Goal: Task Accomplishment & Management: Manage account settings

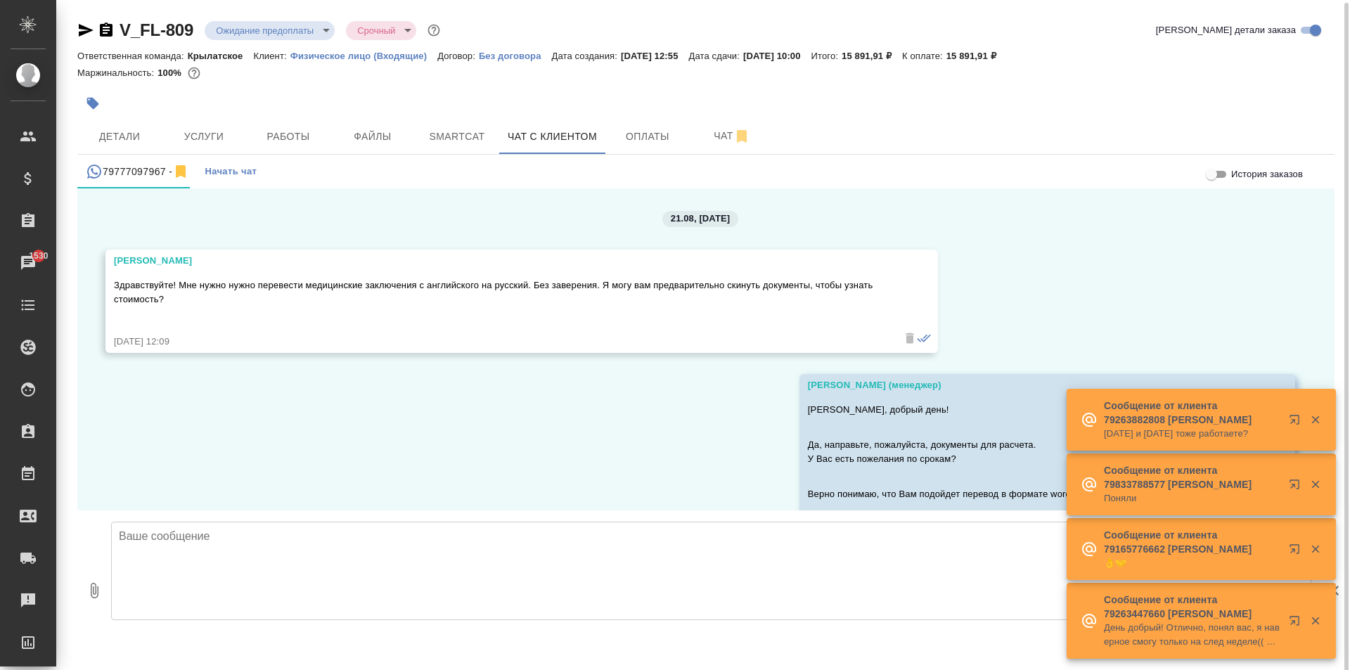
scroll to position [1456, 0]
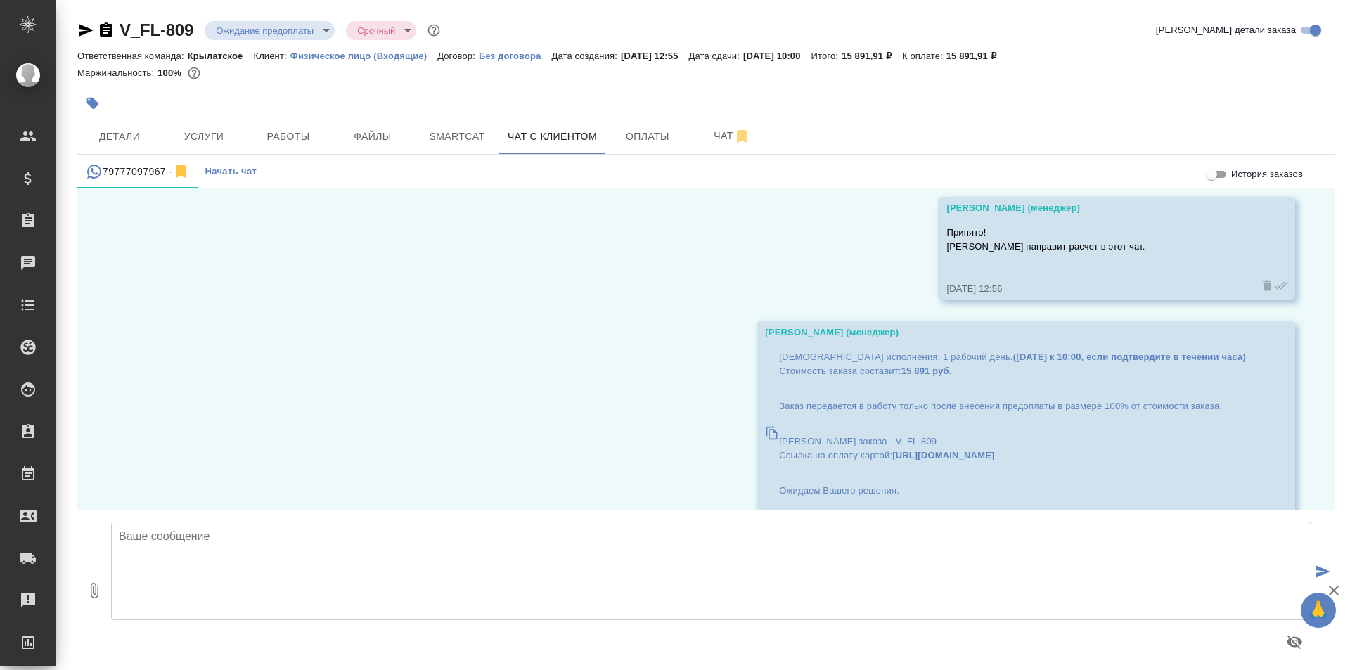
scroll to position [1456, 0]
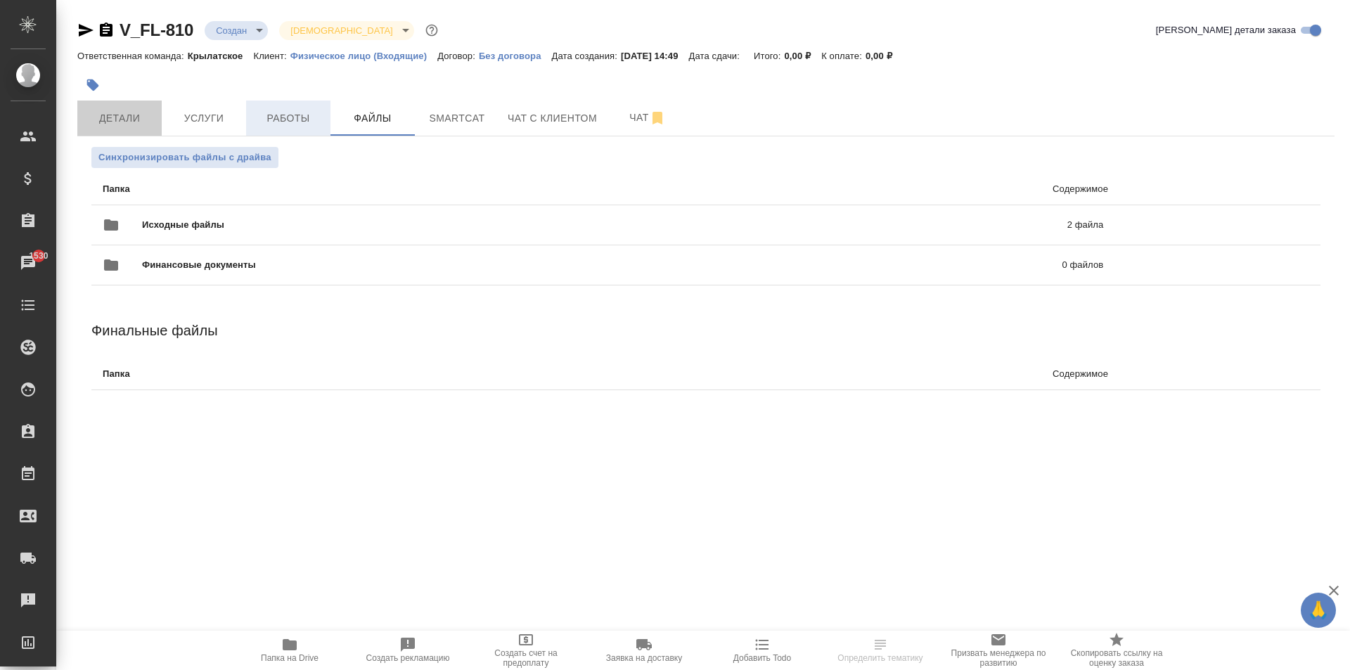
drag, startPoint x: 130, startPoint y: 121, endPoint x: 296, endPoint y: 132, distance: 166.3
click at [129, 121] on span "Детали" at bounding box center [120, 119] width 68 height 18
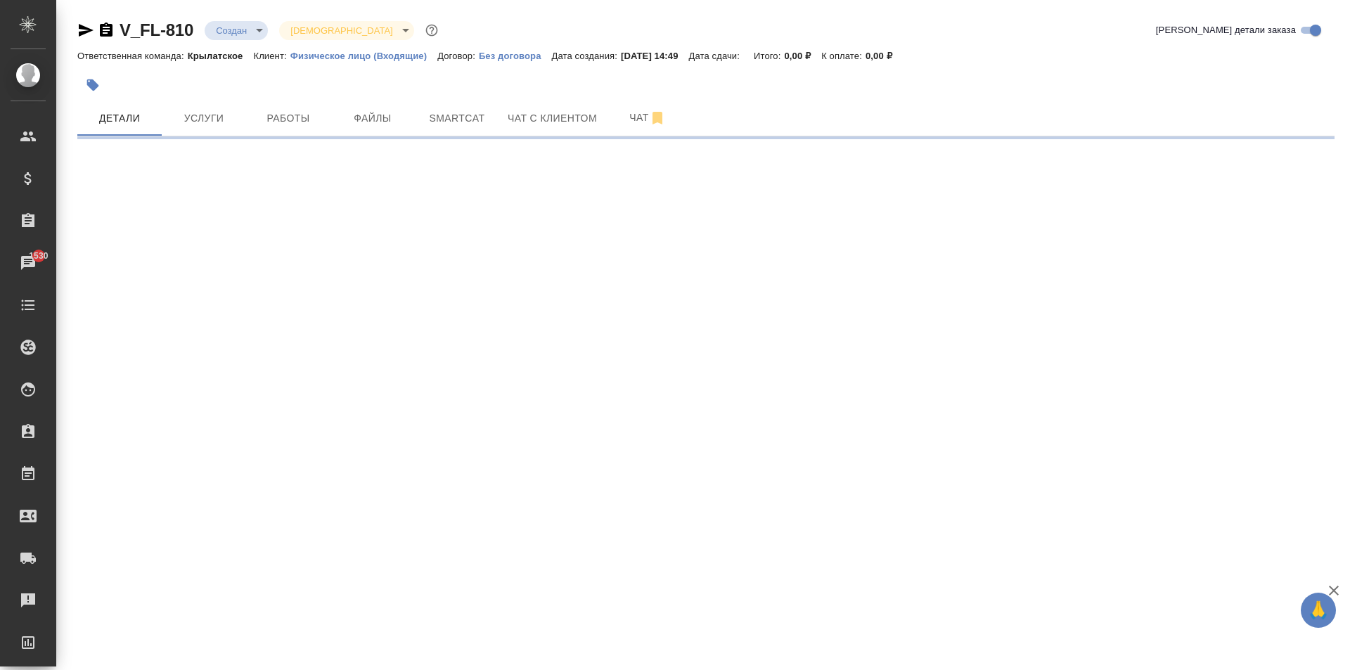
select select "RU"
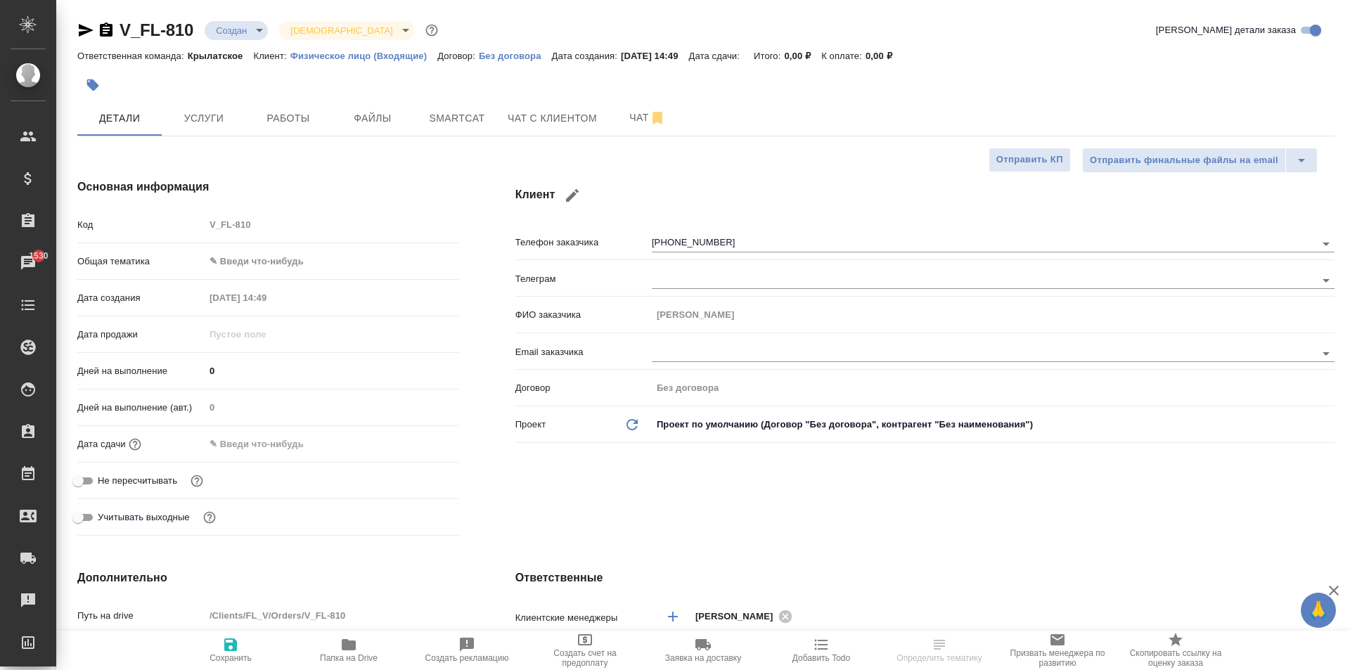
type textarea "x"
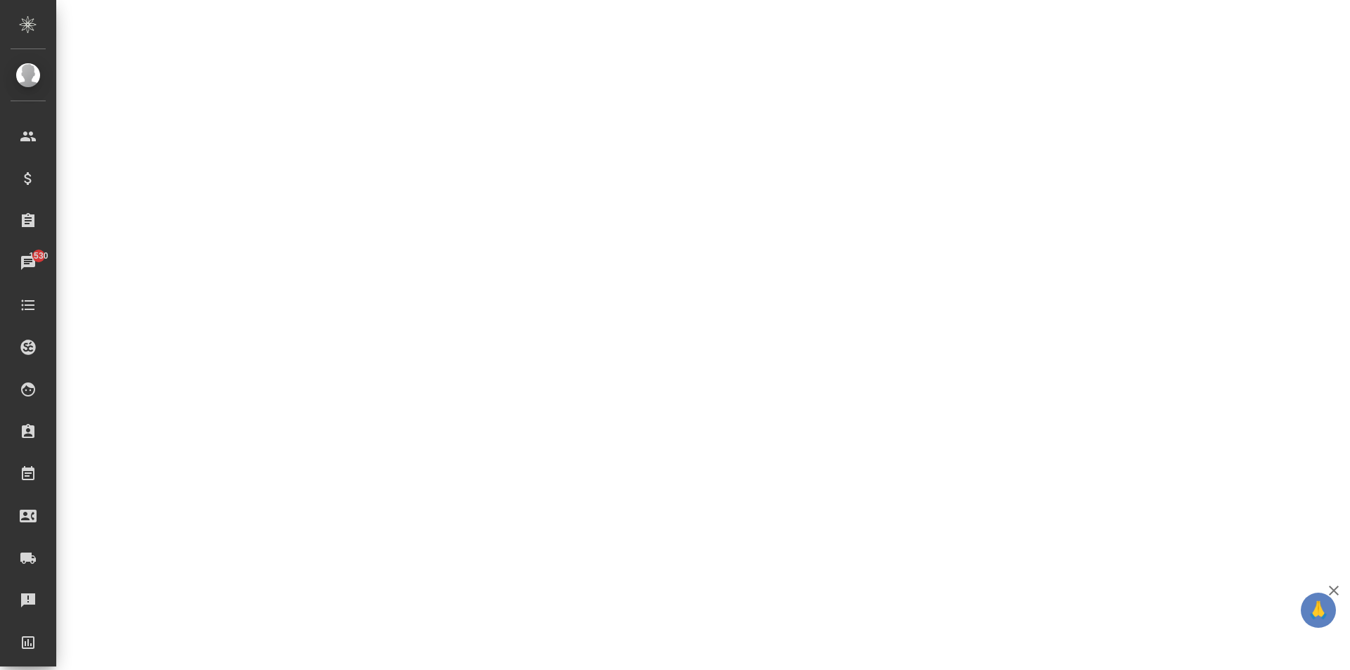
select select "RU"
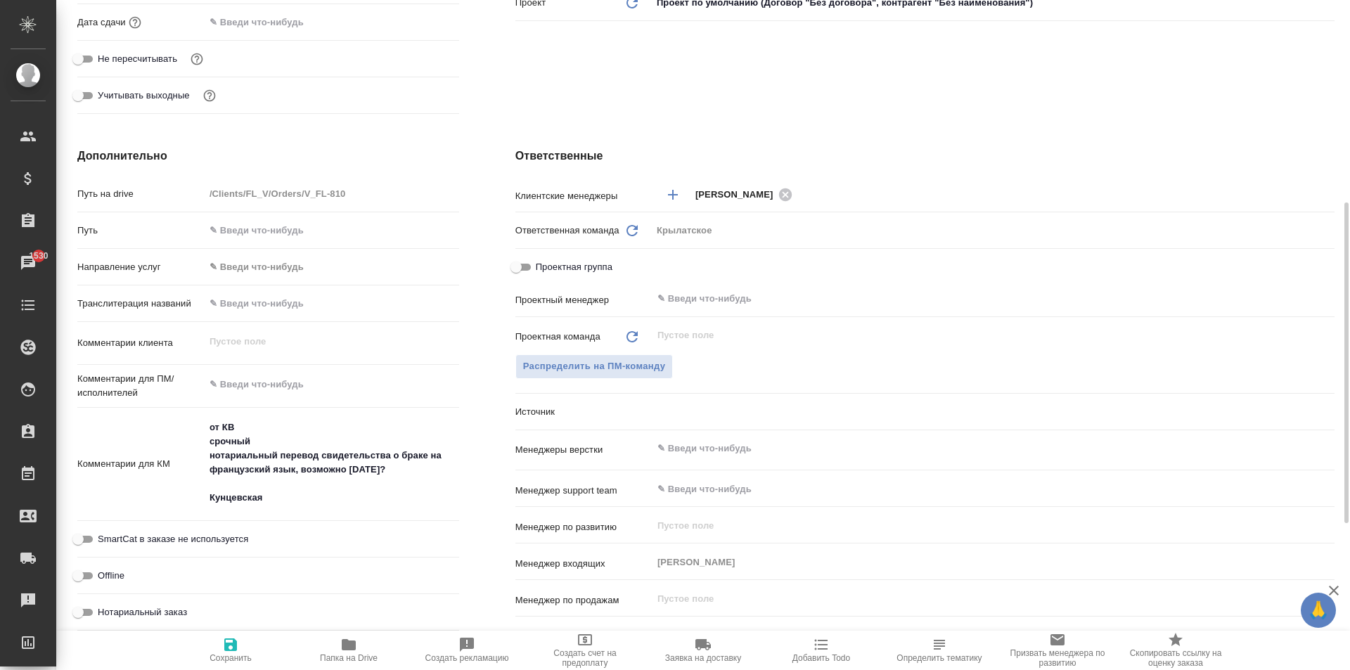
type textarea "x"
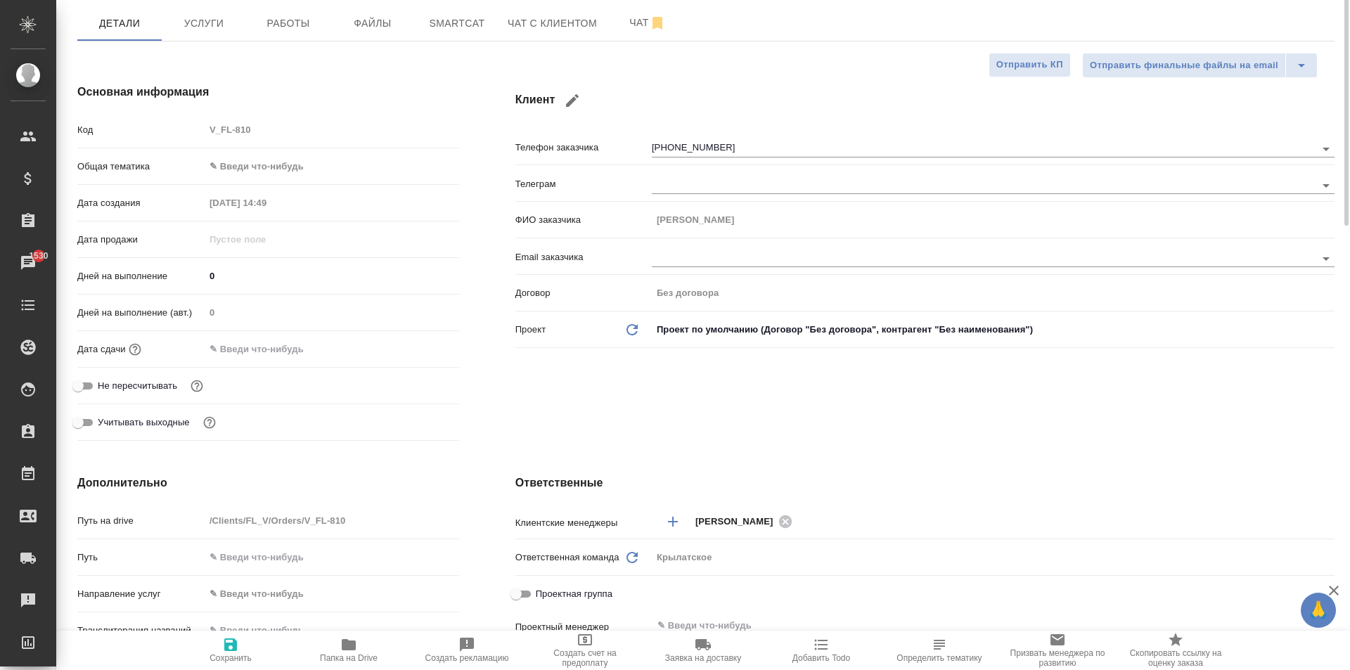
scroll to position [0, 0]
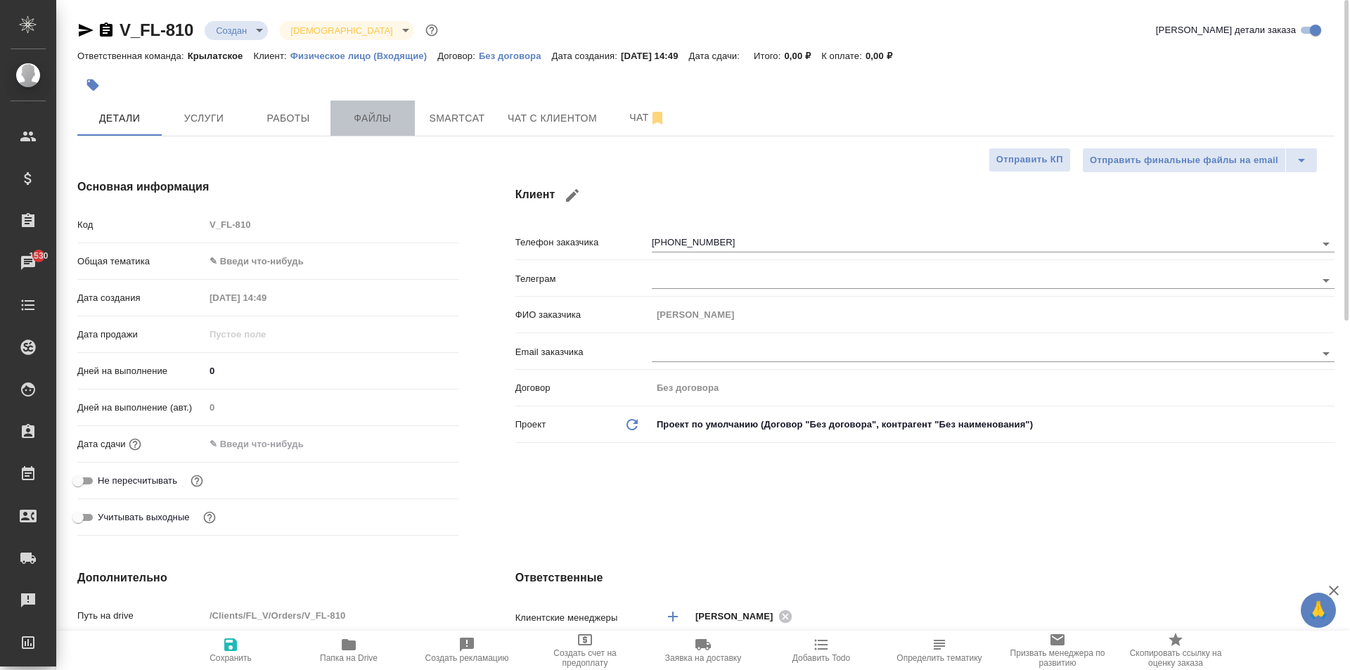
click at [378, 117] on span "Файлы" at bounding box center [373, 119] width 68 height 18
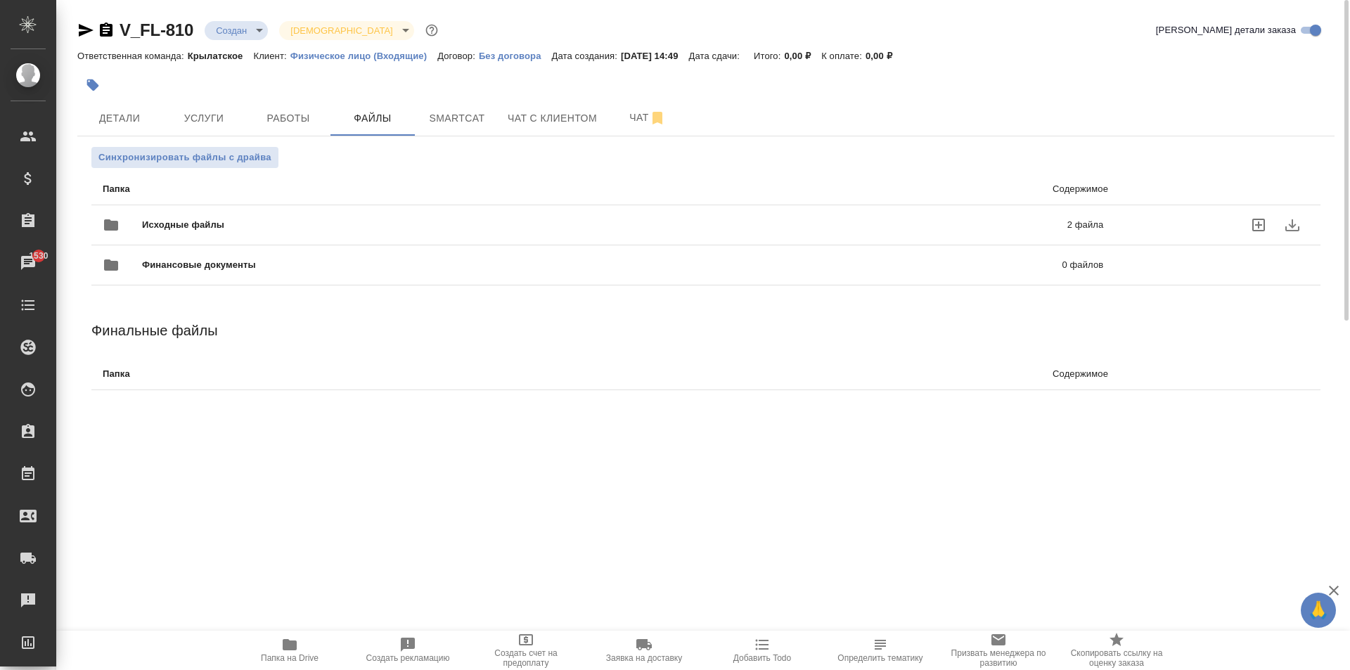
click at [238, 213] on div "Исходные файлы 2 файла" at bounding box center [603, 225] width 1001 height 34
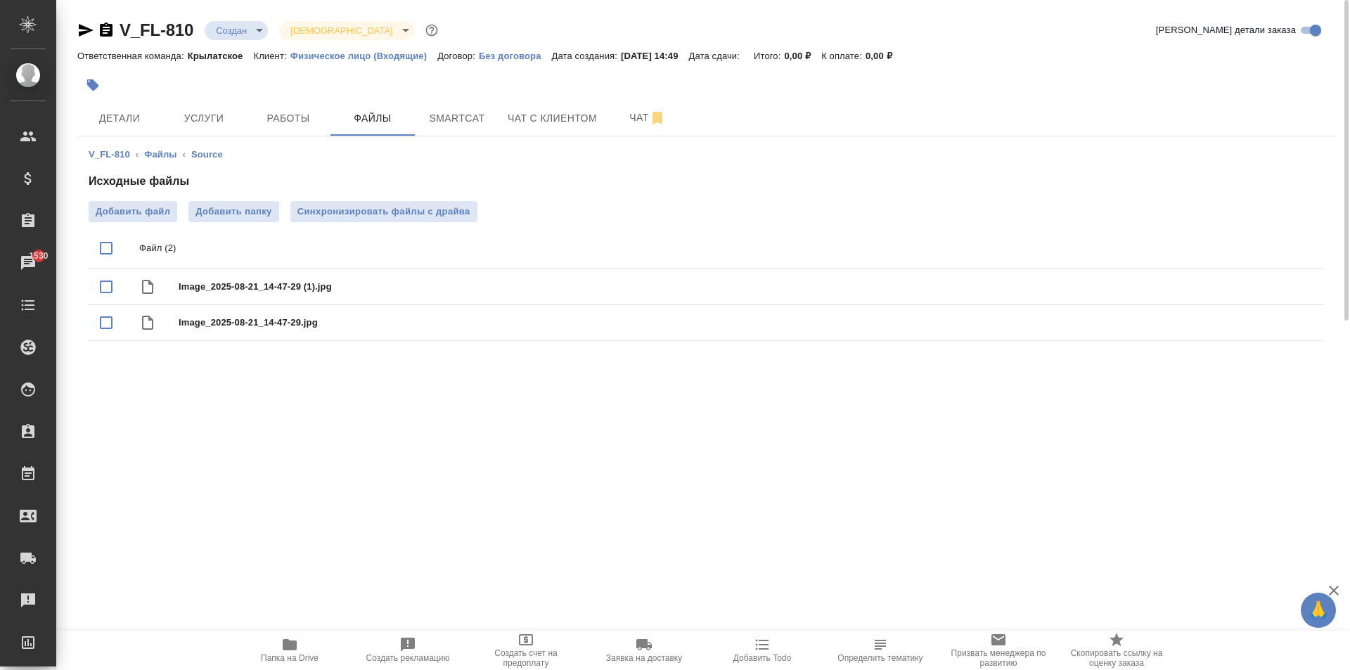
click at [281, 648] on icon "button" at bounding box center [289, 644] width 17 height 17
click at [212, 108] on button "Услуги" at bounding box center [204, 118] width 84 height 35
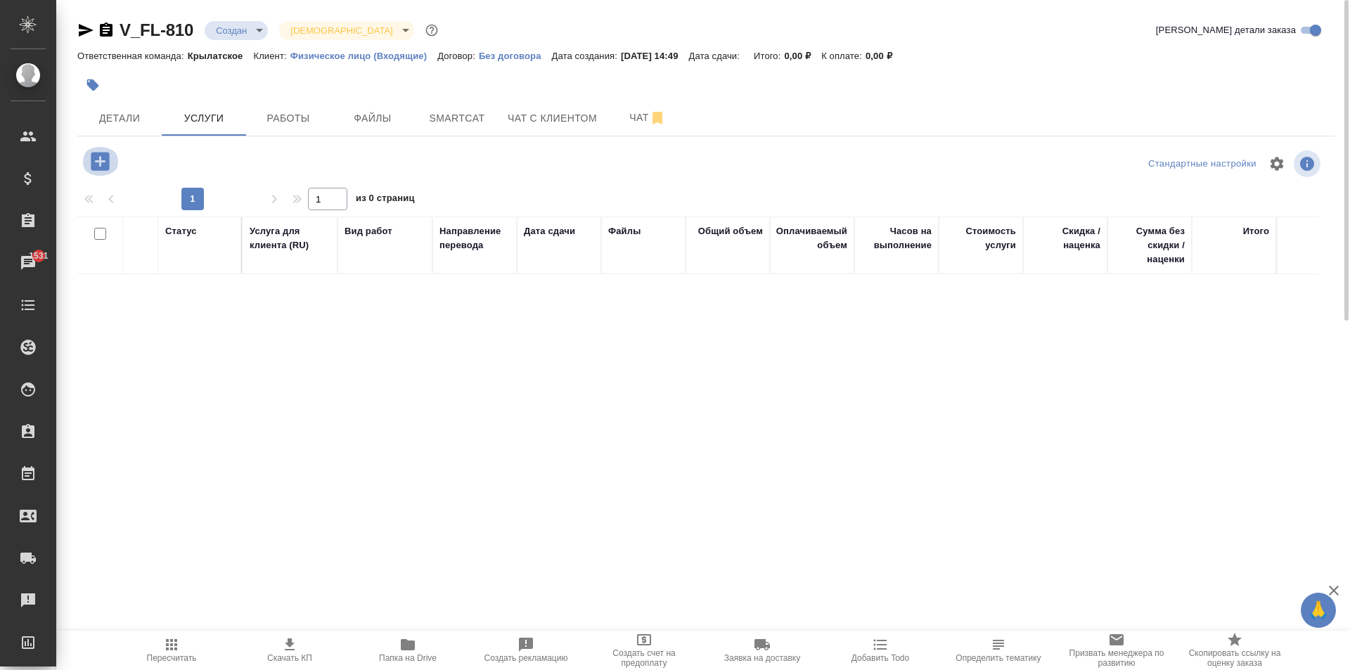
click at [81, 160] on button "button" at bounding box center [100, 161] width 39 height 29
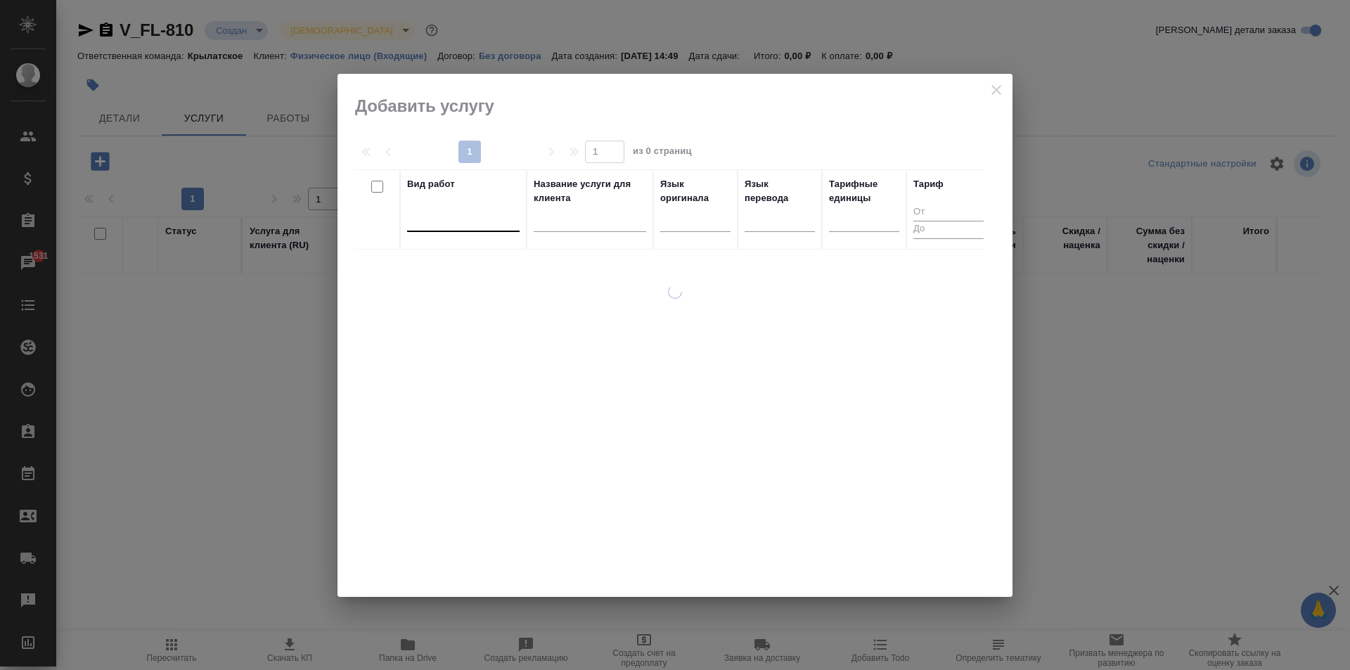
click at [426, 217] on div at bounding box center [463, 217] width 113 height 20
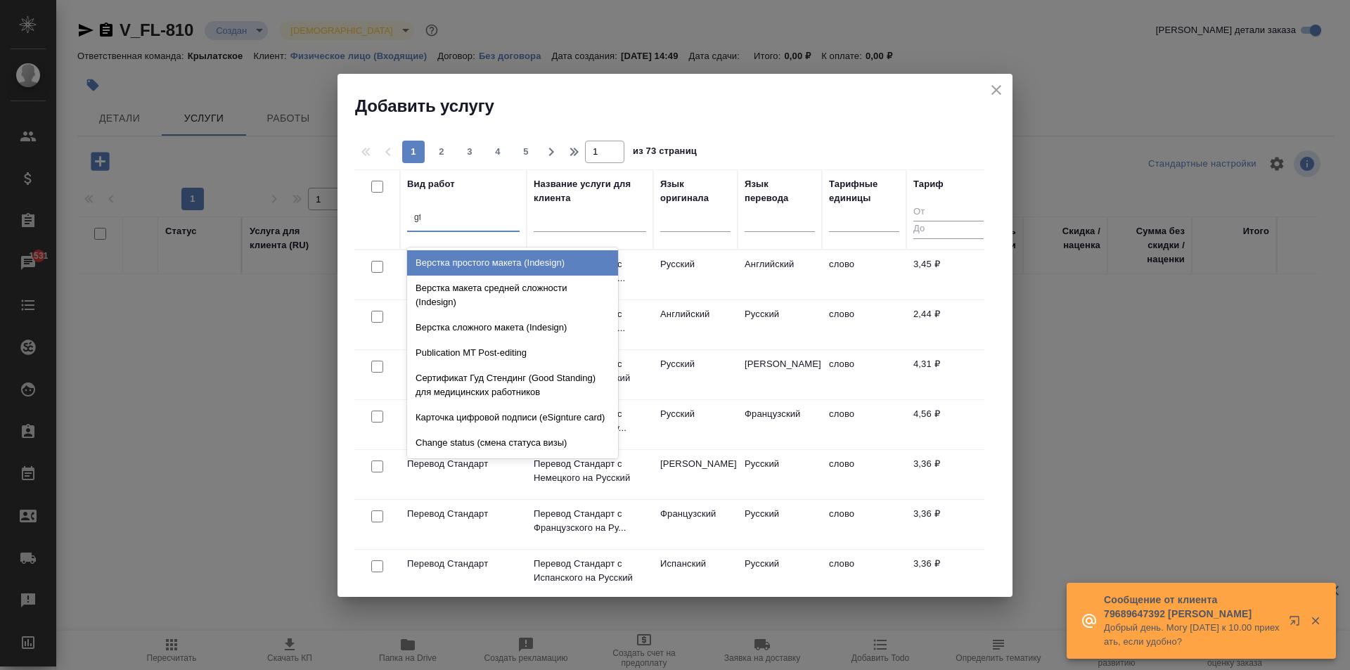
type input "g"
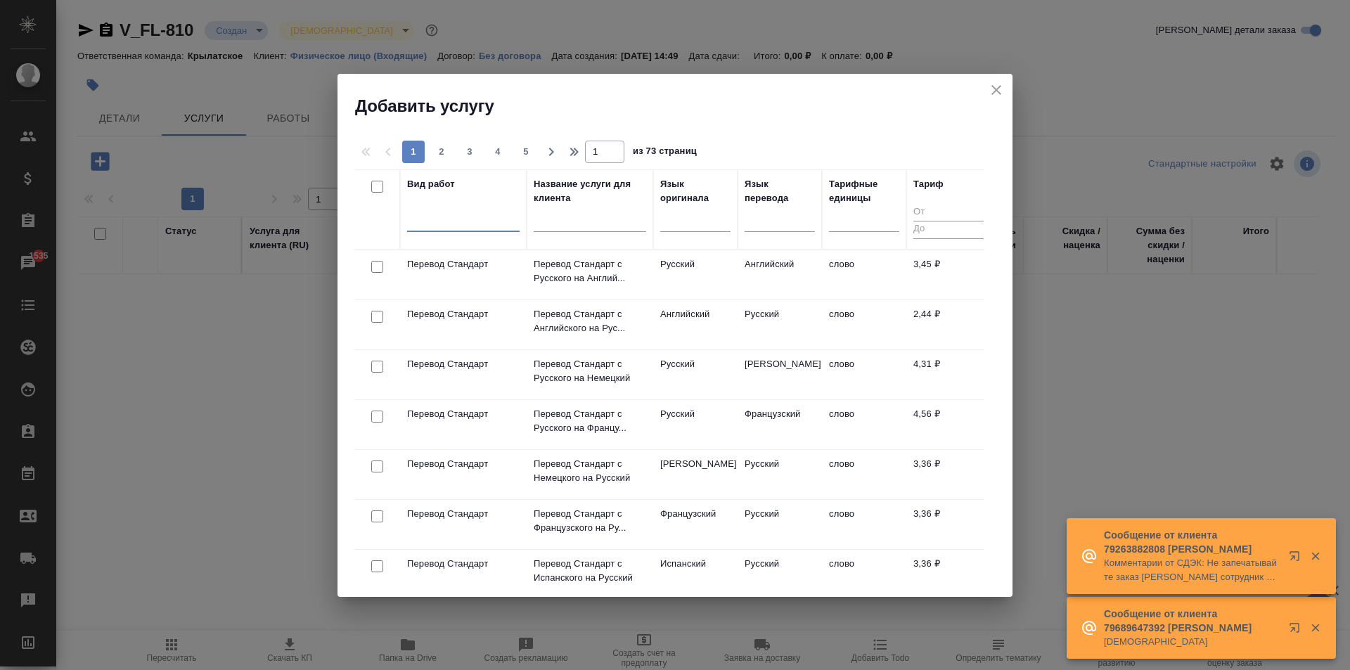
drag, startPoint x: 1141, startPoint y: 208, endPoint x: 1105, endPoint y: 197, distance: 36.9
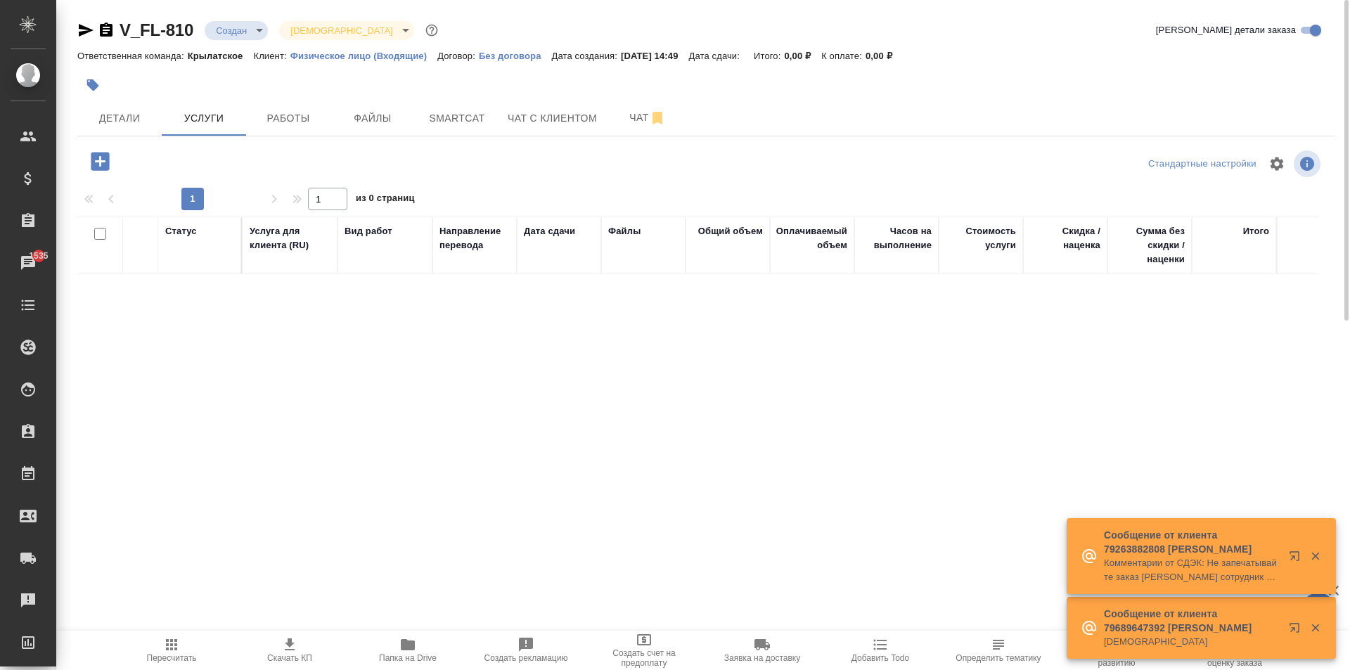
click at [105, 173] on icon "button" at bounding box center [100, 161] width 25 height 25
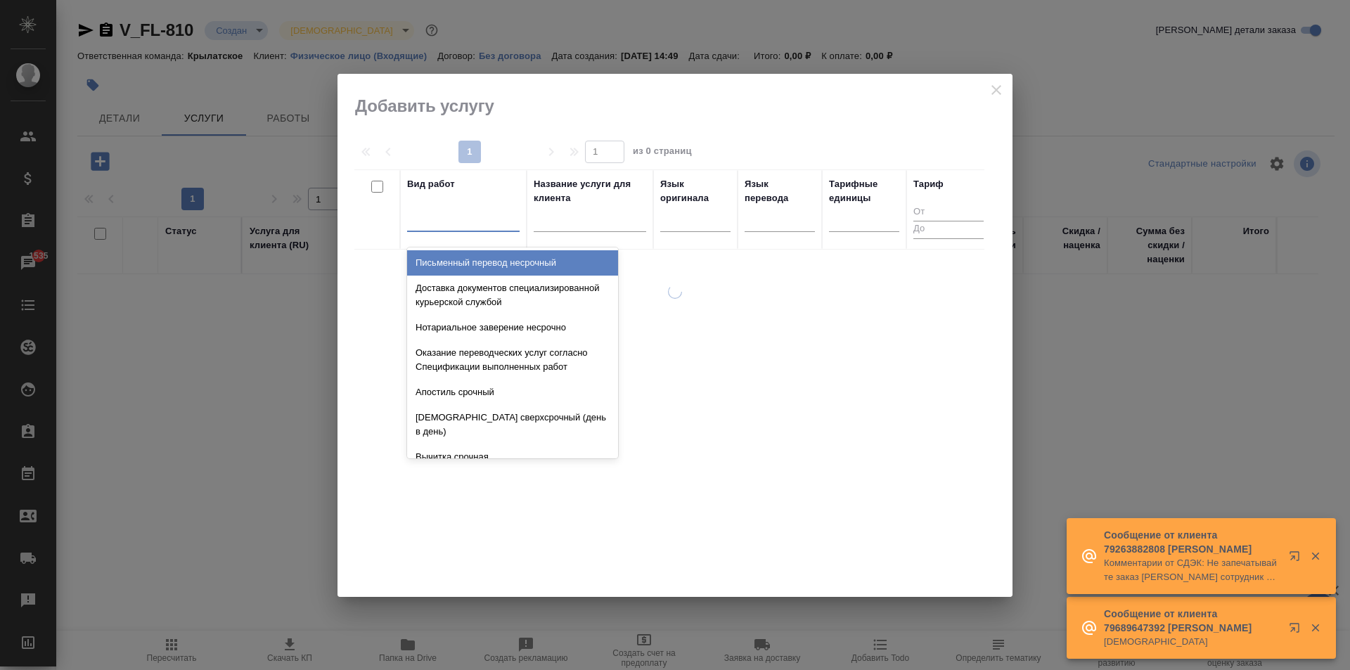
click at [435, 216] on div at bounding box center [463, 217] width 113 height 20
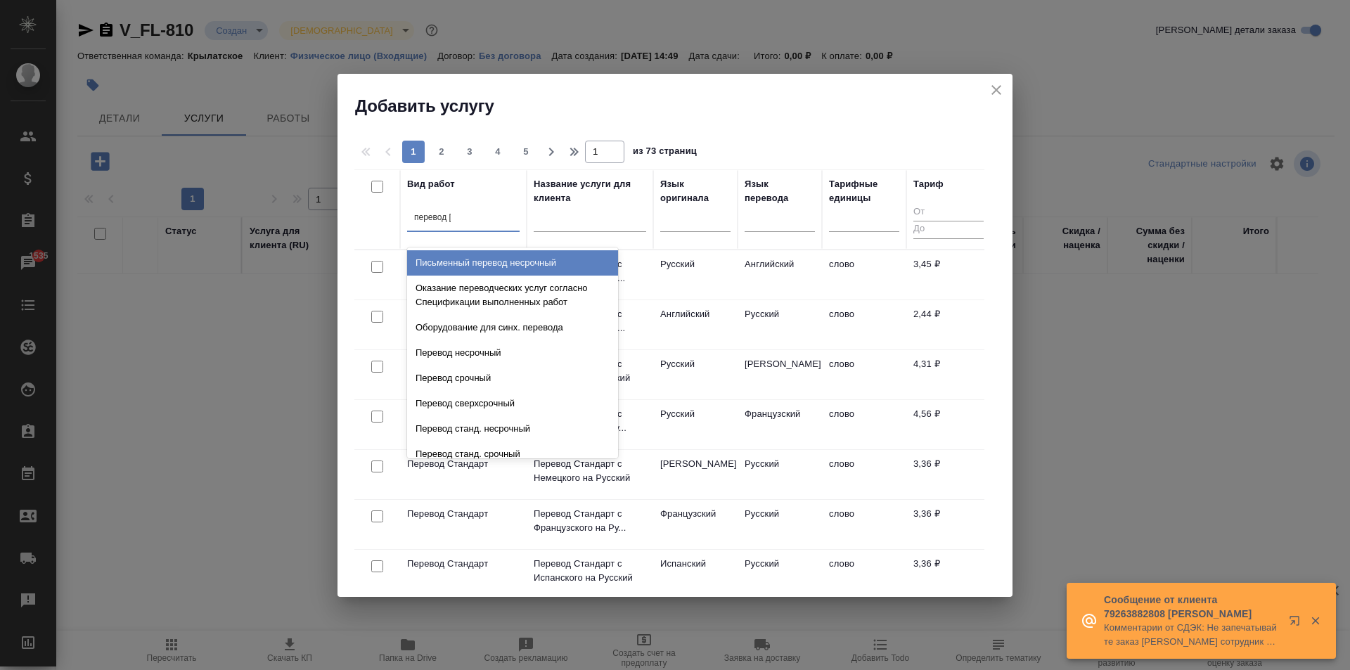
type input "перевод ст"
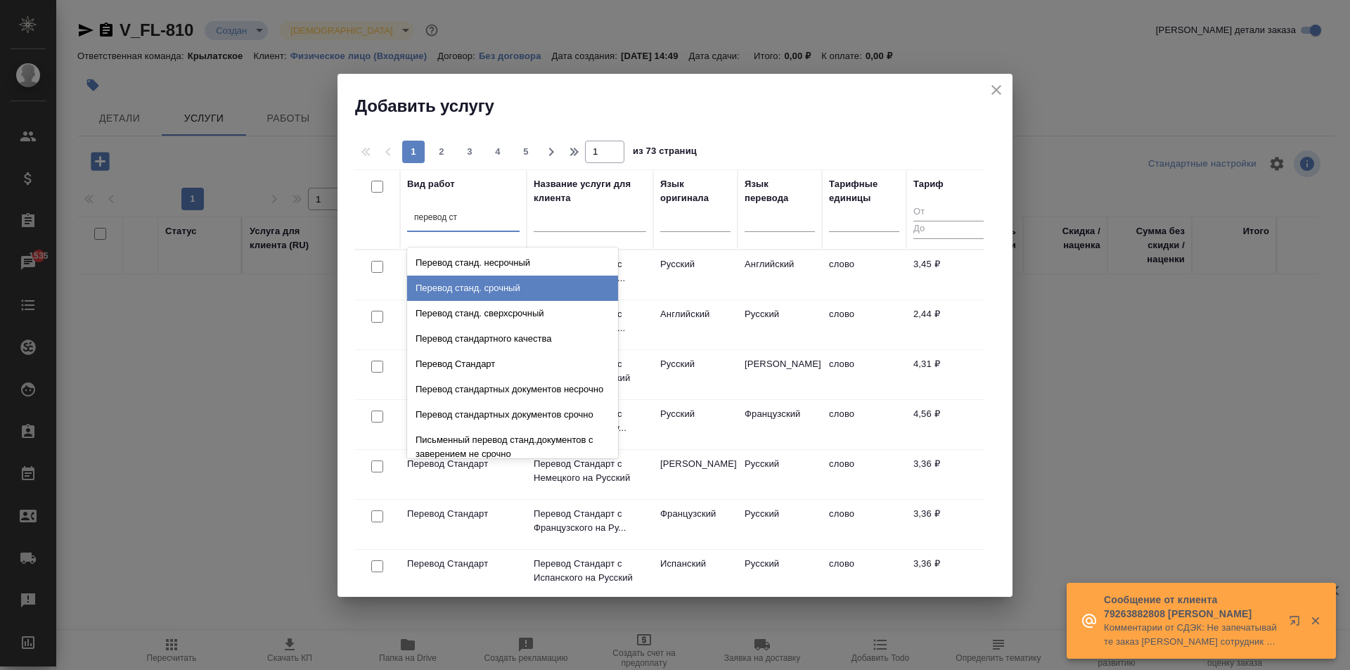
click at [544, 294] on div "Перевод станд. срочный" at bounding box center [512, 288] width 211 height 25
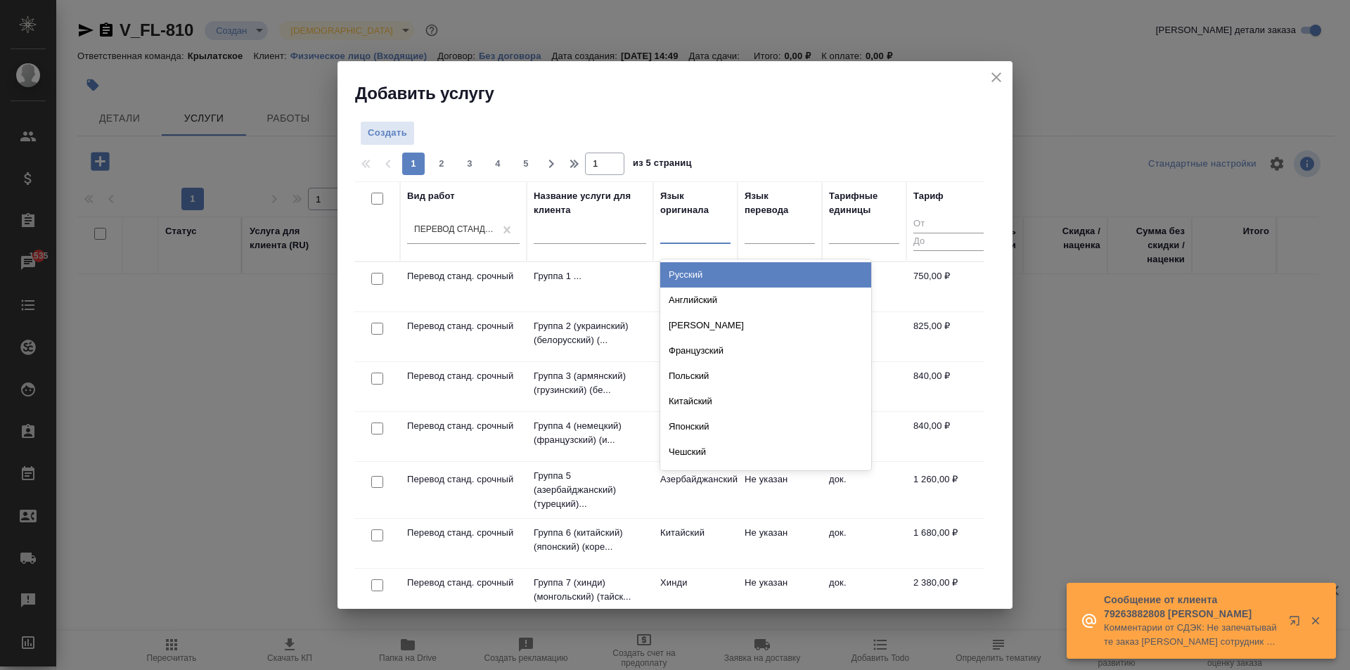
click at [704, 231] on div at bounding box center [695, 229] width 70 height 20
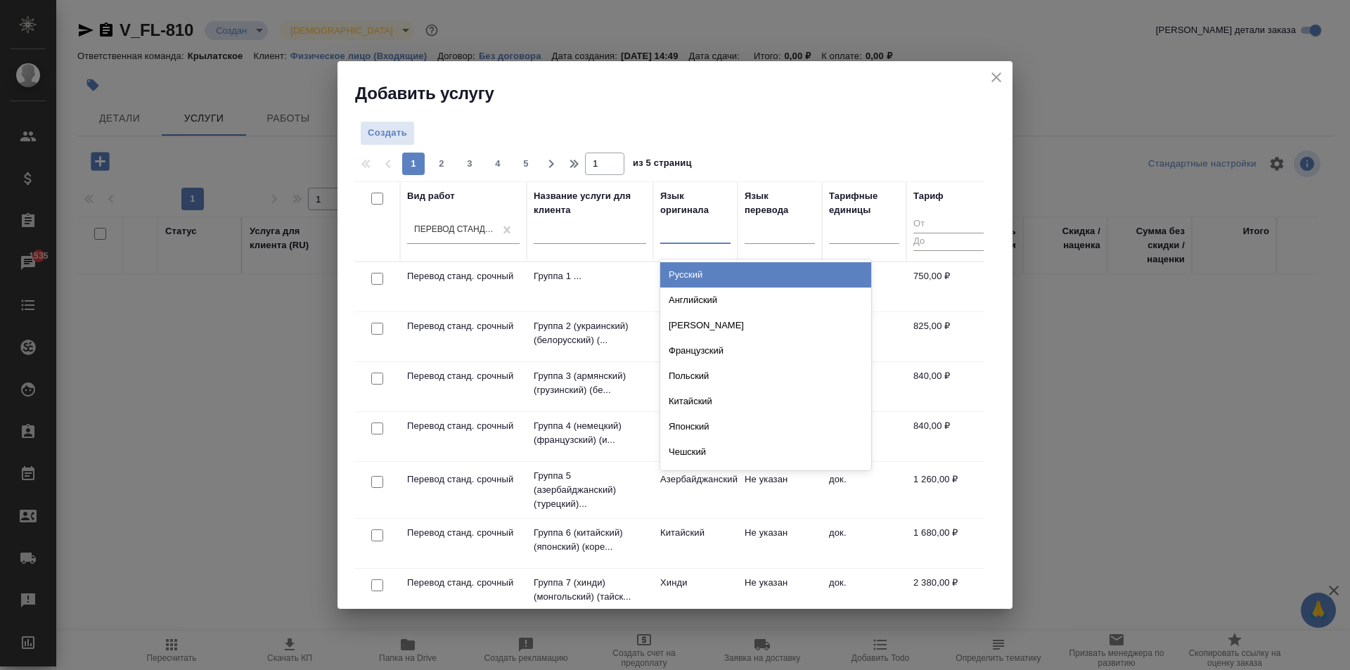
drag, startPoint x: 719, startPoint y: 276, endPoint x: 737, endPoint y: 259, distance: 24.4
click at [719, 274] on div "Русский" at bounding box center [765, 274] width 211 height 25
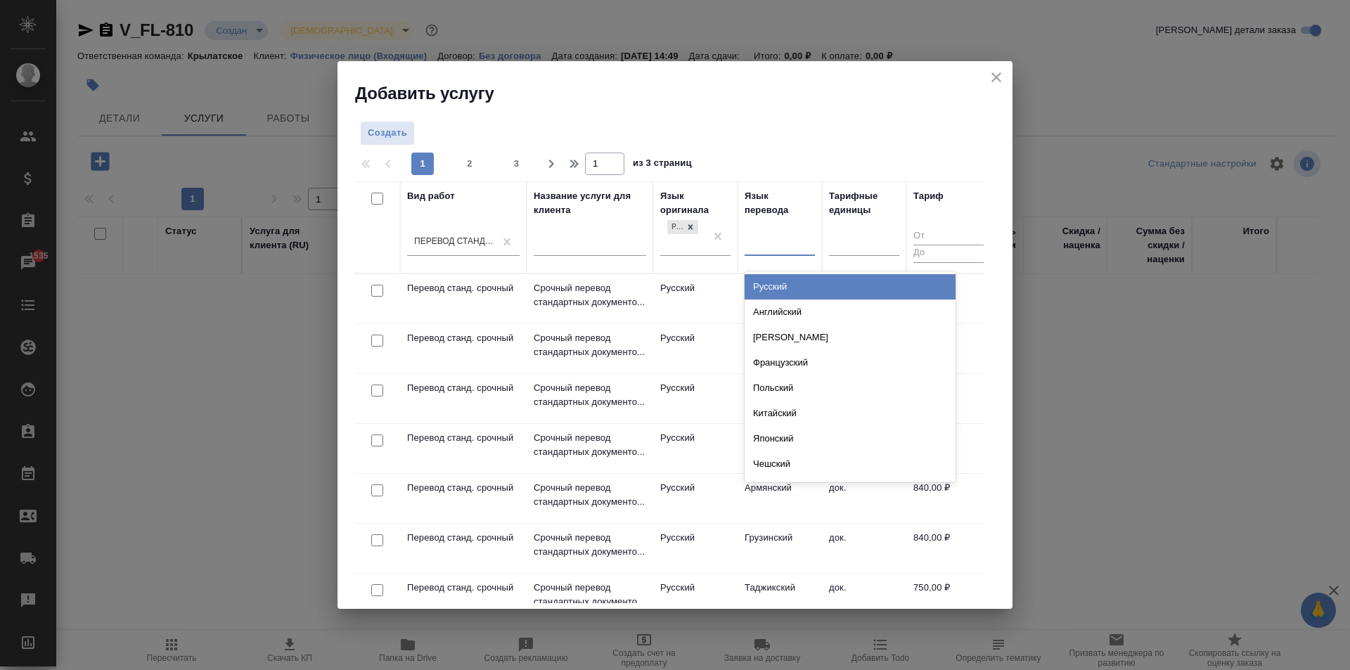
click at [750, 253] on div at bounding box center [780, 242] width 70 height 27
type input "ф"
click at [776, 277] on div "Французский" at bounding box center [850, 286] width 211 height 25
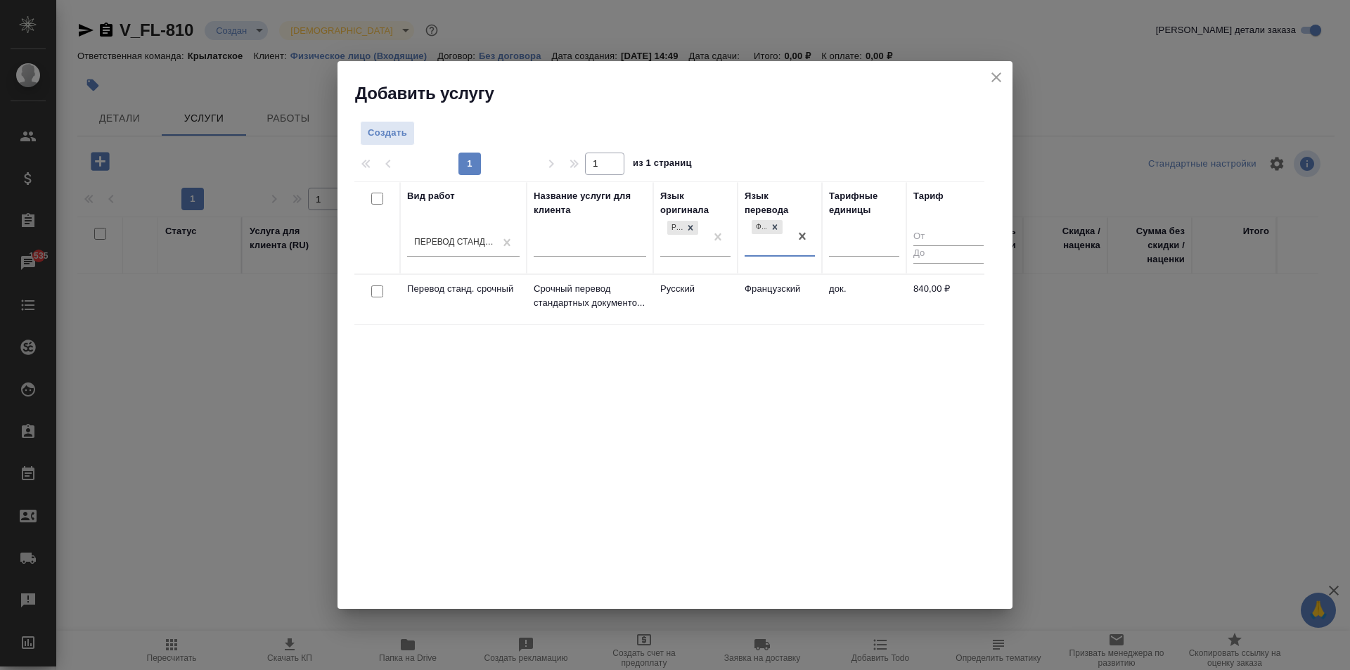
click at [782, 298] on td "Французский" at bounding box center [780, 299] width 84 height 49
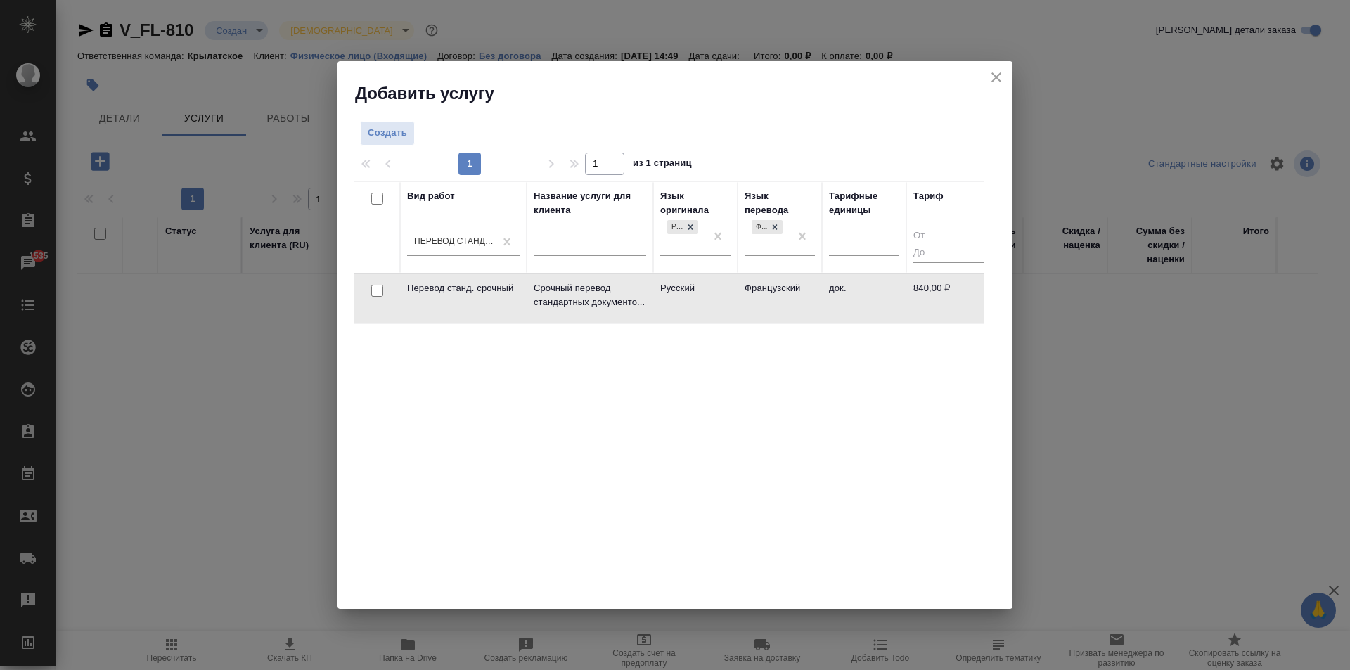
click at [782, 298] on td "Французский" at bounding box center [780, 298] width 84 height 49
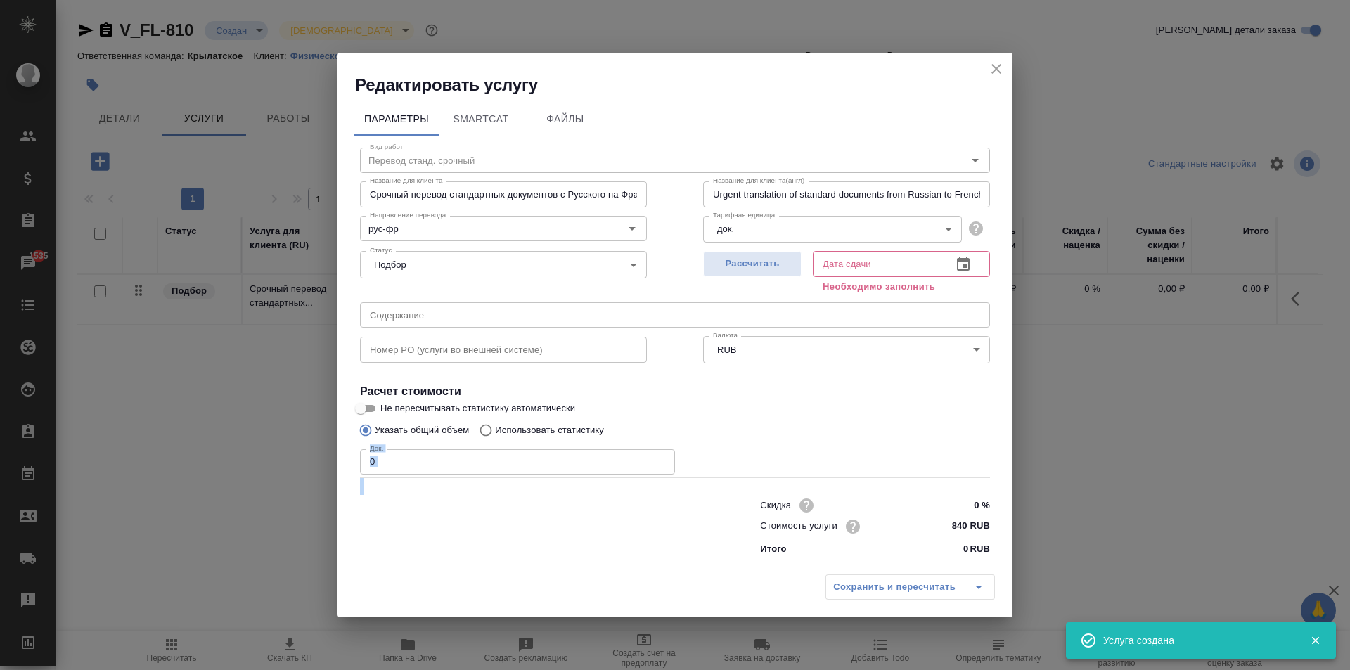
drag, startPoint x: 424, startPoint y: 448, endPoint x: 339, endPoint y: 464, distance: 86.6
click at [339, 464] on div "Параметры SmartCat Файлы Вид работ Перевод станд. срочный Вид работ Название дл…" at bounding box center [675, 331] width 675 height 471
click at [404, 465] on input "0" at bounding box center [517, 461] width 315 height 25
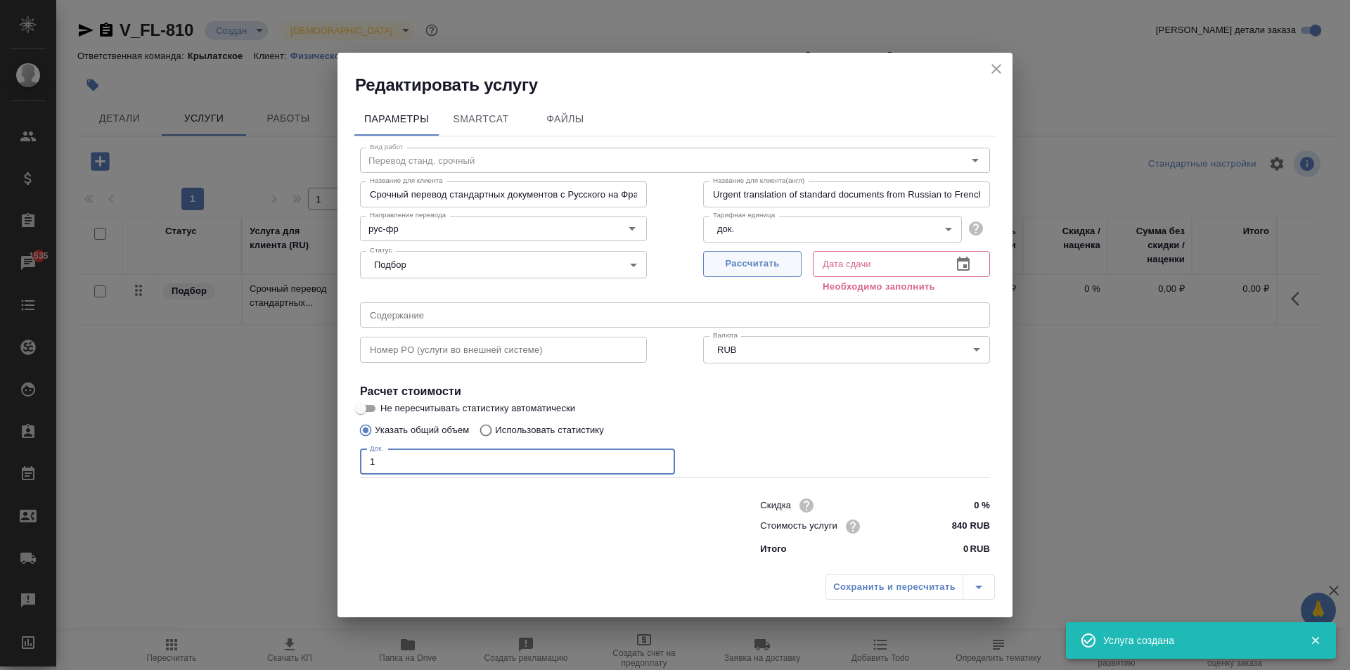
type input "1"
click at [779, 257] on span "Рассчитать" at bounding box center [752, 264] width 83 height 16
type input "21.08.2025 15:09"
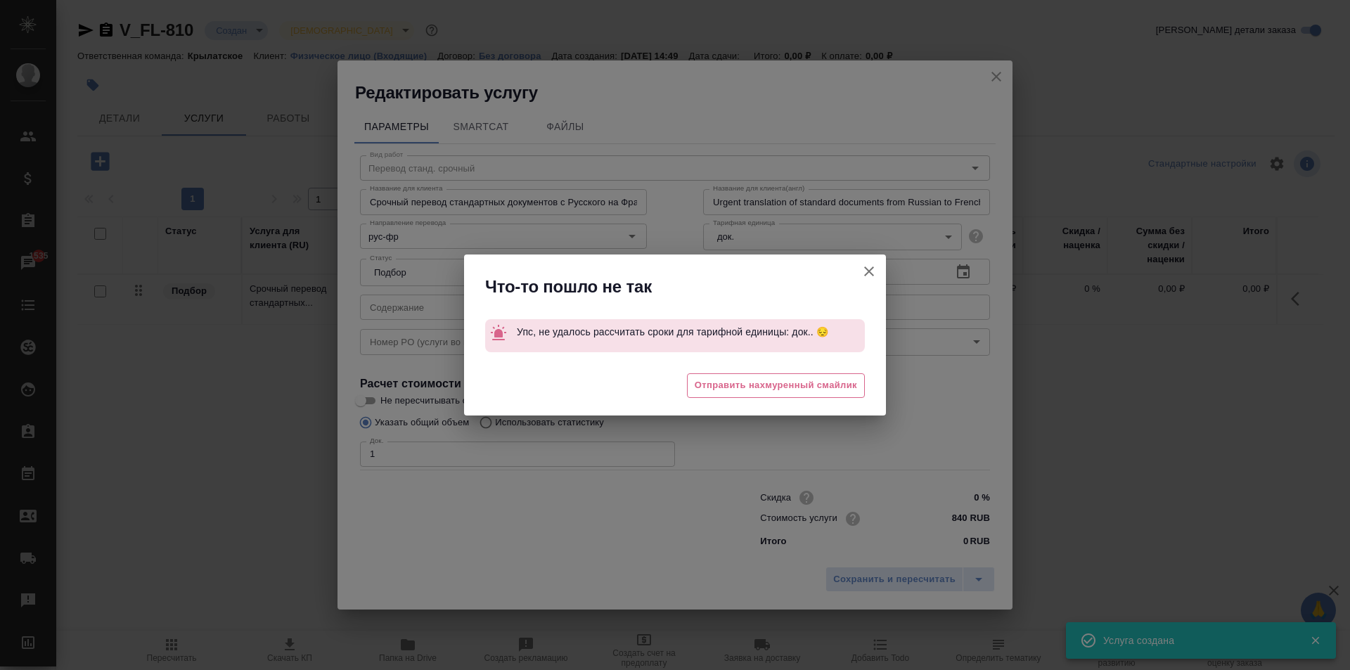
click at [861, 276] on icon "button" at bounding box center [869, 271] width 17 height 17
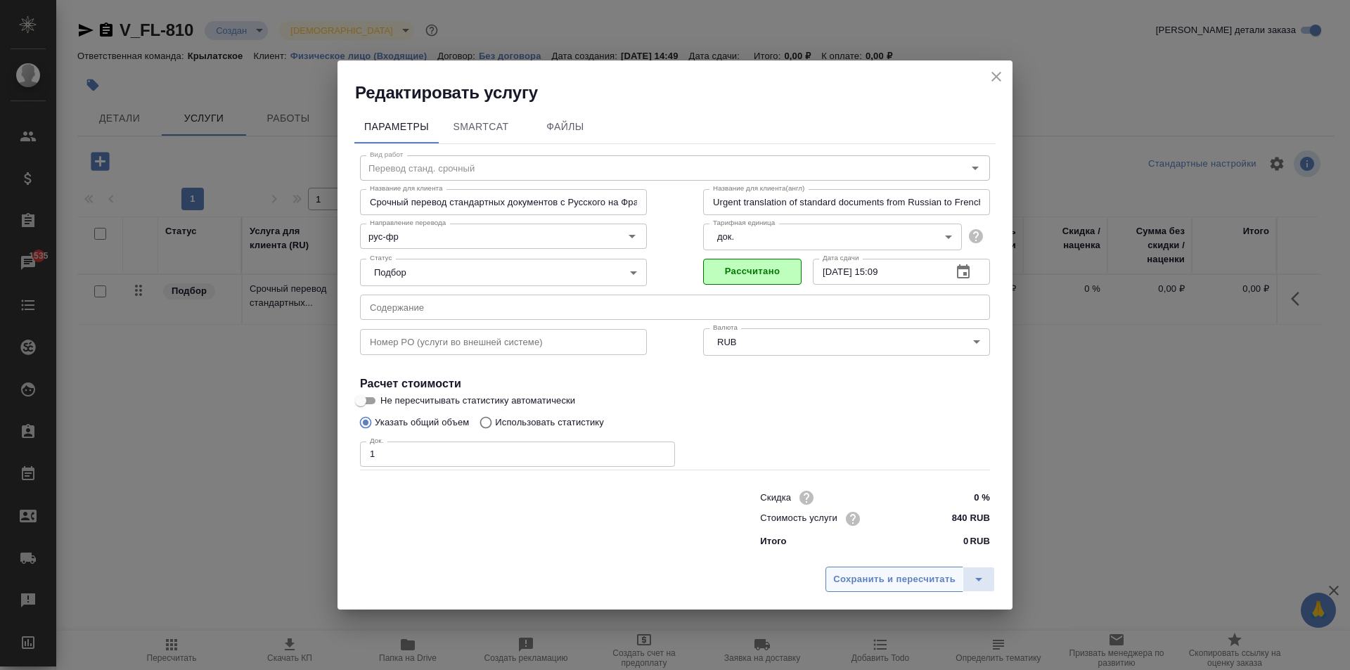
click at [836, 566] on div "Сохранить и пересчитать" at bounding box center [675, 585] width 675 height 50
click at [834, 572] on span "Сохранить и пересчитать" at bounding box center [894, 580] width 122 height 16
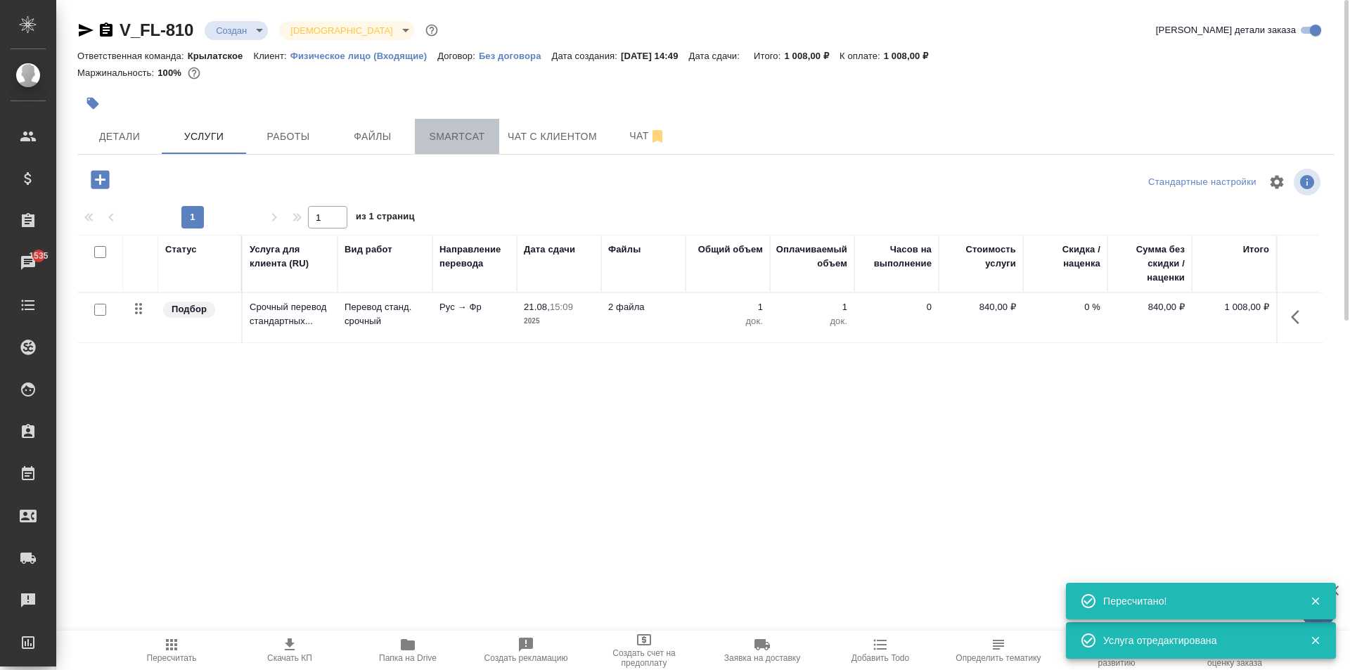
click at [487, 134] on span "Smartcat" at bounding box center [457, 137] width 68 height 18
click at [488, 134] on span "Smartcat" at bounding box center [457, 137] width 68 height 18
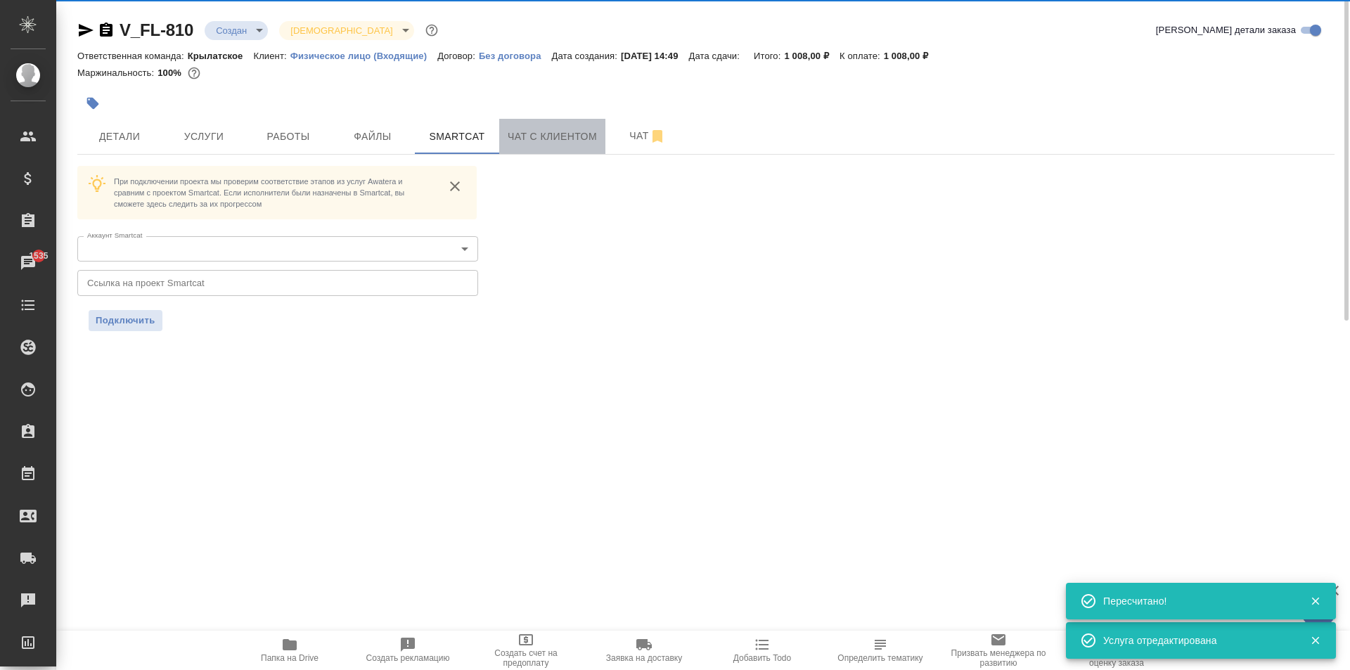
click at [540, 133] on span "Чат с клиентом" at bounding box center [552, 137] width 89 height 18
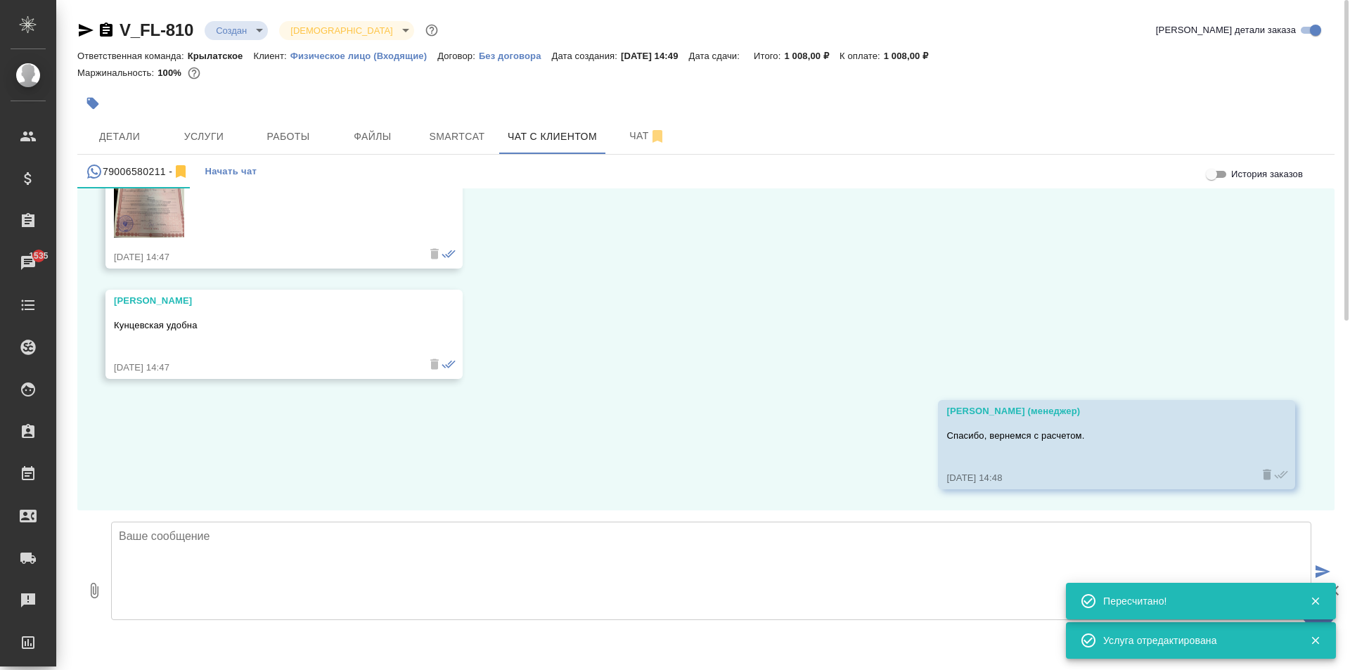
scroll to position [8, 0]
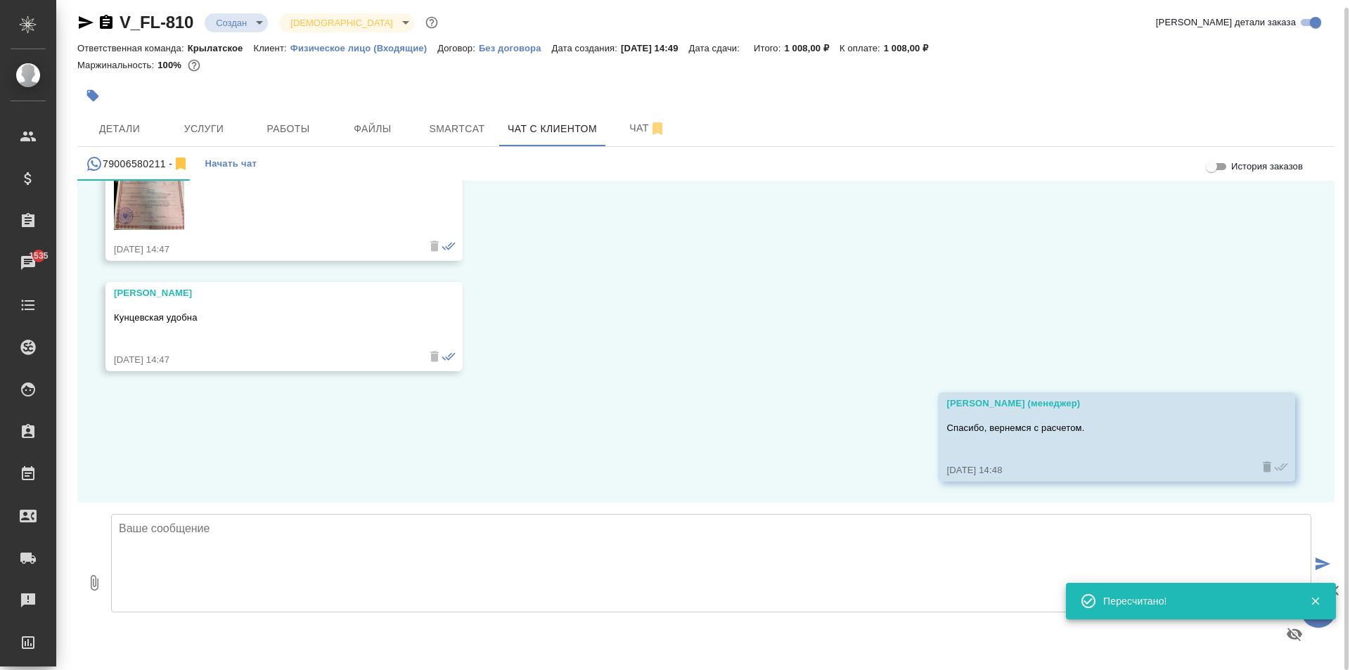
click at [200, 512] on div at bounding box center [711, 582] width 1212 height 148
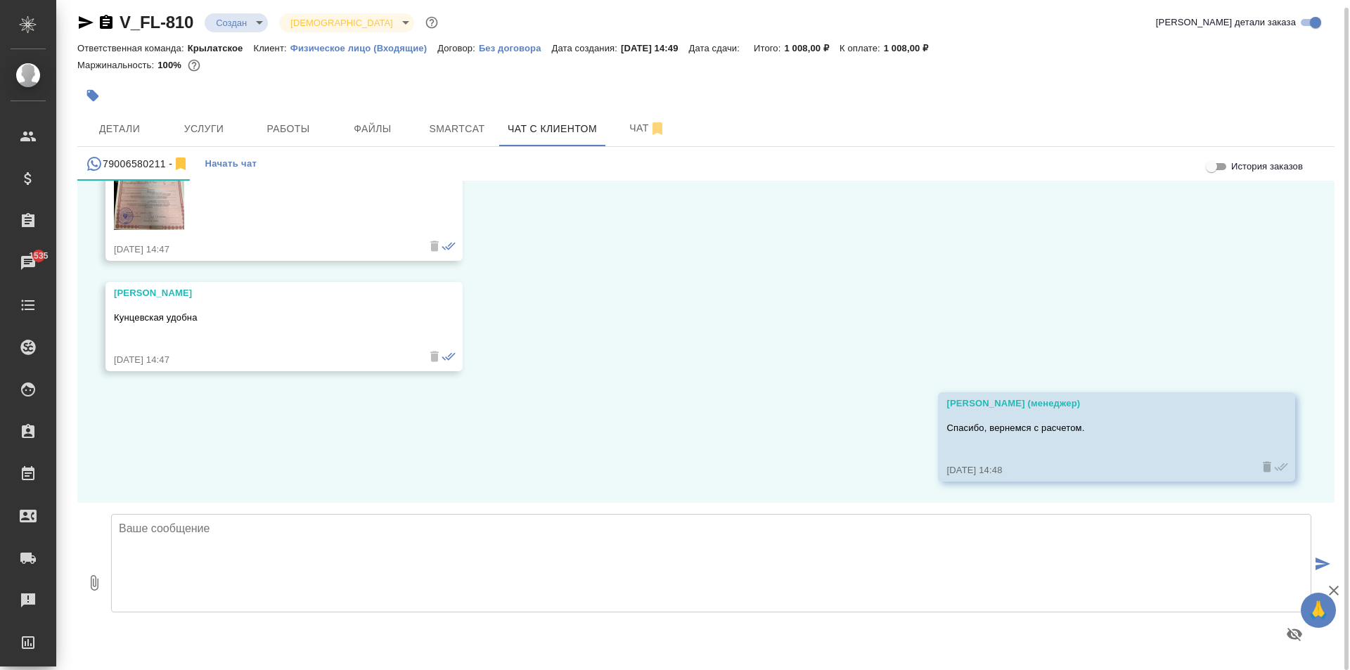
click at [217, 553] on textarea at bounding box center [711, 563] width 1200 height 98
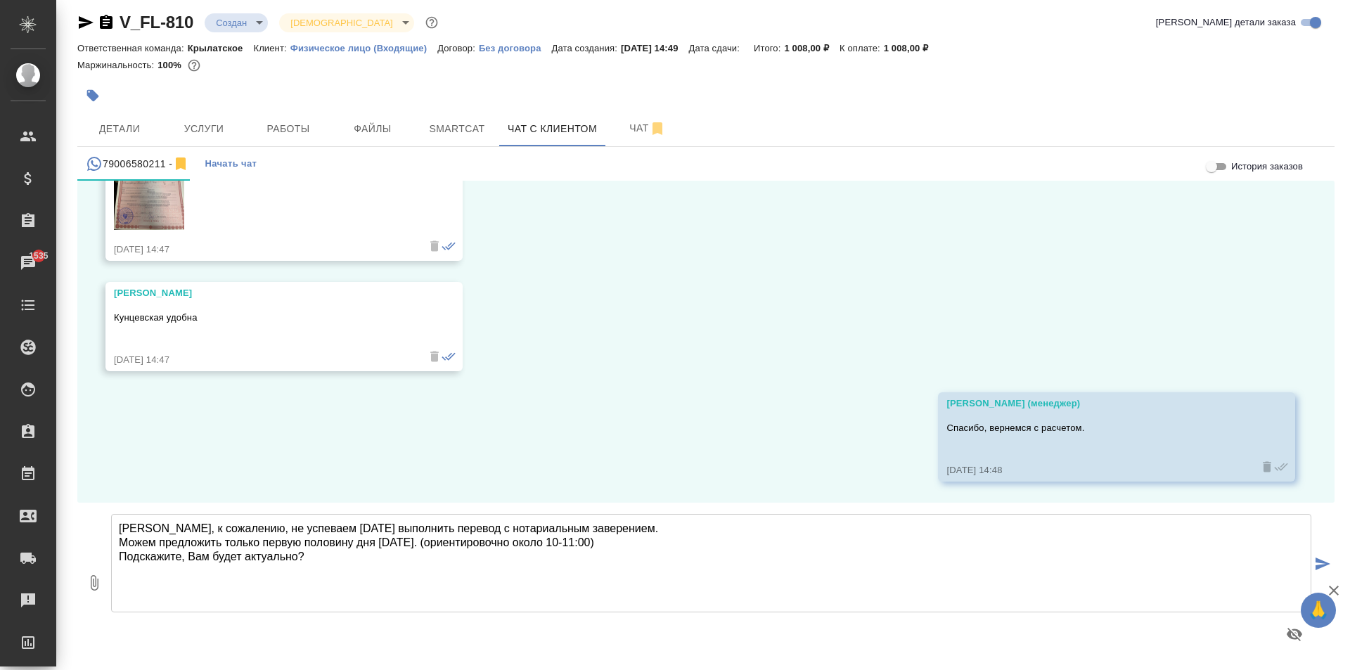
type textarea "Виталий, к сожалению, не успеваем сегодня выполнить перевод с нотариальным заве…"
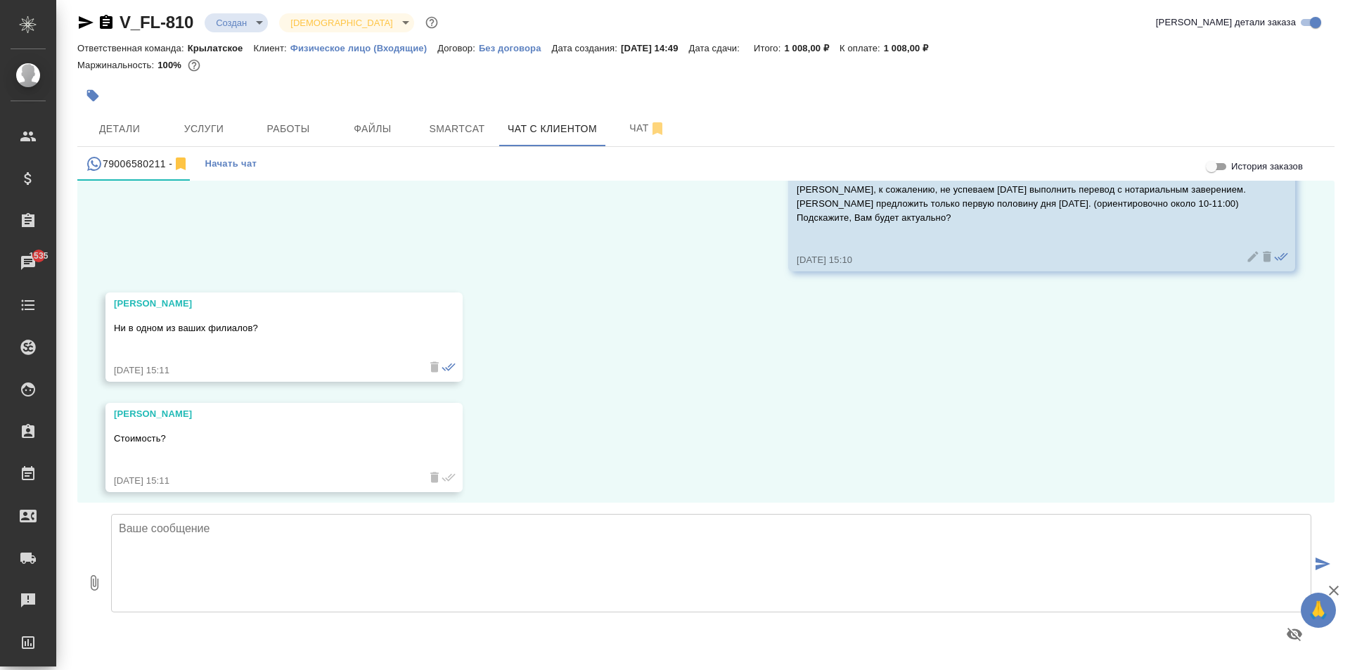
scroll to position [1309, 0]
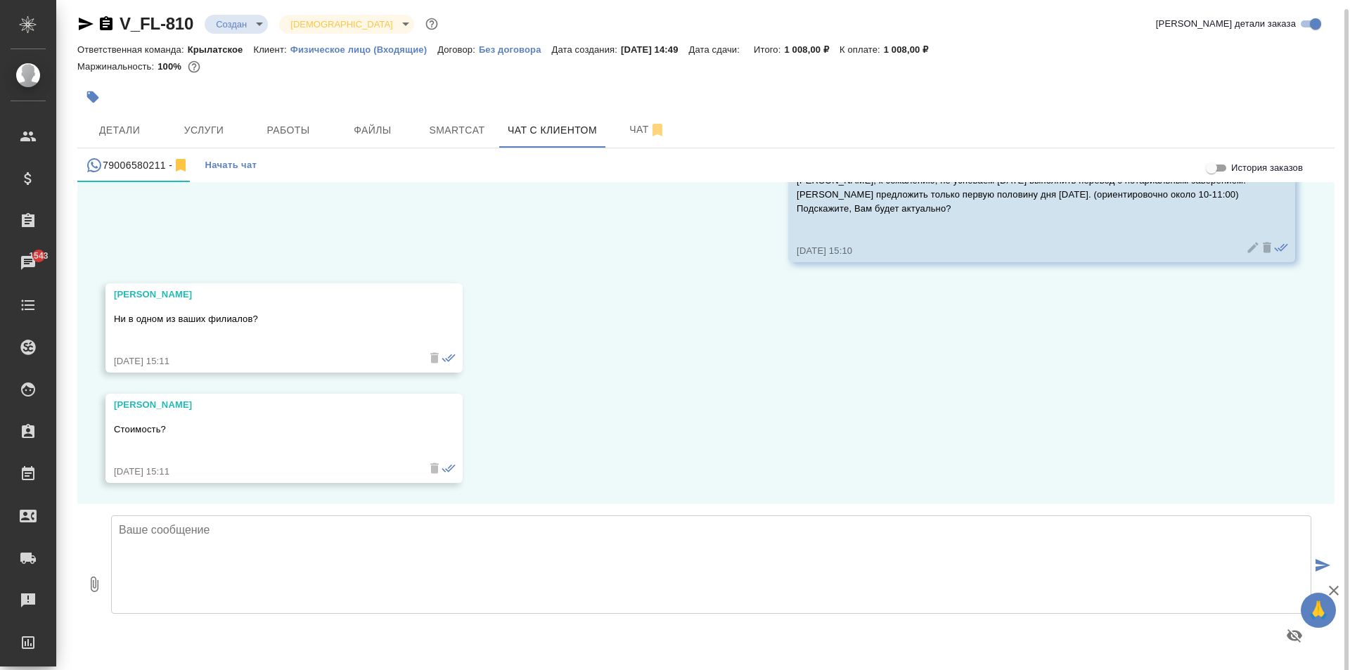
scroll to position [8, 0]
click at [205, 561] on textarea at bounding box center [711, 563] width 1200 height 98
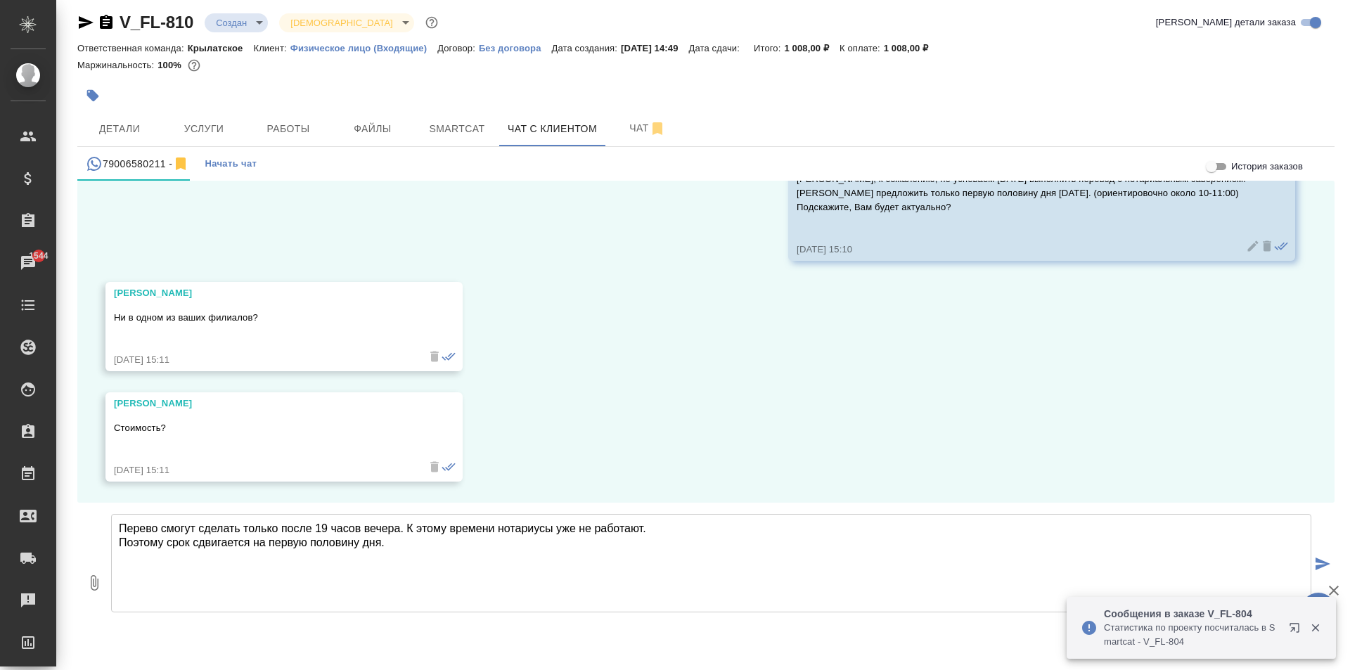
click at [158, 528] on textarea "Перево смогут сделать только после 19 часов вечера. К этому времени нотариусы у…" at bounding box center [711, 563] width 1200 height 98
click at [520, 565] on textarea "Перевод смогут сделать только после 19 часов вечера. К этому времени нотариусы …" at bounding box center [711, 563] width 1200 height 98
type textarea "Перевод смогут сделать только после 19 часов вечера. К этому времени нотариусы …"
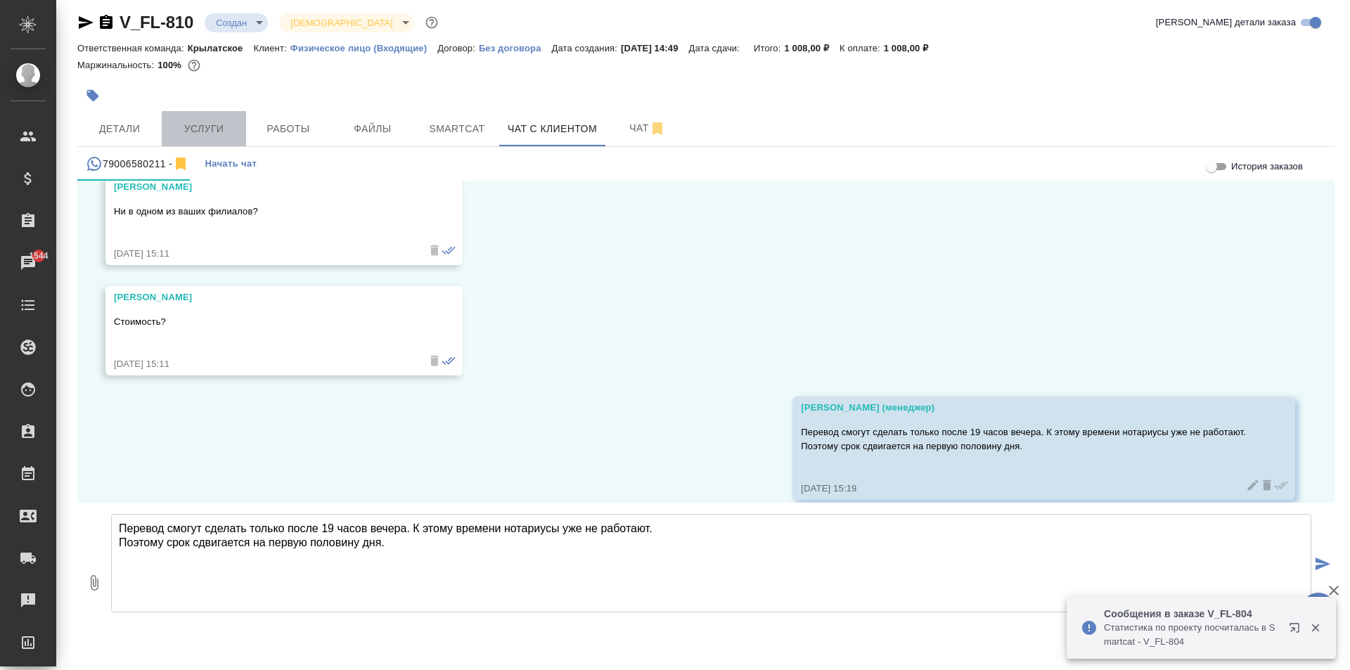
click at [209, 138] on button "Услуги" at bounding box center [204, 128] width 84 height 35
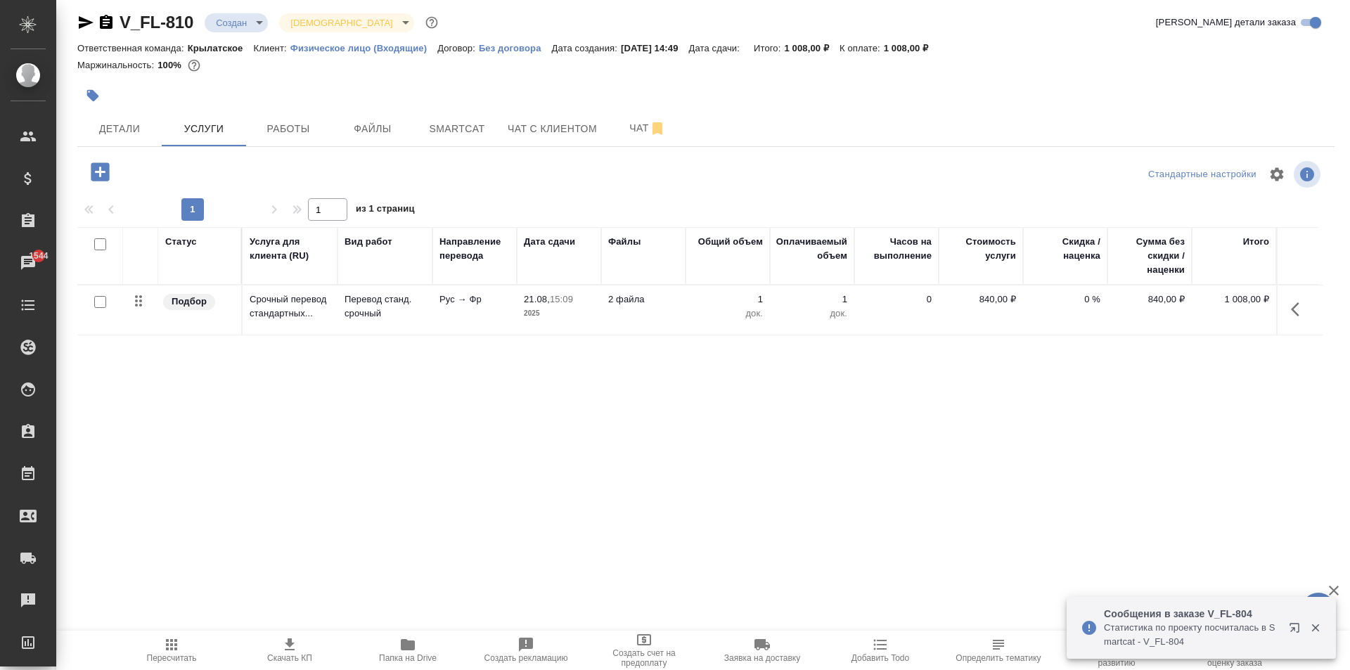
click at [101, 179] on icon "button" at bounding box center [100, 171] width 18 height 18
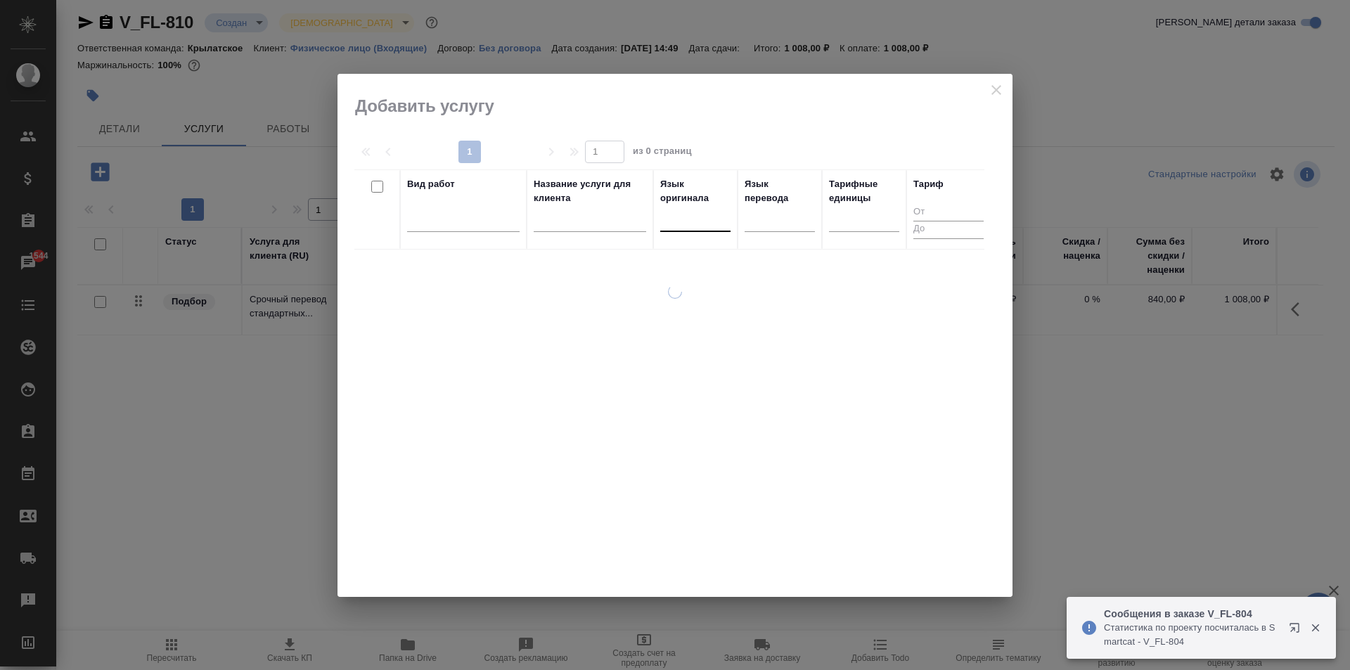
click at [719, 230] on div at bounding box center [695, 218] width 70 height 27
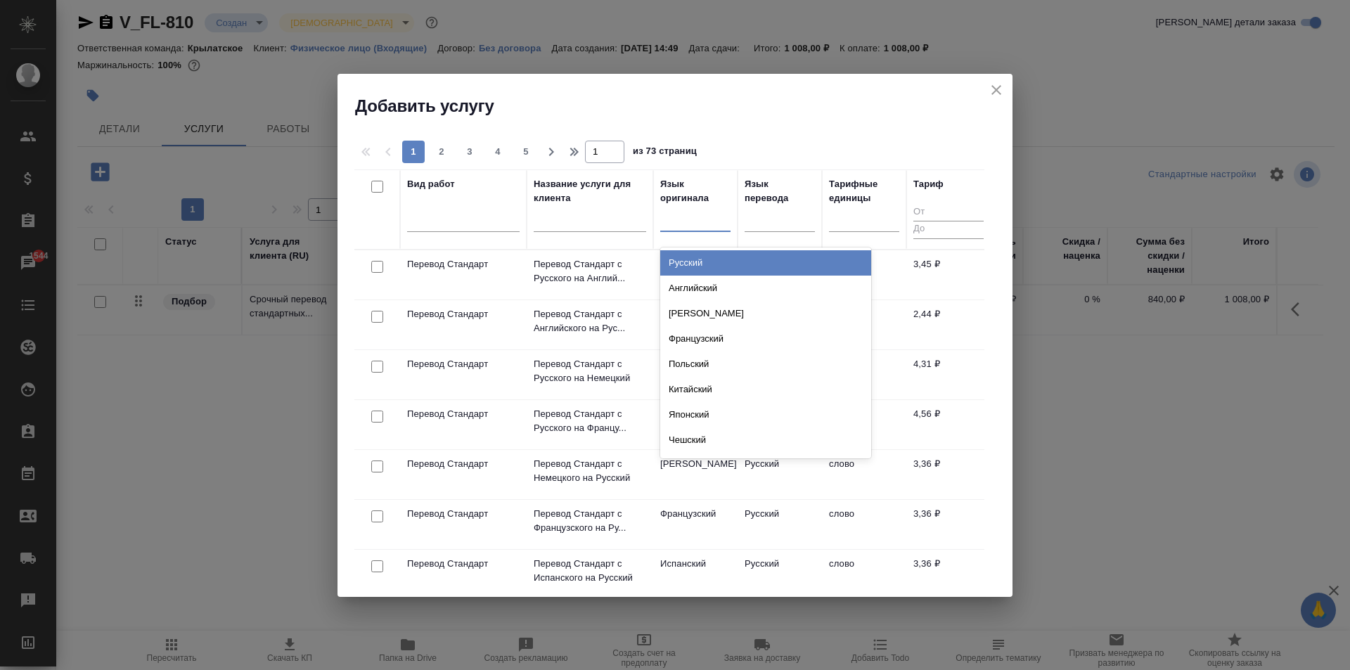
click at [711, 259] on div "Русский" at bounding box center [765, 262] width 211 height 25
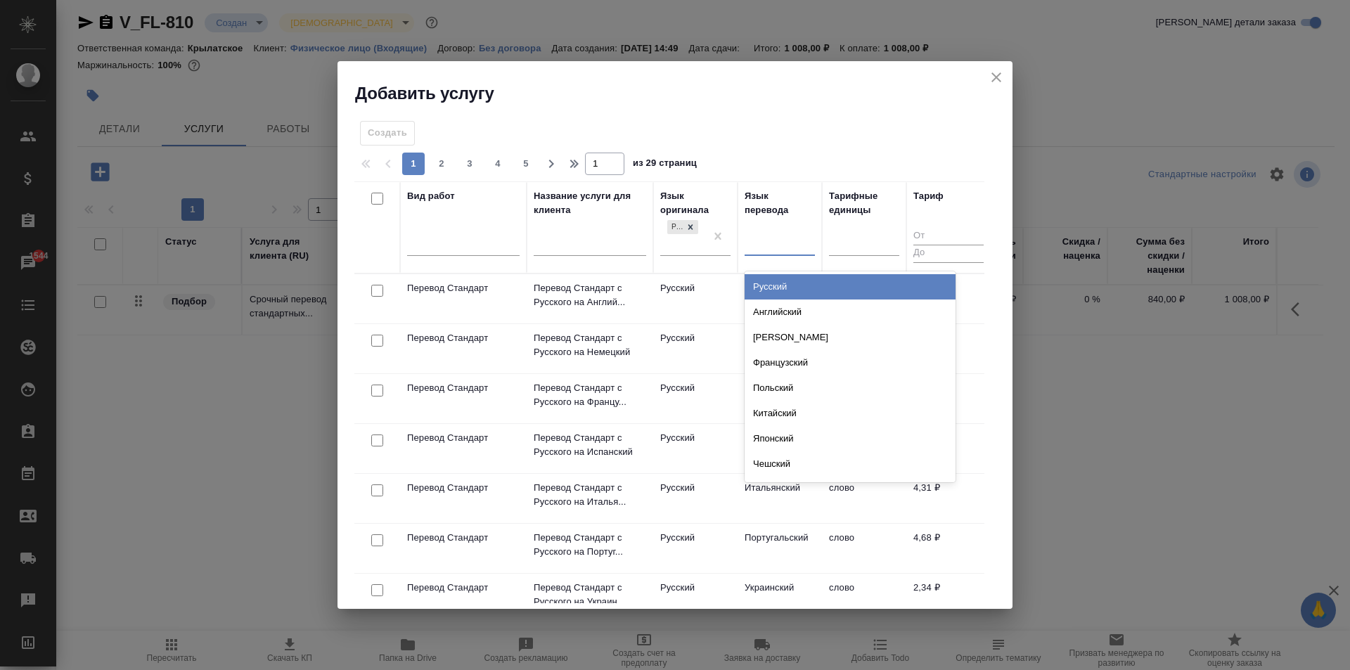
click at [776, 238] on div at bounding box center [780, 241] width 70 height 20
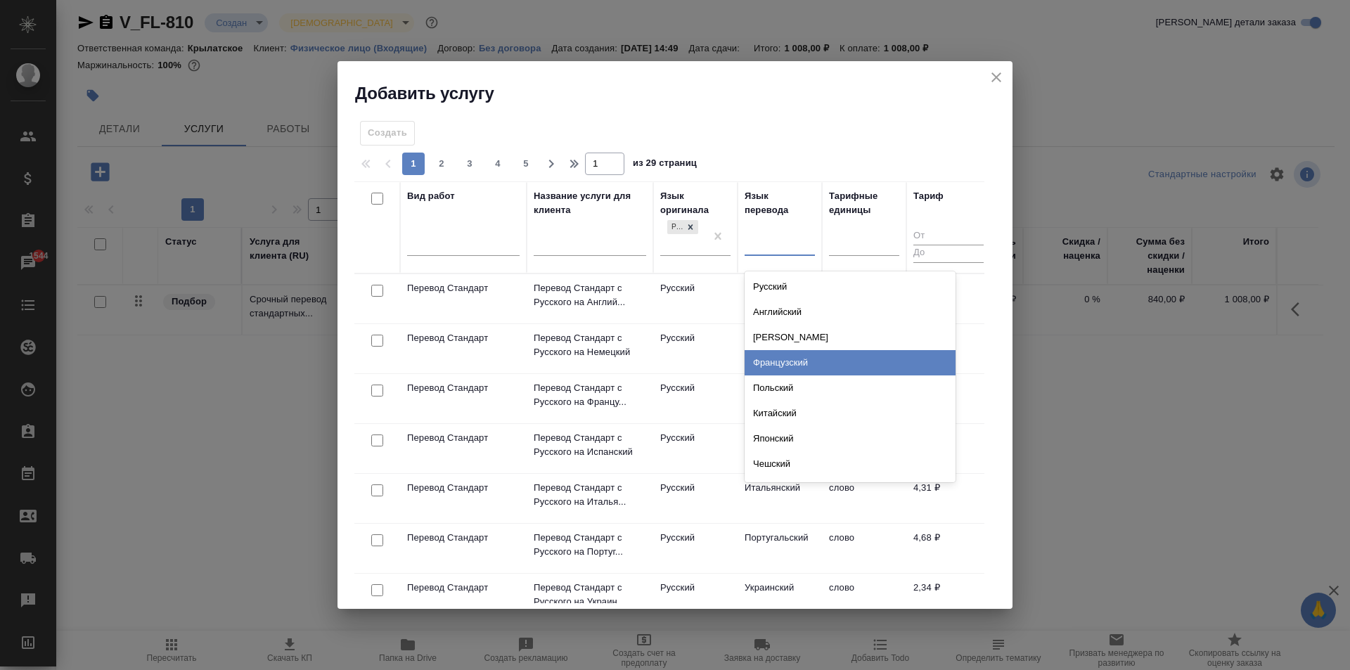
click at [793, 360] on div "Французский" at bounding box center [850, 362] width 211 height 25
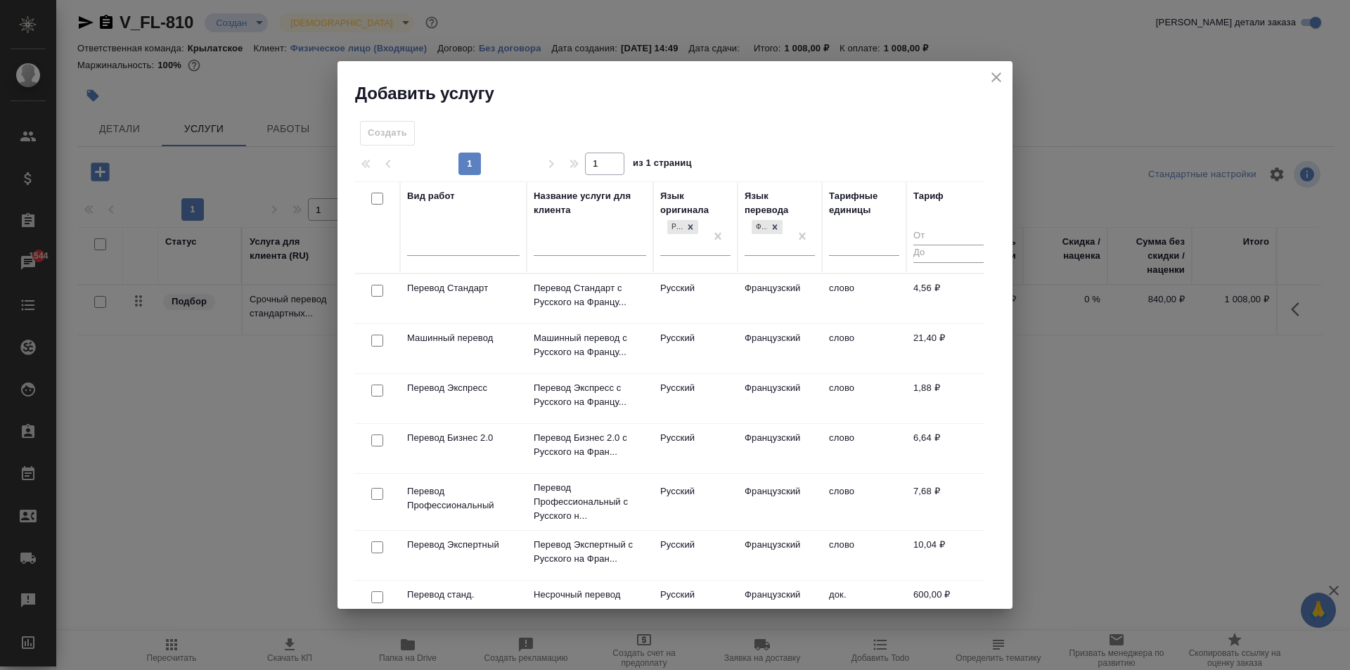
click at [732, 301] on td "Русский" at bounding box center [695, 298] width 84 height 49
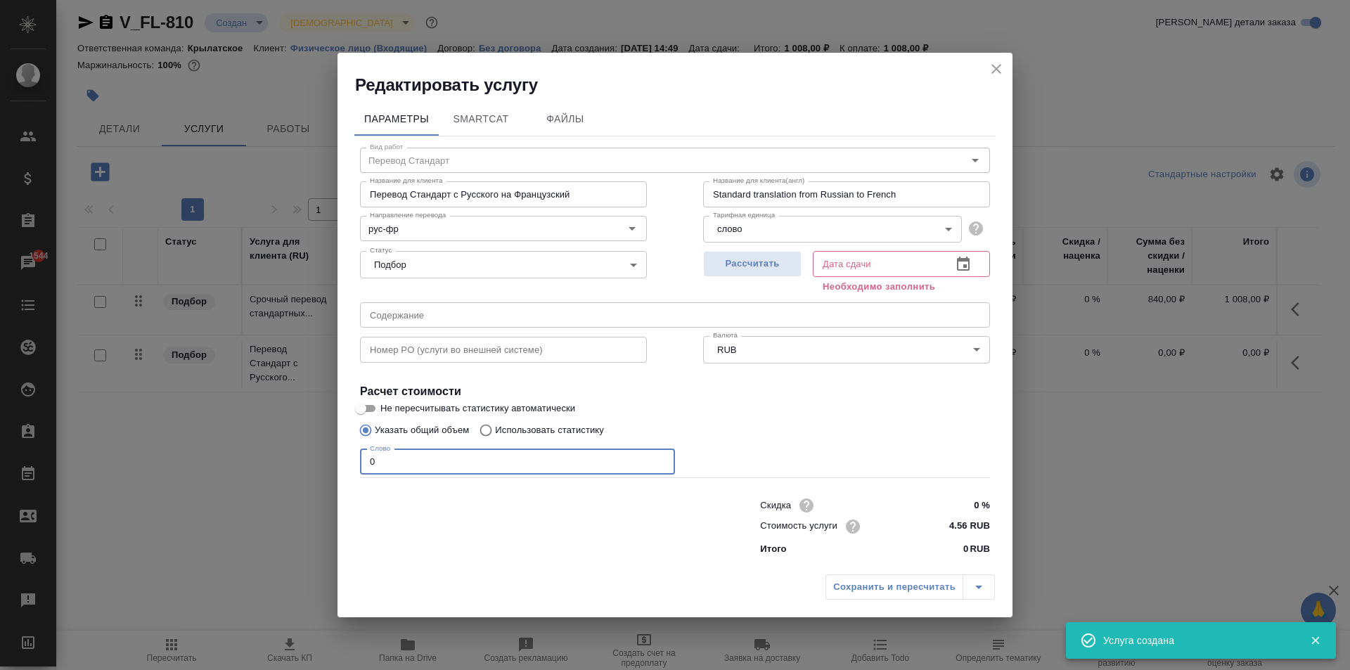
drag, startPoint x: 424, startPoint y: 466, endPoint x: 261, endPoint y: 446, distance: 164.4
click at [261, 446] on div "Редактировать услугу Параметры SmartCat Файлы Вид работ Перевод Стандарт Вид ра…" at bounding box center [675, 335] width 1350 height 670
type input "300"
drag, startPoint x: 958, startPoint y: 499, endPoint x: 1025, endPoint y: 508, distance: 66.6
click at [1025, 508] on div "Редактировать услугу Параметры SmartCat Файлы Вид работ Перевод Стандарт Вид ра…" at bounding box center [675, 335] width 1350 height 670
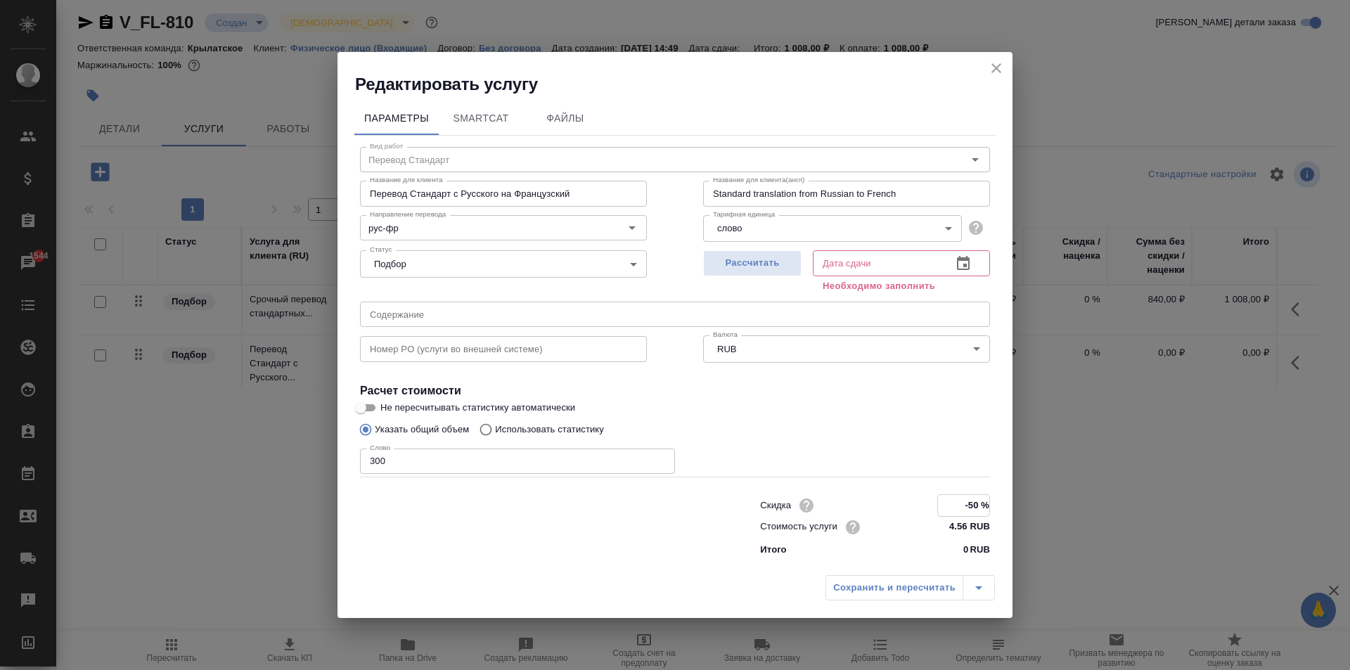
type input "-50 %"
click at [925, 591] on div "Сохранить и пересчитать" at bounding box center [910, 587] width 169 height 25
drag, startPoint x: 774, startPoint y: 280, endPoint x: 776, endPoint y: 268, distance: 12.1
click at [773, 276] on div "Рассчитать" at bounding box center [752, 270] width 98 height 51
click at [776, 267] on span "Рассчитать" at bounding box center [752, 264] width 83 height 16
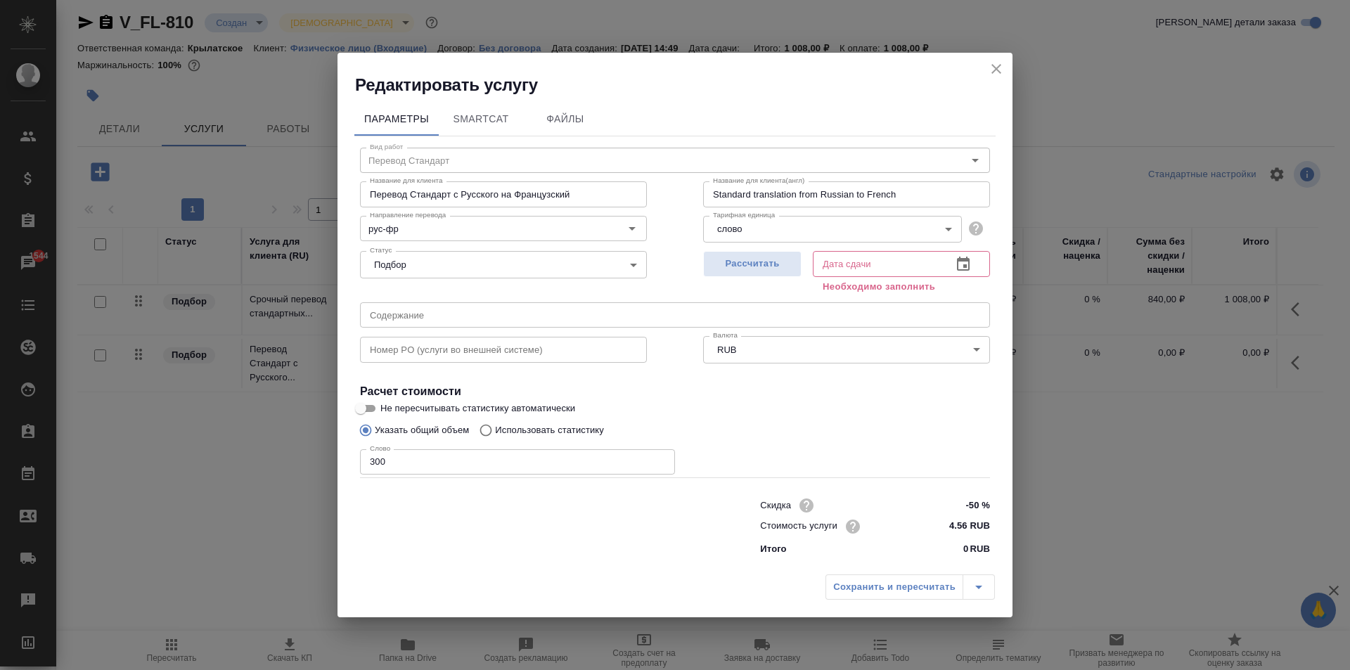
type input "21.08.2025 16:32"
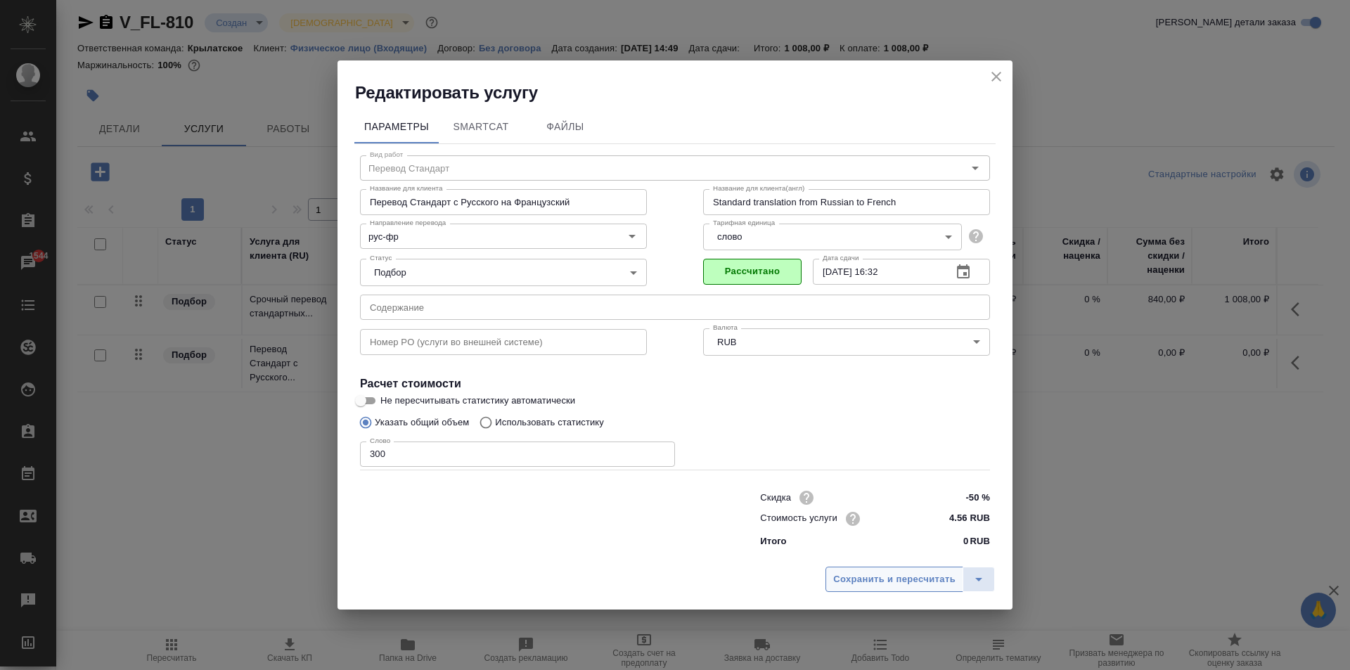
click at [864, 575] on span "Сохранить и пересчитать" at bounding box center [894, 580] width 122 height 16
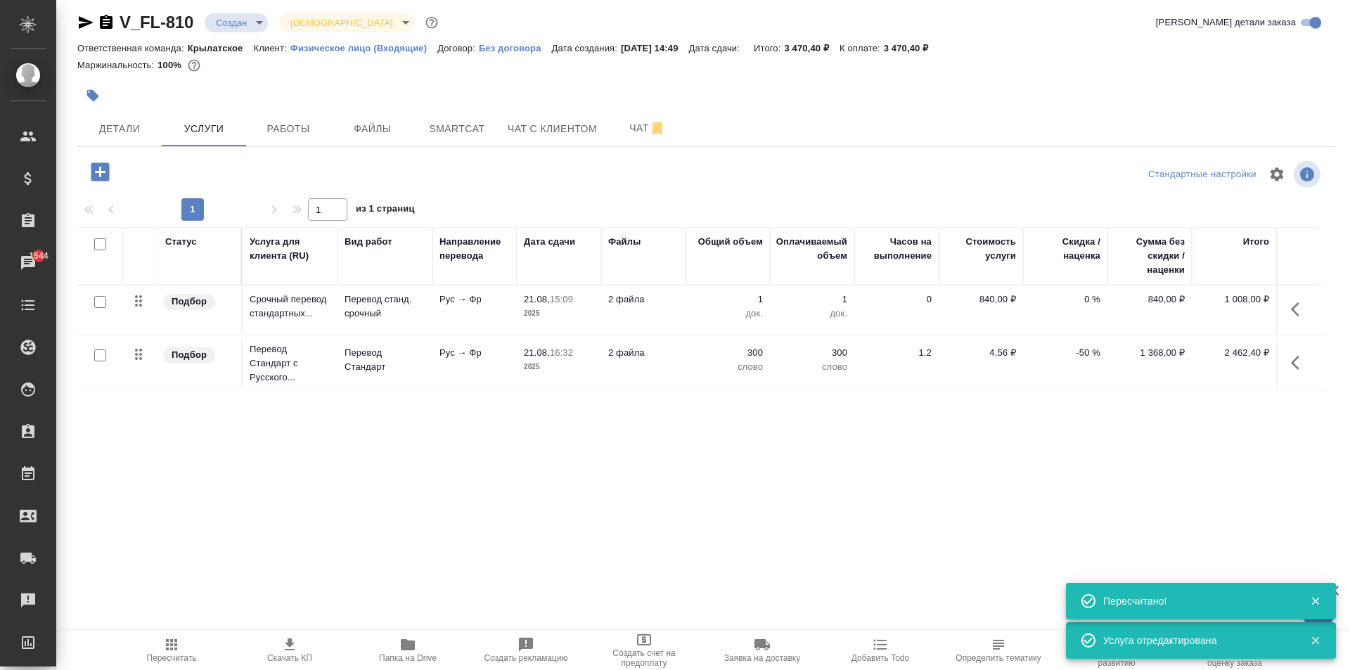
click at [1303, 366] on button "button" at bounding box center [1300, 363] width 34 height 34
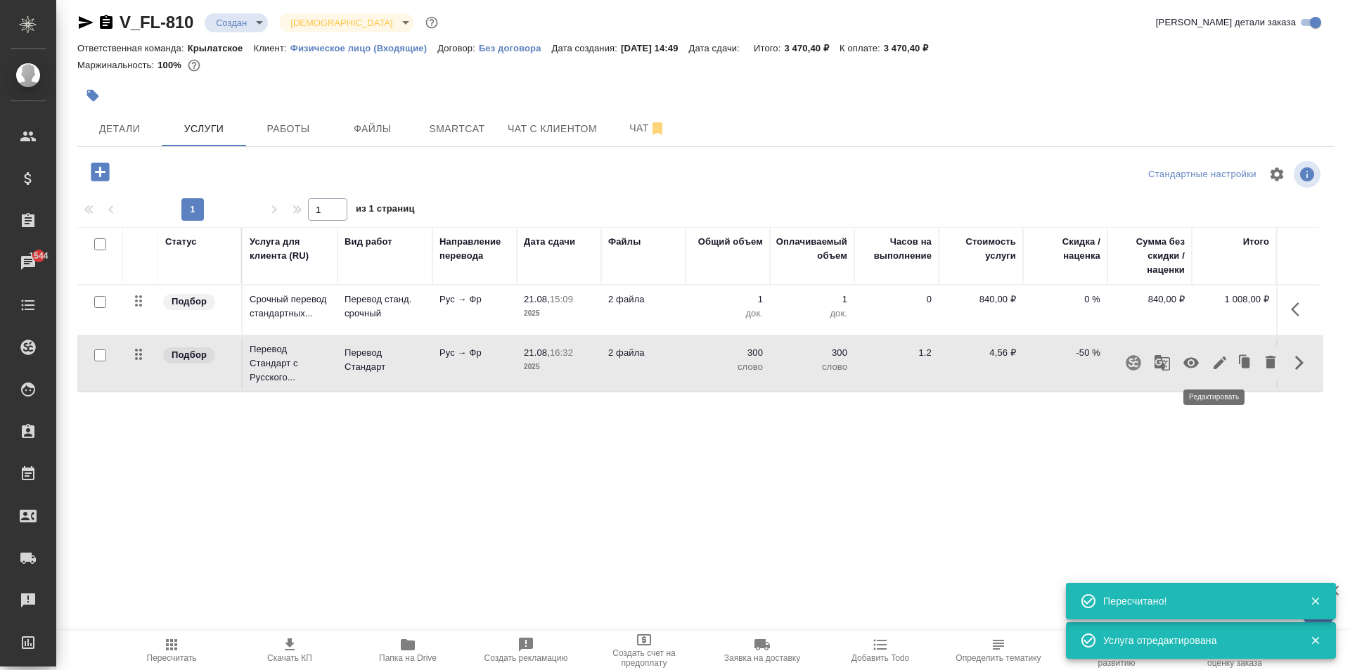
click at [1214, 368] on icon "button" at bounding box center [1220, 362] width 17 height 17
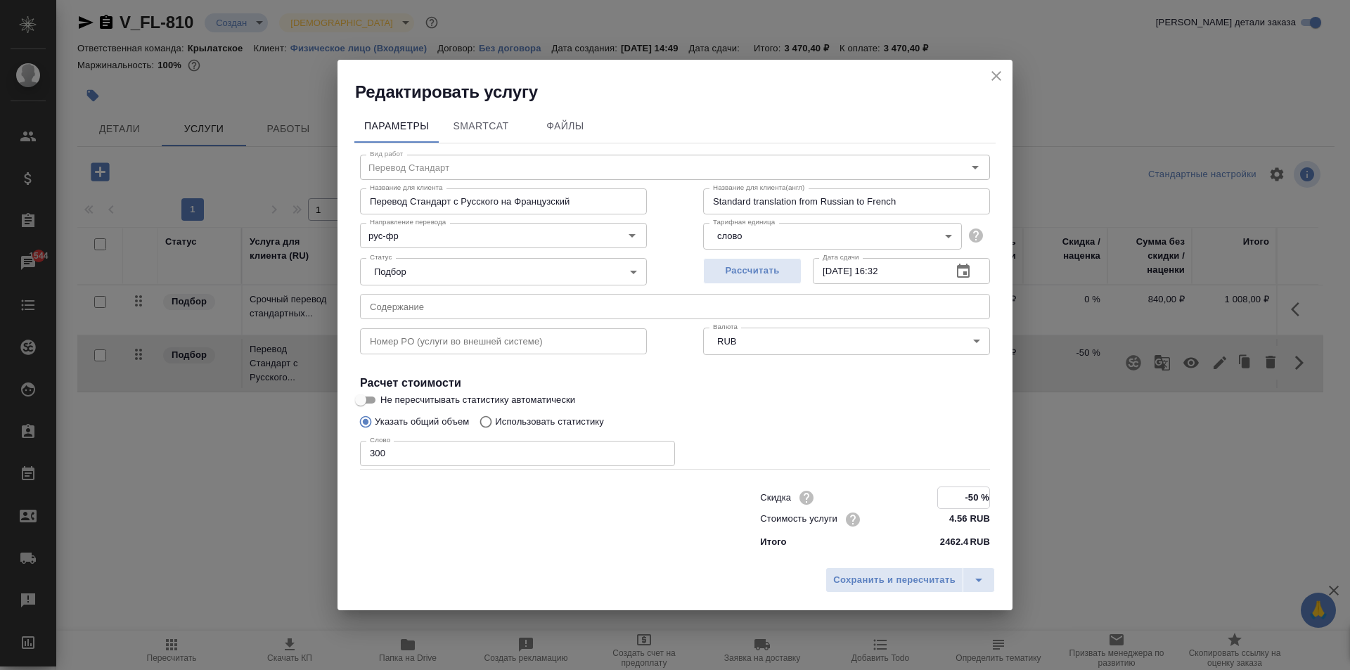
click at [975, 498] on input "-50 %" at bounding box center [963, 497] width 51 height 20
click at [967, 485] on div "Скидка -50 % Стоимость услуги 4.56 RUB Итого 2462.4 RUB" at bounding box center [875, 517] width 286 height 119
drag, startPoint x: 967, startPoint y: 485, endPoint x: 975, endPoint y: 492, distance: 10.9
click at [968, 485] on div "Скидка -50 % Стоимость услуги 4.56 RUB Итого 2462.4 RUB" at bounding box center [875, 517] width 286 height 117
click at [958, 506] on input "-50 %" at bounding box center [963, 497] width 53 height 20
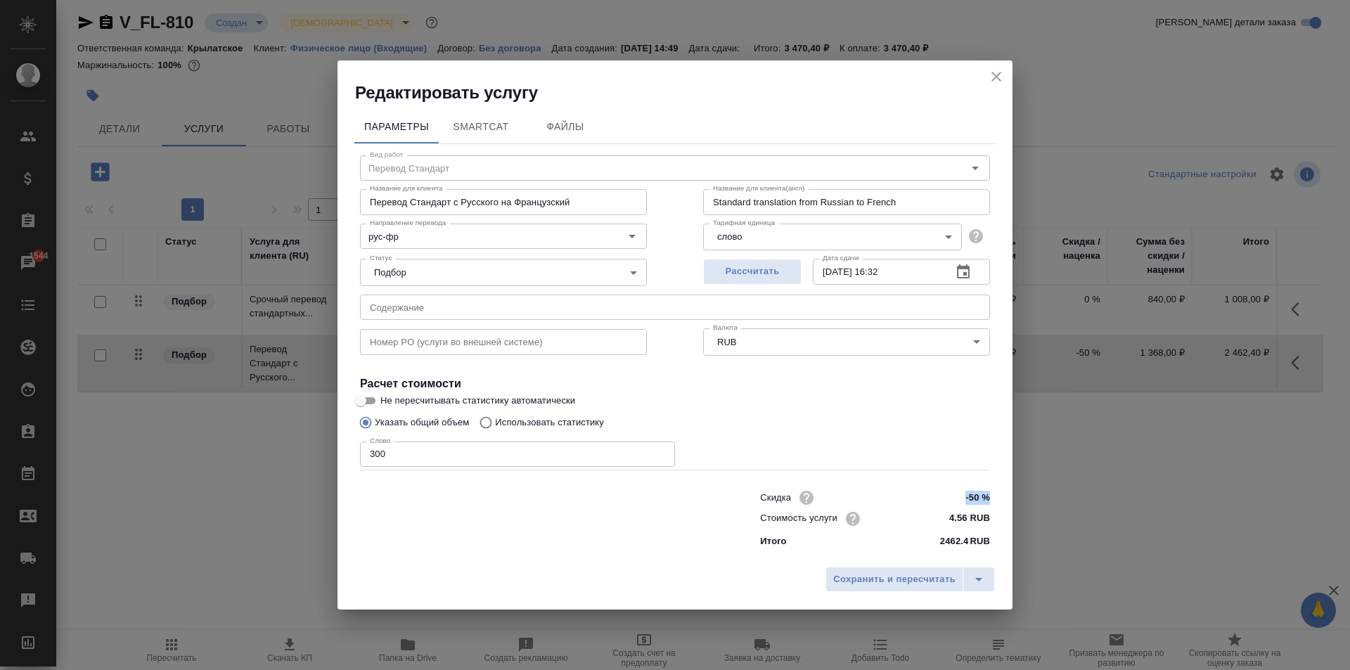
click at [961, 499] on input "-50 %" at bounding box center [963, 497] width 53 height 20
click at [970, 497] on input "-50 %" at bounding box center [963, 497] width 53 height 20
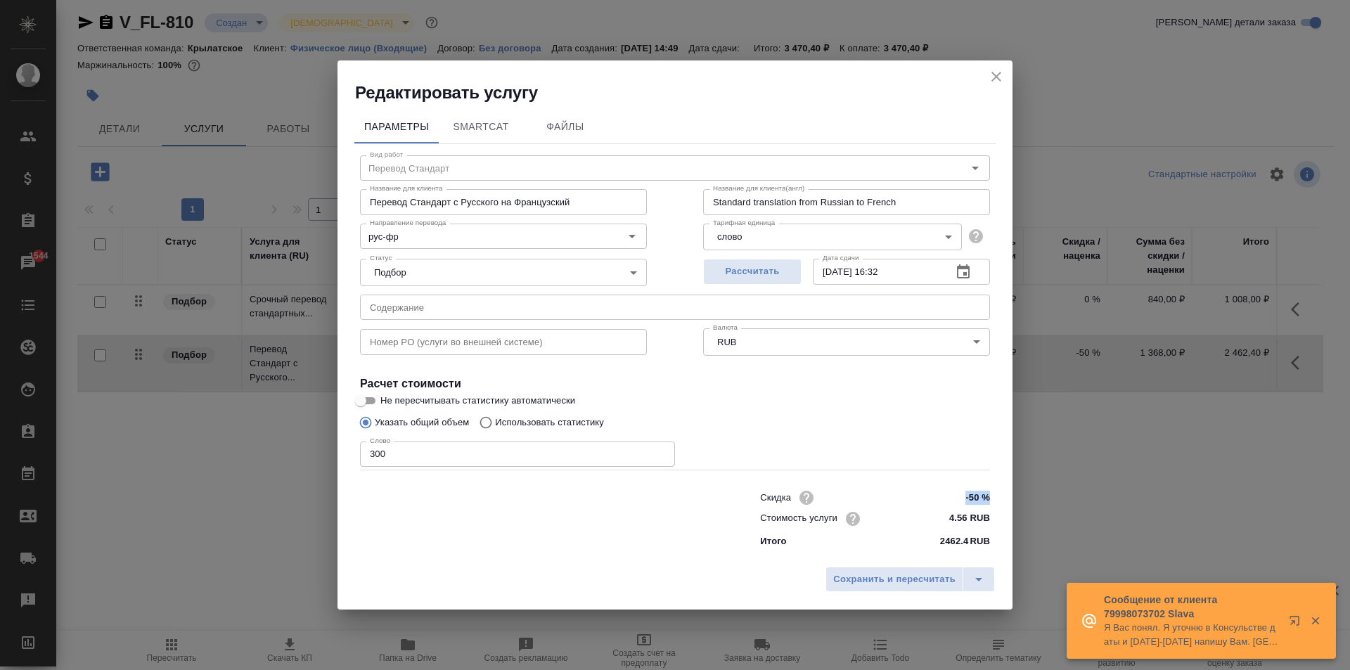
click at [961, 494] on input "-50 %" at bounding box center [963, 497] width 53 height 20
type input "-"
type input "0 %"
click at [926, 590] on button "Сохранить и пересчитать" at bounding box center [895, 579] width 138 height 25
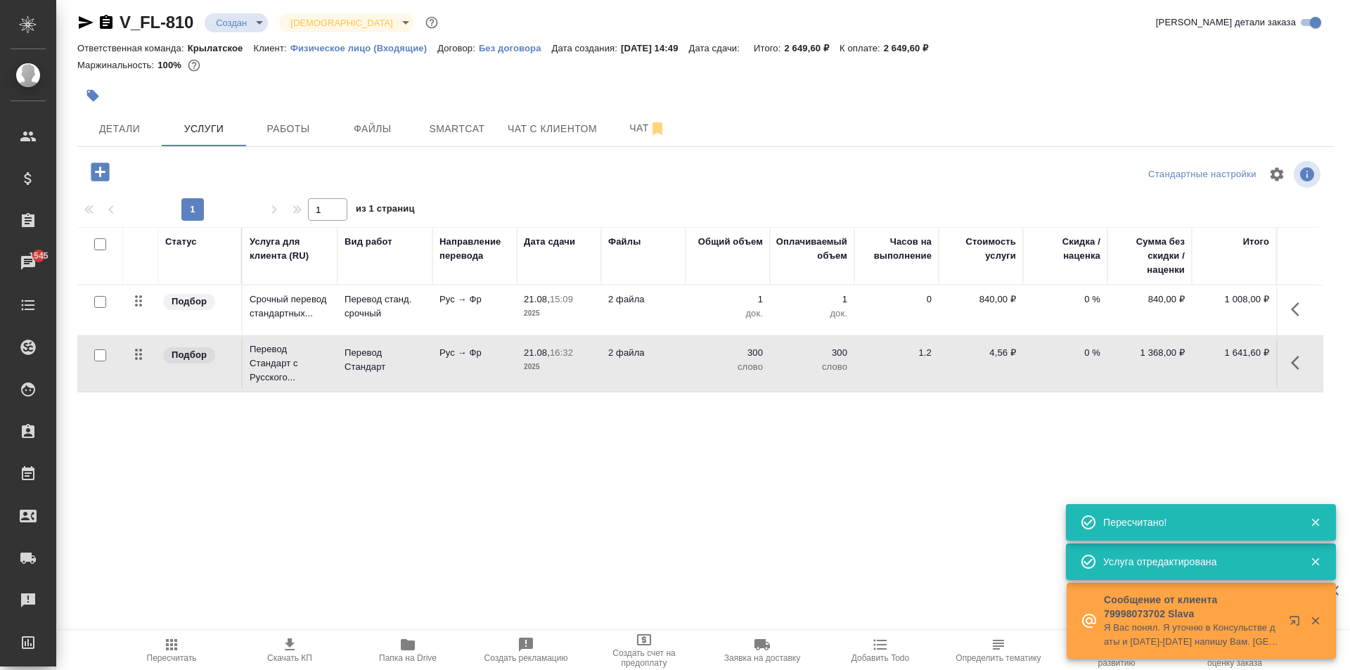
click at [84, 162] on div at bounding box center [101, 172] width 37 height 29
click at [102, 174] on icon "button" at bounding box center [100, 171] width 18 height 18
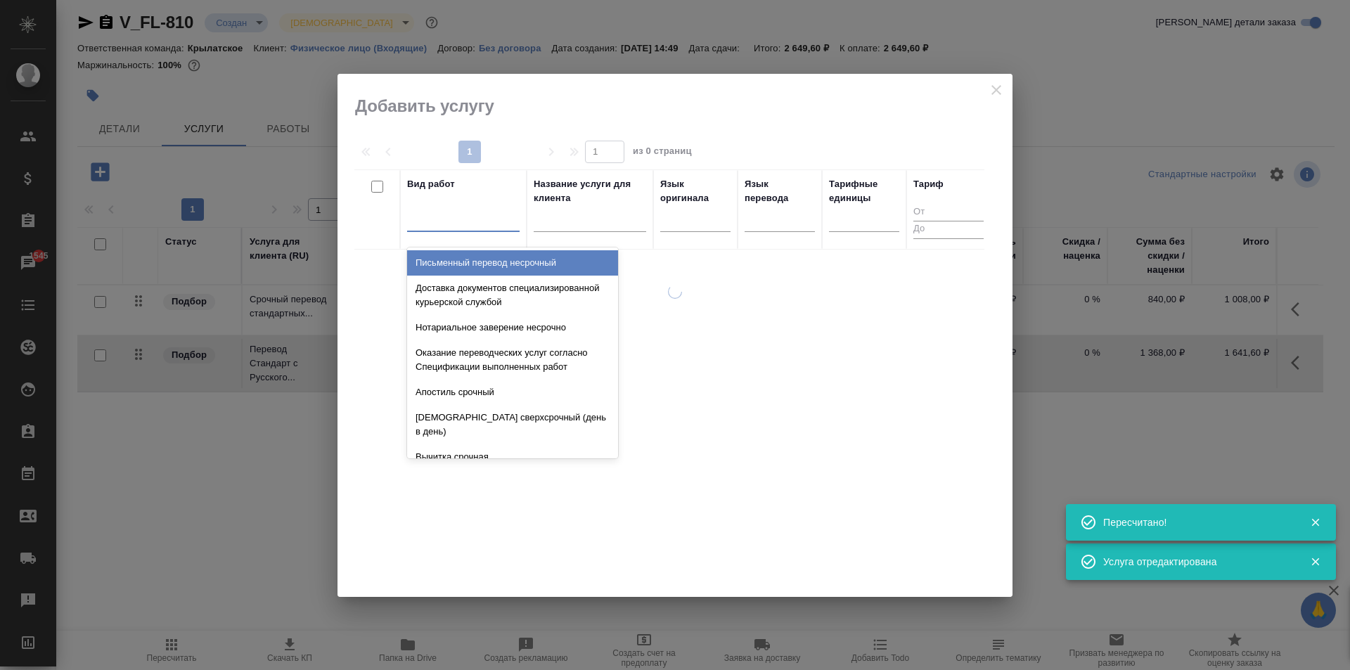
click at [443, 217] on div at bounding box center [463, 217] width 113 height 20
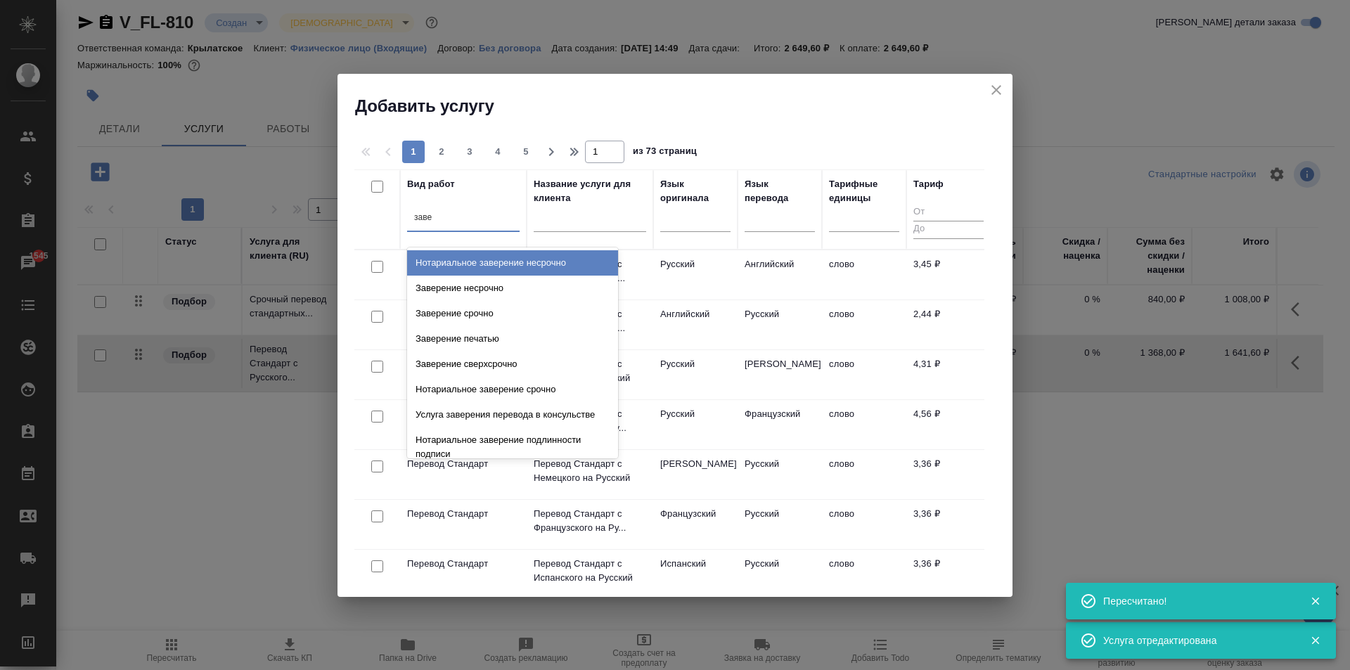
type input "завер"
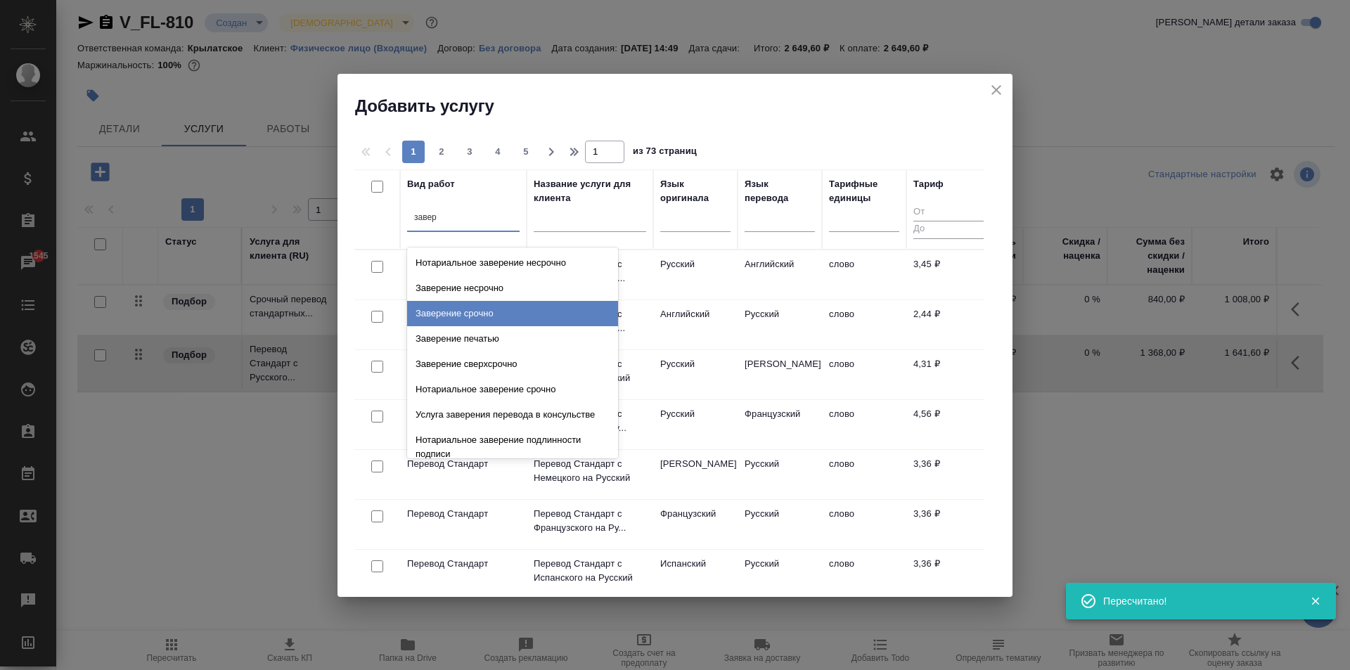
drag, startPoint x: 535, startPoint y: 321, endPoint x: 580, endPoint y: 312, distance: 45.9
click at [537, 318] on div "Заверение срочно" at bounding box center [512, 313] width 211 height 25
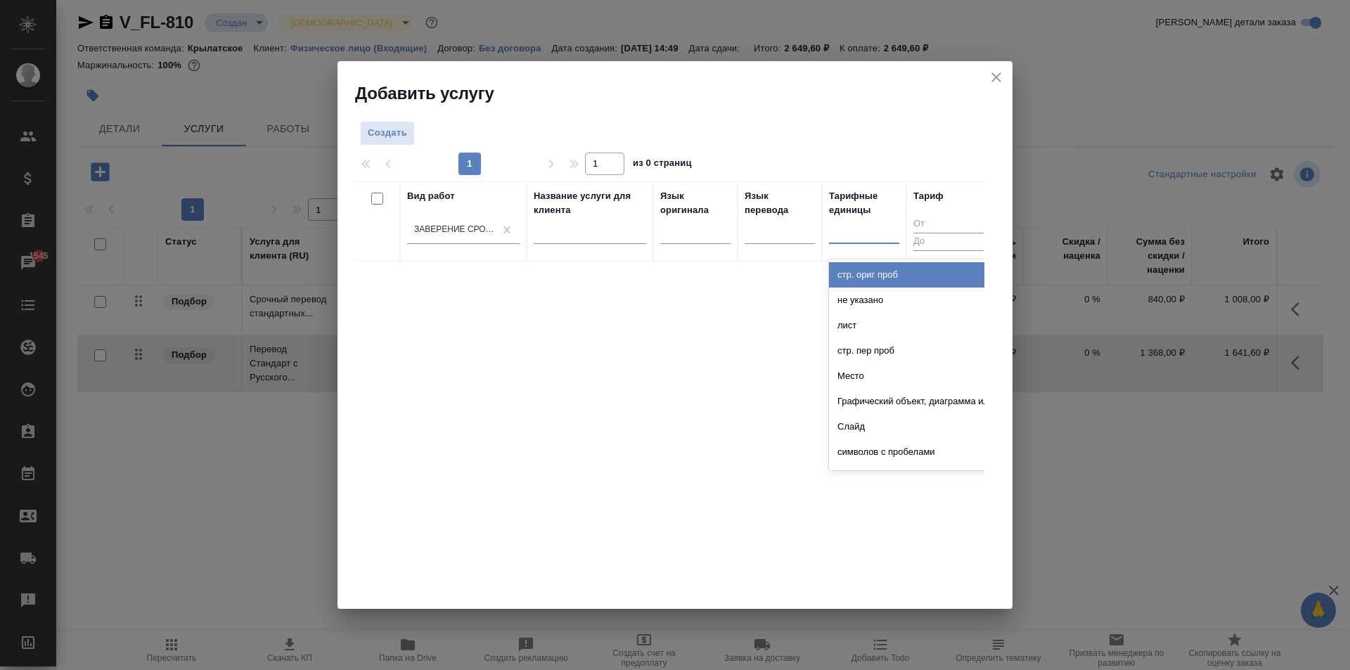
click at [841, 234] on div at bounding box center [864, 229] width 70 height 20
type input "док"
click at [873, 277] on div "док." at bounding box center [934, 274] width 211 height 25
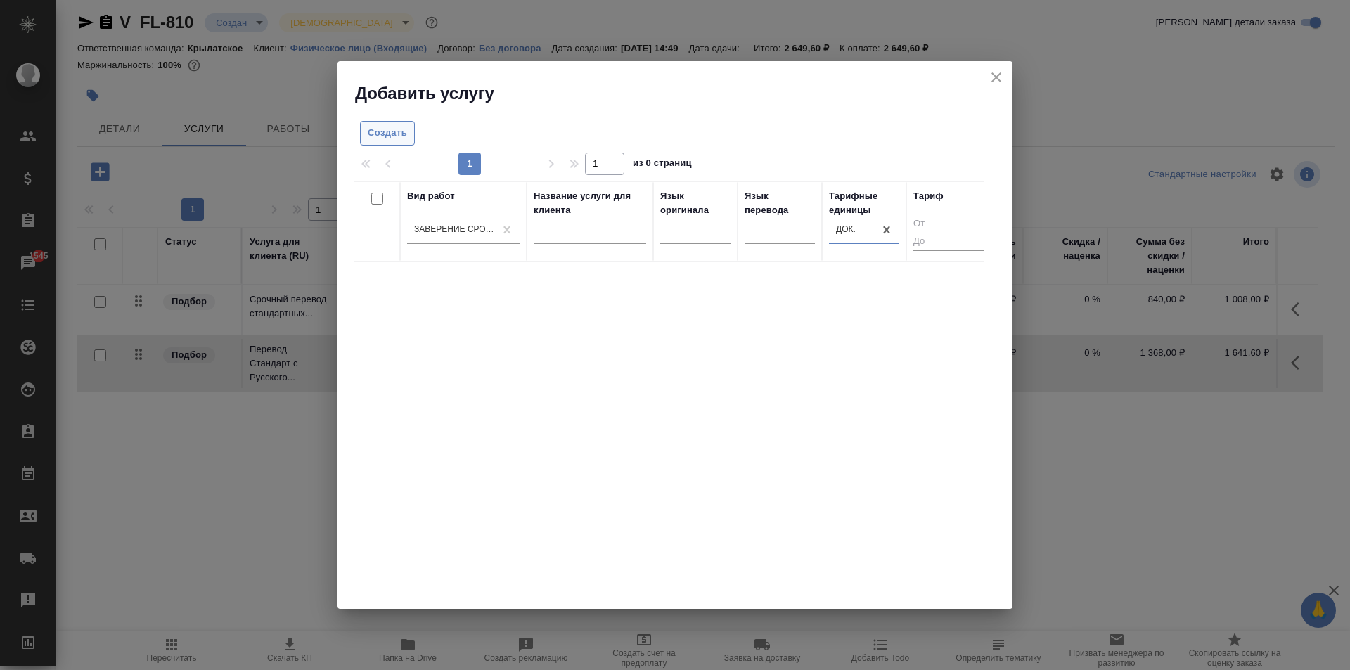
click at [395, 139] on span "Создать" at bounding box center [387, 133] width 39 height 16
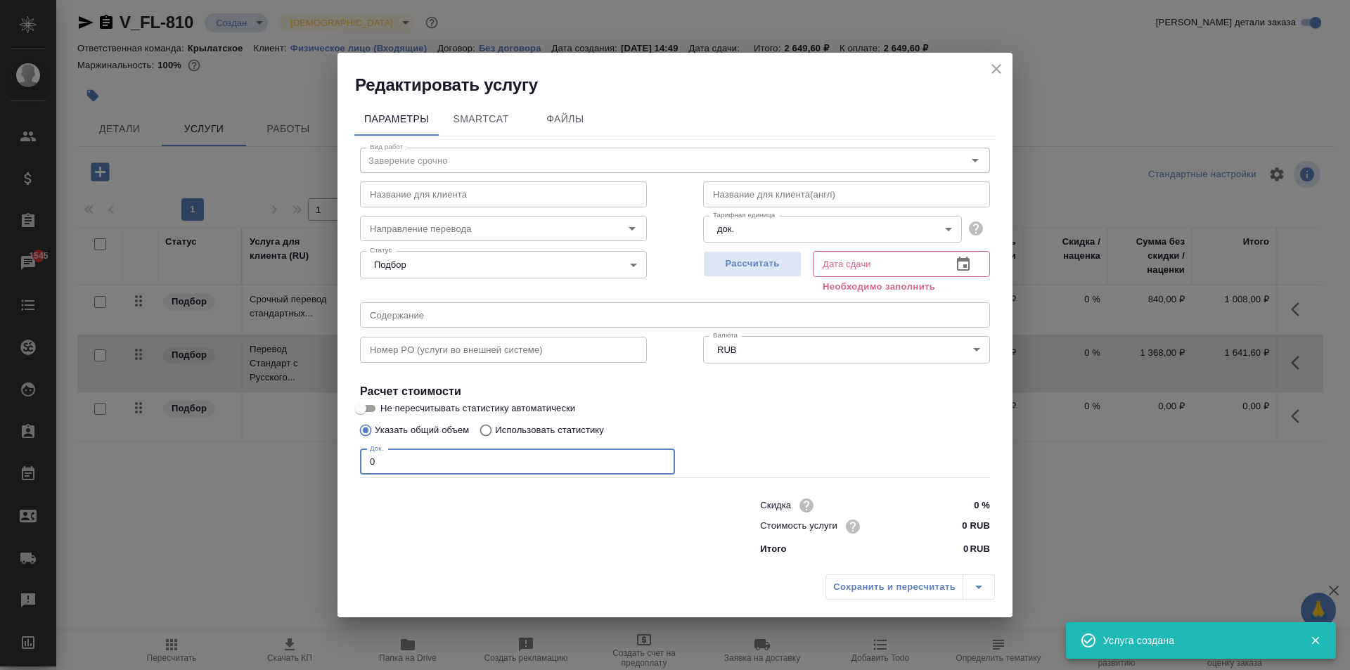
drag, startPoint x: 318, startPoint y: 448, endPoint x: 328, endPoint y: 440, distance: 12.5
click at [317, 444] on div "Редактировать услугу Параметры SmartCat Файлы Вид работ Заверение срочно Вид ра…" at bounding box center [675, 335] width 1350 height 670
type input "1"
click at [951, 522] on input "0 RUB" at bounding box center [963, 526] width 53 height 20
type input "1000 RUB"
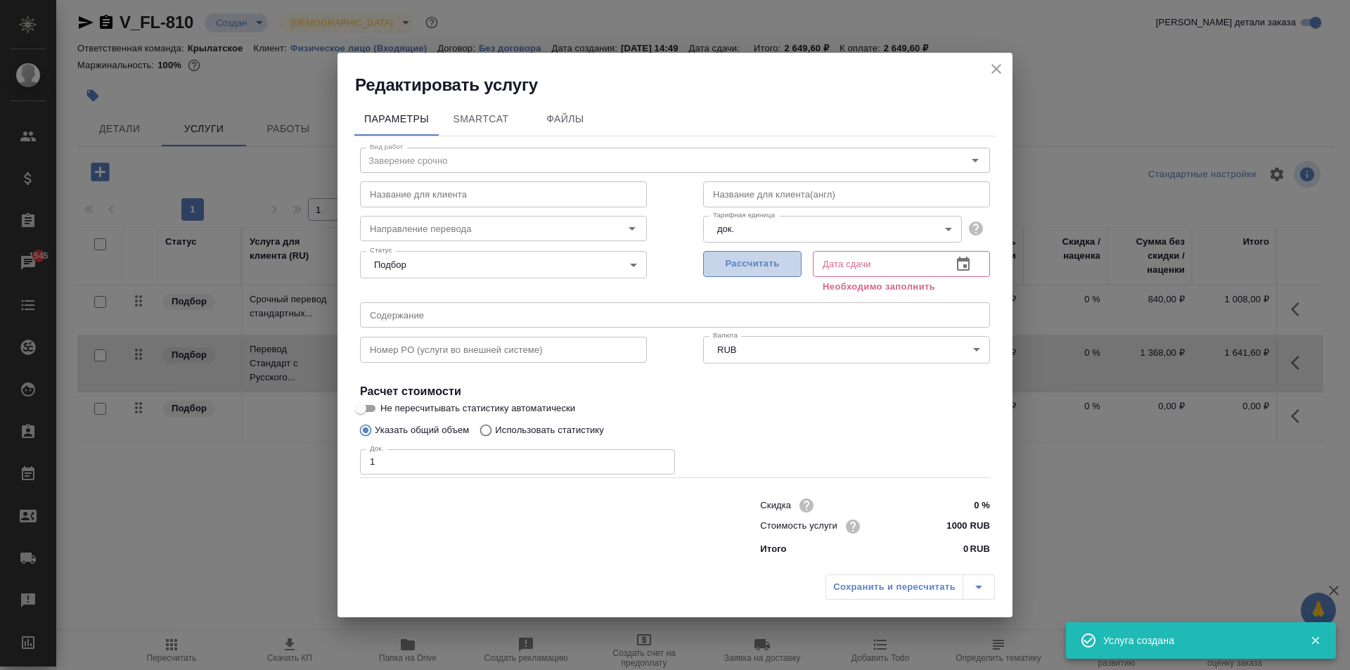
click at [754, 258] on span "Рассчитать" at bounding box center [752, 264] width 83 height 16
type input "21.08.2025 15:26"
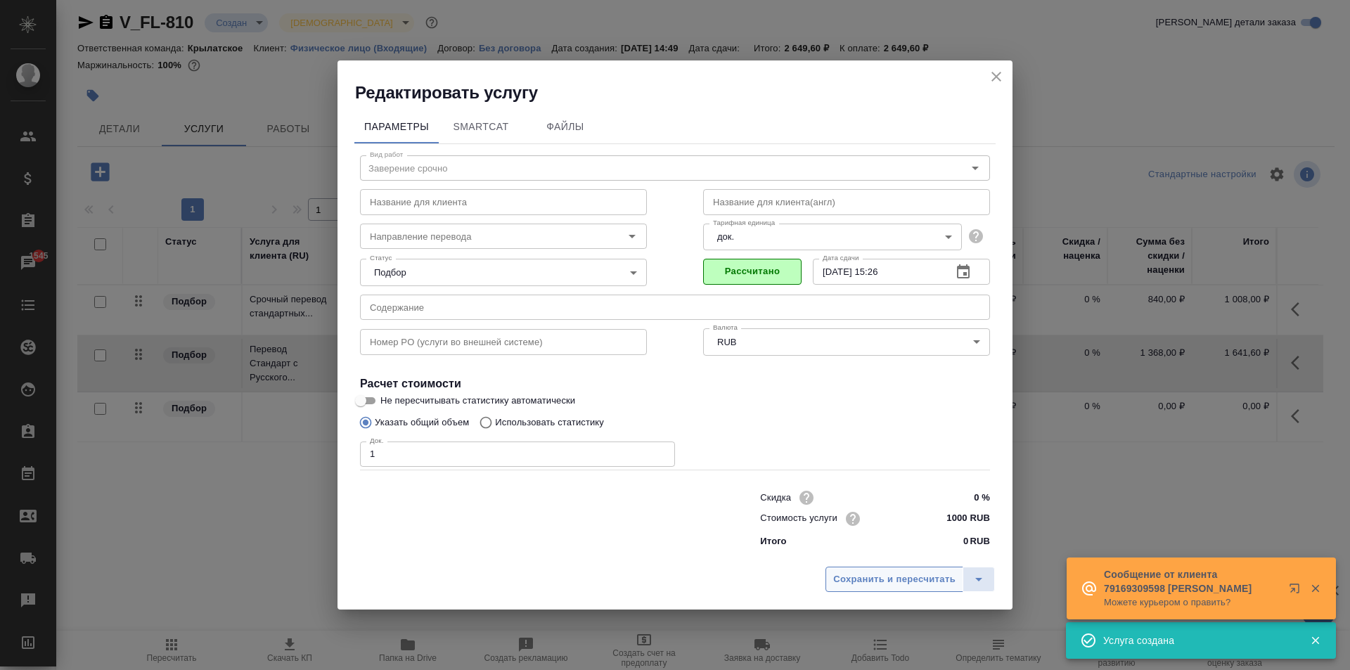
click at [847, 588] on button "Сохранить и пересчитать" at bounding box center [895, 579] width 138 height 25
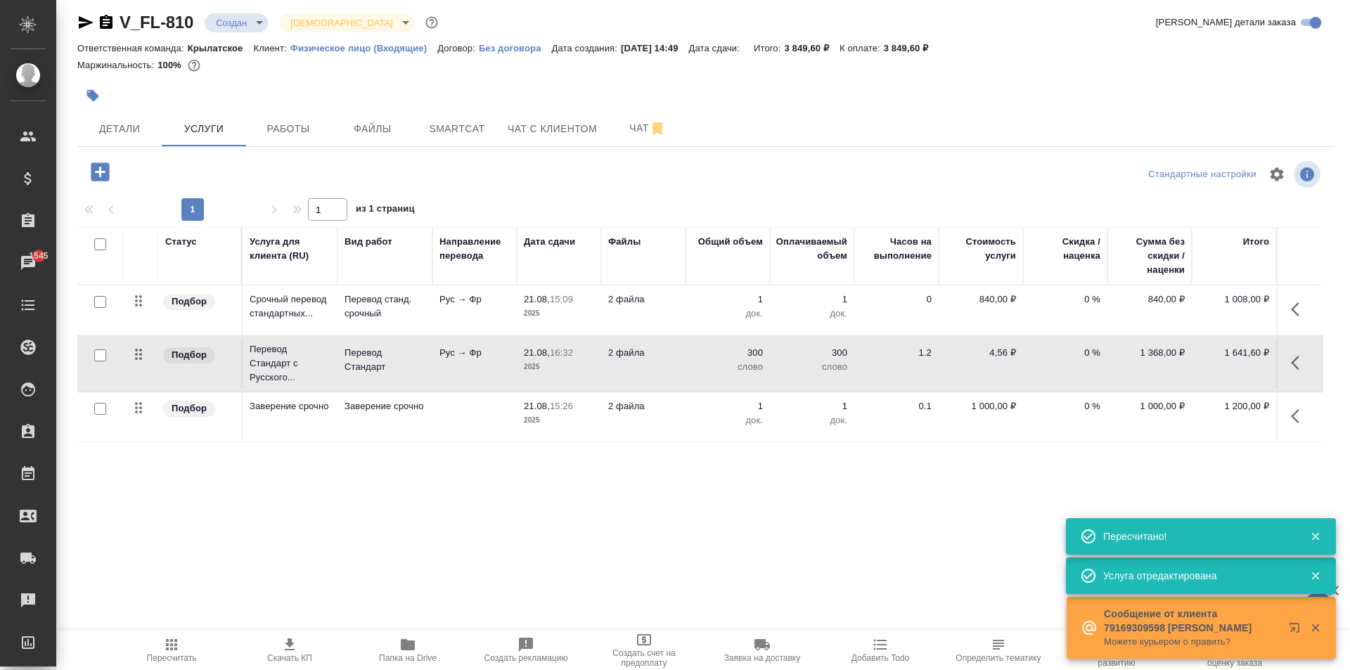
click at [108, 648] on div "Пересчитать Скачать КП Папка на Drive Создать рекламацию Создать счет на предоп…" at bounding box center [703, 650] width 1294 height 39
click at [183, 653] on span "Пересчитать" at bounding box center [172, 658] width 50 height 10
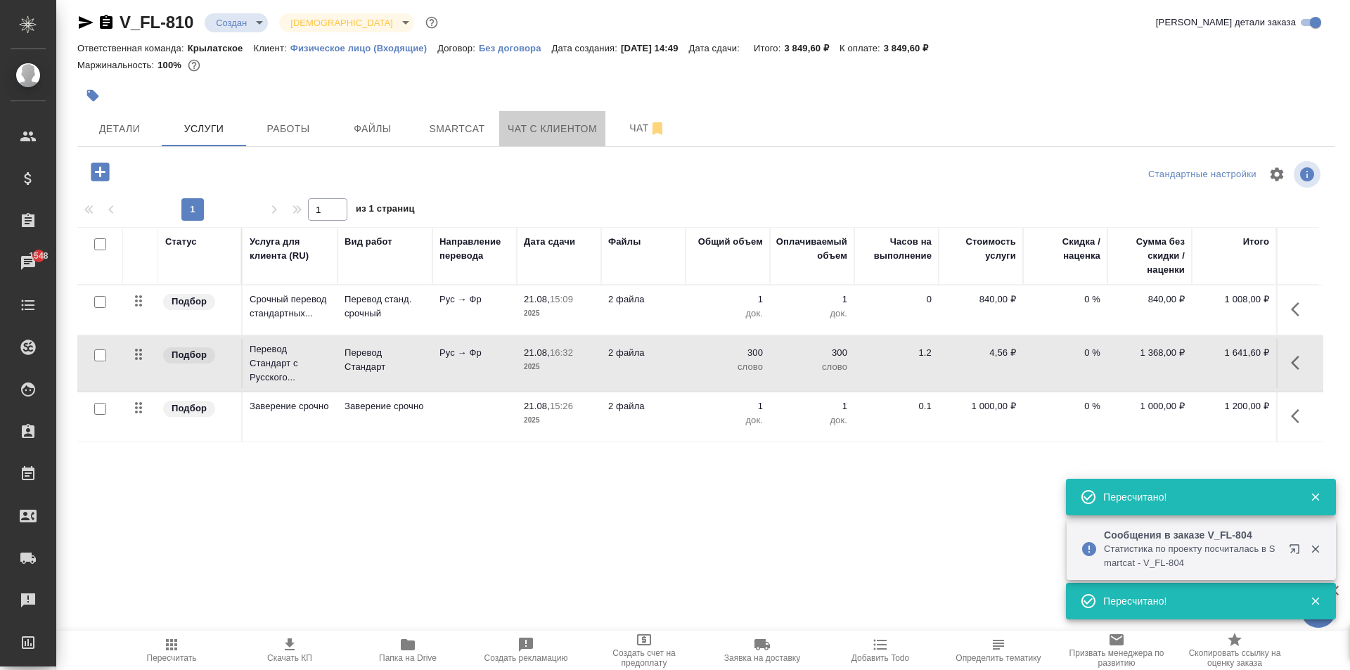
drag, startPoint x: 587, startPoint y: 129, endPoint x: 598, endPoint y: 176, distance: 47.6
click at [598, 176] on div "V_FL-810 Создан new Святая троица holyTrinity Кратко детали заказа Ответственна…" at bounding box center [706, 278] width 1273 height 573
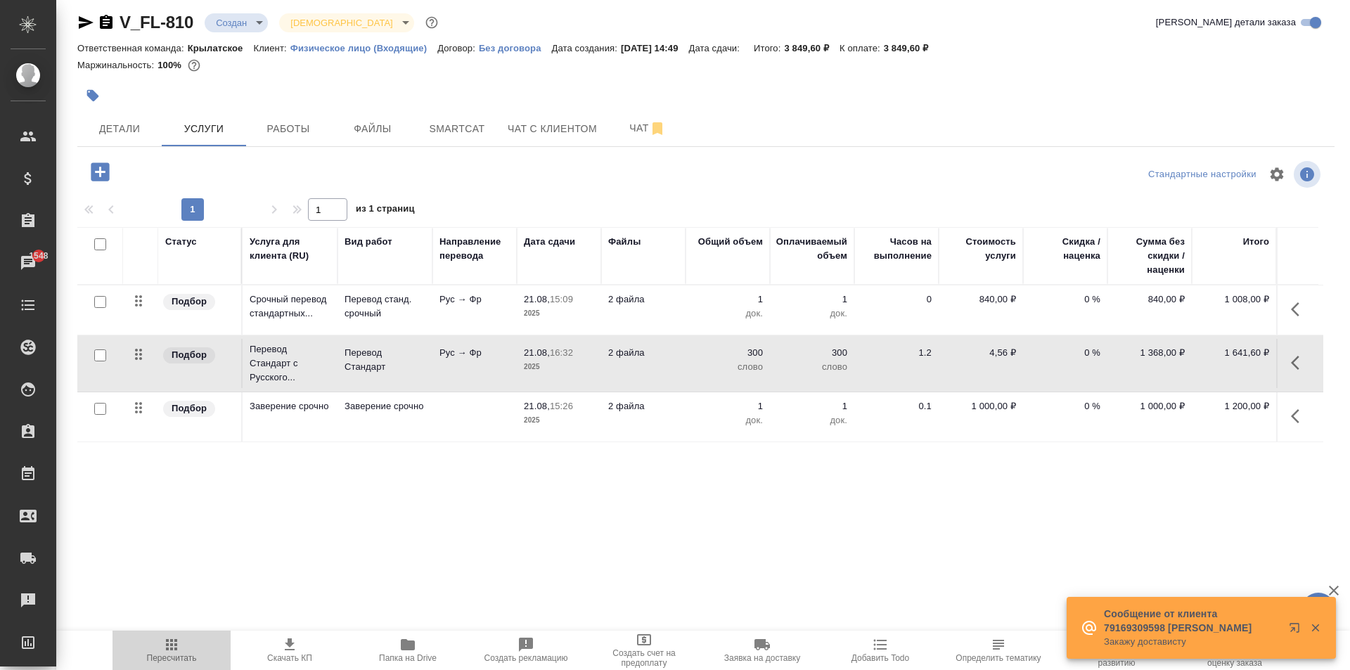
click at [153, 648] on span "Пересчитать" at bounding box center [171, 649] width 101 height 27
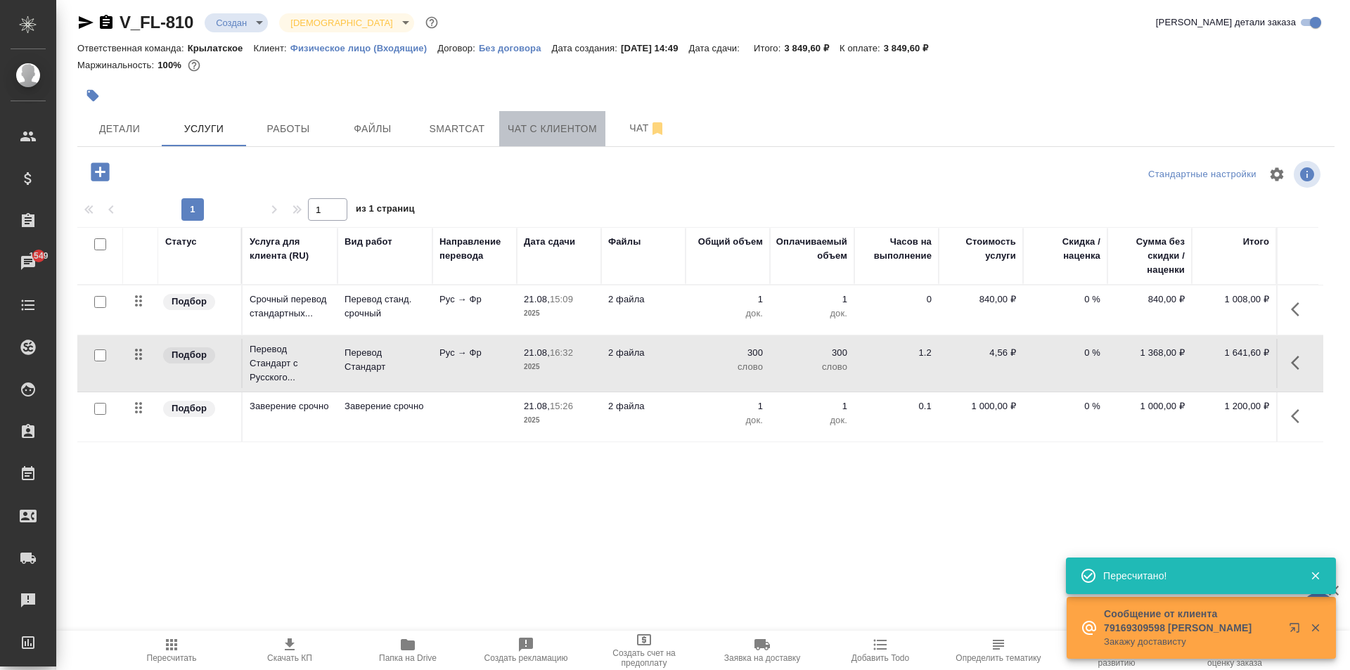
click at [585, 123] on span "Чат с клиентом" at bounding box center [552, 129] width 89 height 18
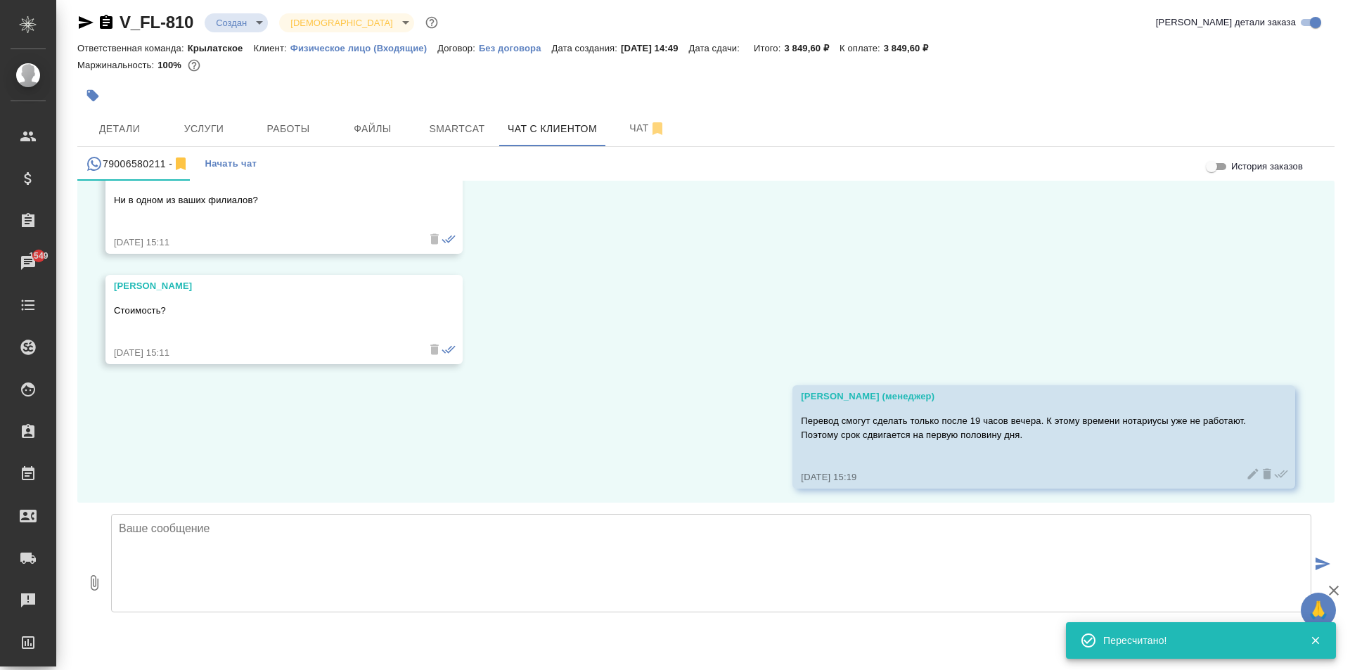
scroll to position [1434, 0]
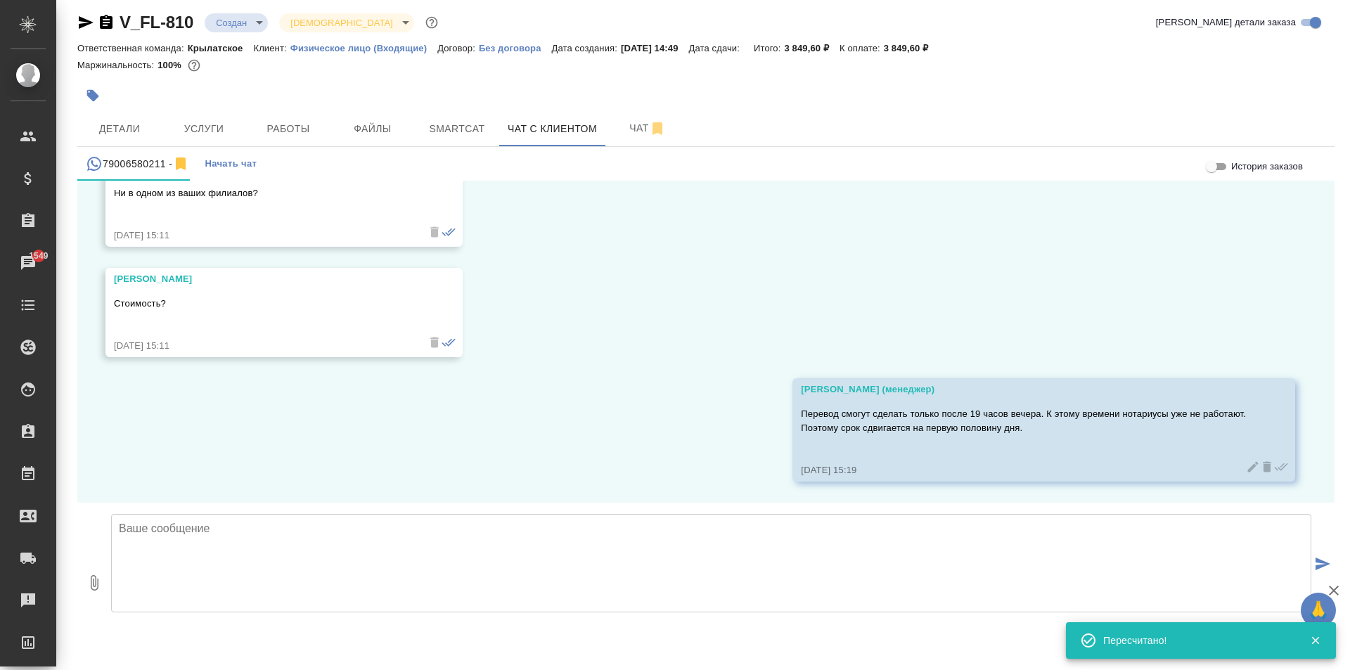
click at [1243, 235] on div "21.08, четверг Виталий Добрый день! Нужен срочный нотариальный перевод свидетел…" at bounding box center [705, 342] width 1257 height 322
click at [484, 568] on textarea at bounding box center [711, 563] width 1200 height 98
paste textarea "Стоимость заказа составит: 3 850 руб. (!) в стоимость включено нотариальное зав…"
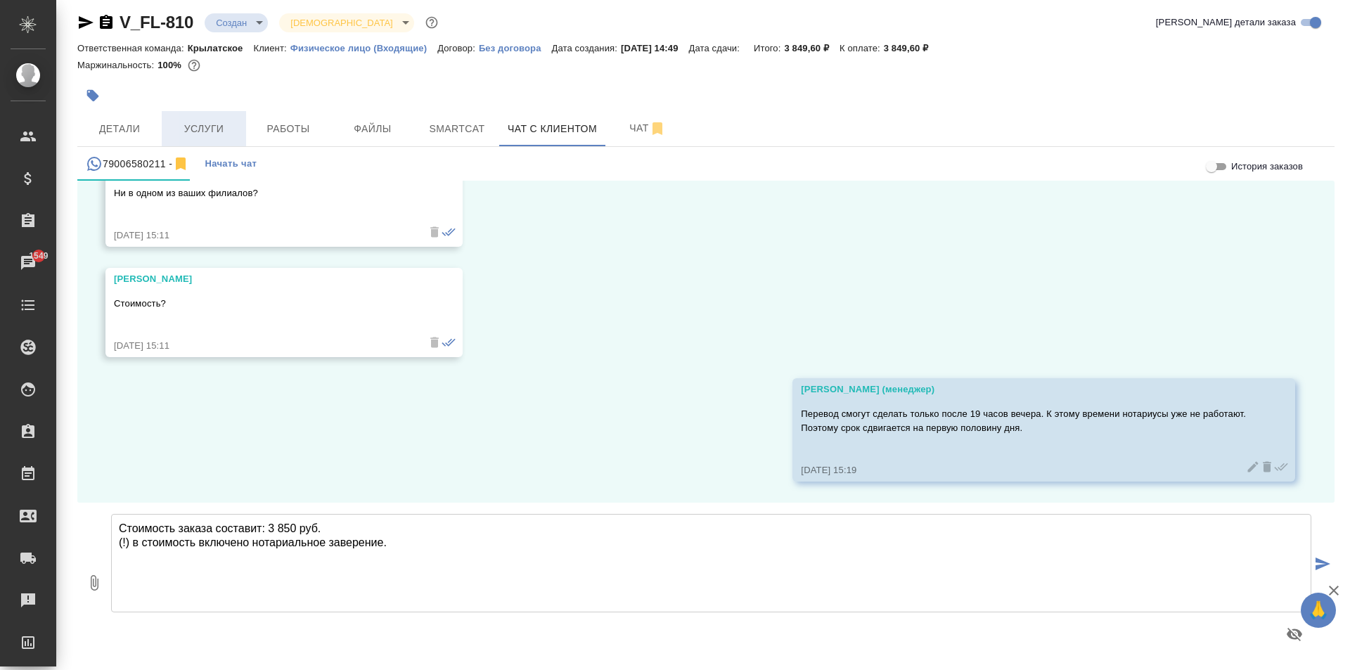
type textarea "Стоимость заказа составит: 3 850 руб. (!) в стоимость включено нотариальное зав…"
drag, startPoint x: 225, startPoint y: 122, endPoint x: 264, endPoint y: 84, distance: 53.7
click at [264, 84] on div "V_FL-810 Создан new Святая троица holyTrinity Кратко детали заказа Ответственна…" at bounding box center [706, 331] width 1273 height 678
drag, startPoint x: 229, startPoint y: 115, endPoint x: 264, endPoint y: 71, distance: 56.5
click at [264, 71] on div "V_FL-810 Создан new Святая троица holyTrinity Кратко детали заказа Ответственна…" at bounding box center [706, 331] width 1273 height 678
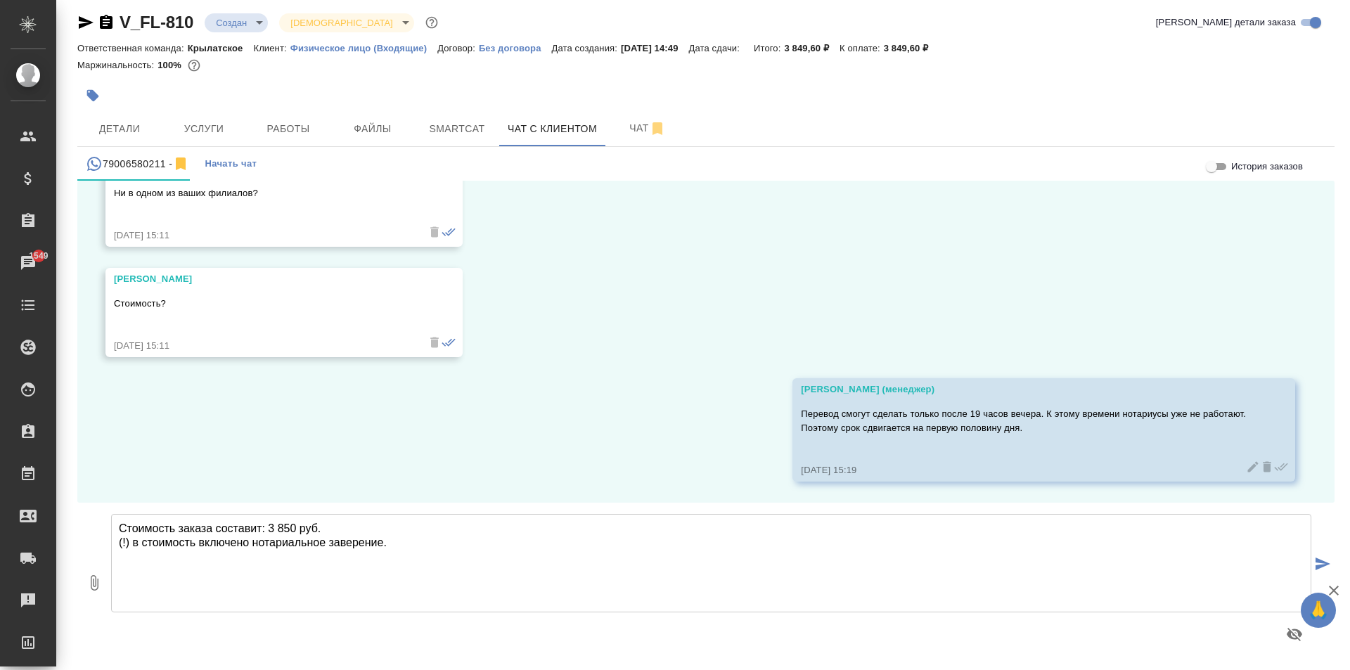
drag, startPoint x: 224, startPoint y: 136, endPoint x: 336, endPoint y: 64, distance: 133.8
click at [336, 64] on div "V_FL-810 Создан new Святая троица holyTrinity Кратко детали заказа Ответственна…" at bounding box center [706, 331] width 1273 height 678
click at [231, 123] on span "Услуги" at bounding box center [204, 129] width 68 height 18
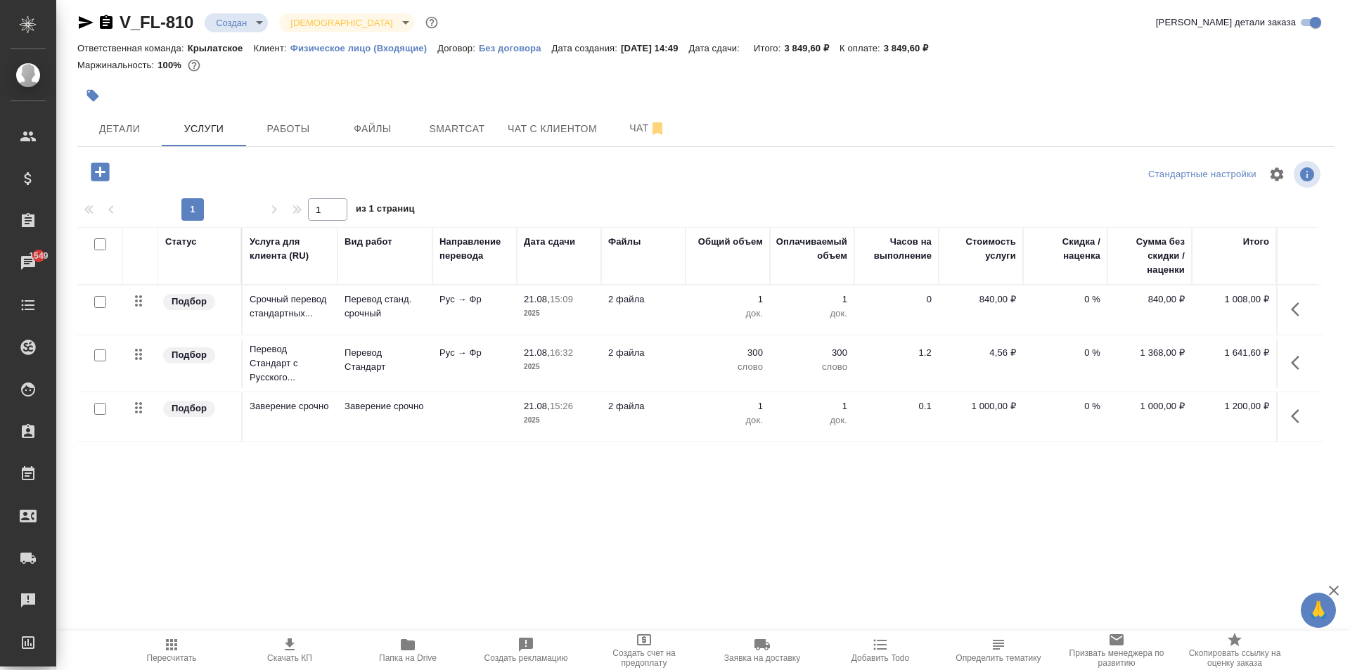
click at [223, 636] on button "Пересчитать" at bounding box center [172, 650] width 118 height 39
click at [1291, 357] on icon "button" at bounding box center [1295, 363] width 8 height 14
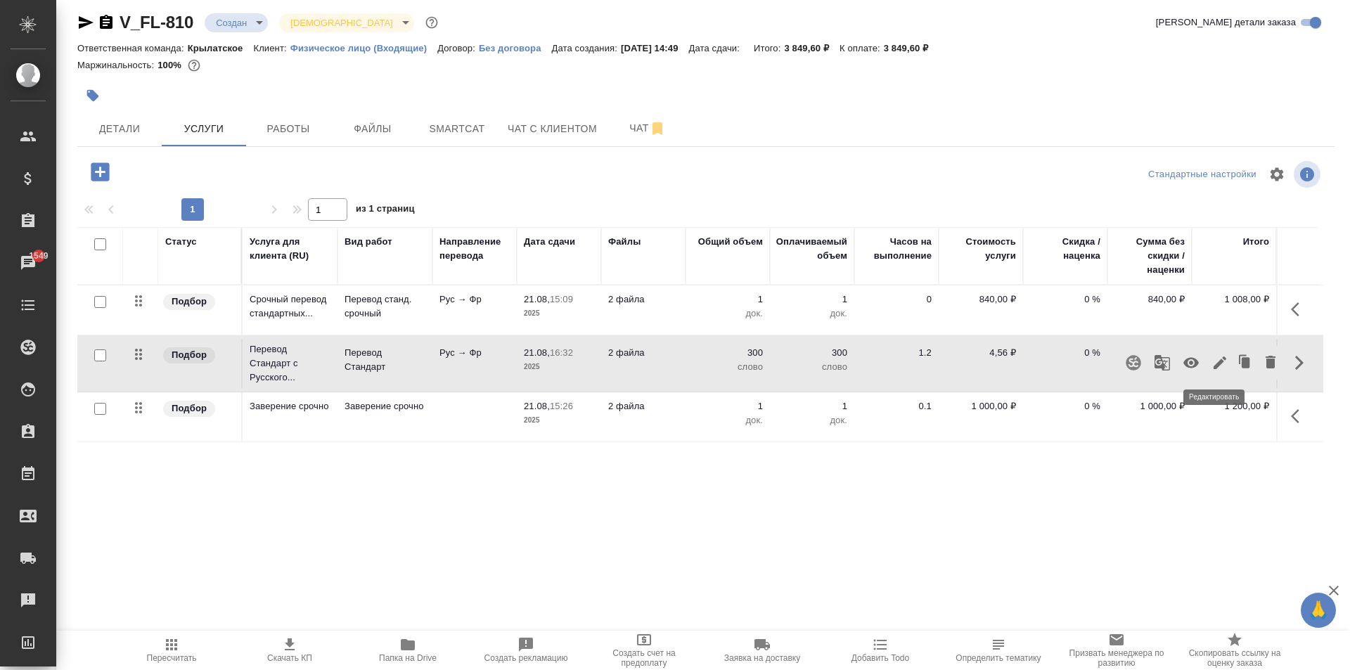
drag, startPoint x: 1228, startPoint y: 365, endPoint x: 1219, endPoint y: 365, distance: 8.4
click at [1219, 365] on div at bounding box center [1245, 363] width 75 height 34
click at [1219, 365] on icon "button" at bounding box center [1220, 362] width 17 height 17
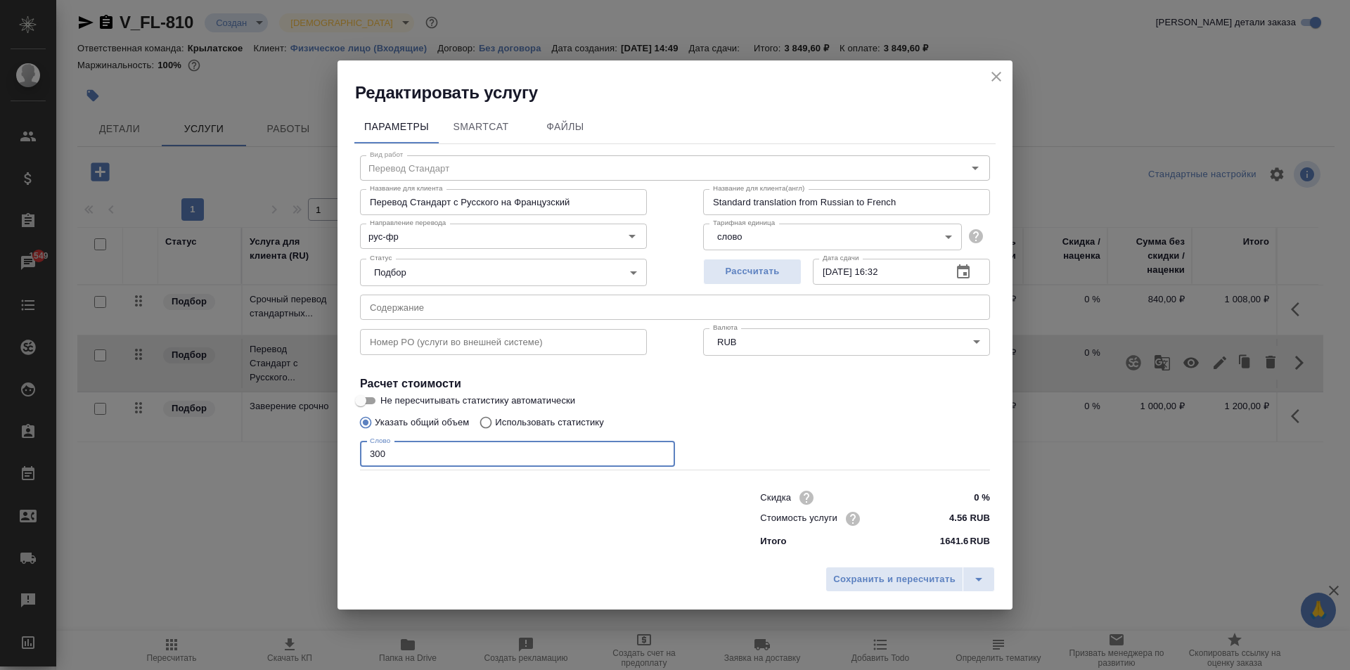
drag, startPoint x: 461, startPoint y: 449, endPoint x: 357, endPoint y: 462, distance: 104.2
click at [357, 462] on div "Вид работ Перевод Стандарт Вид работ Название для клиента Перевод Стандарт с Ру…" at bounding box center [674, 349] width 641 height 410
type input "1"
click at [991, 75] on icon "close" at bounding box center [996, 76] width 17 height 17
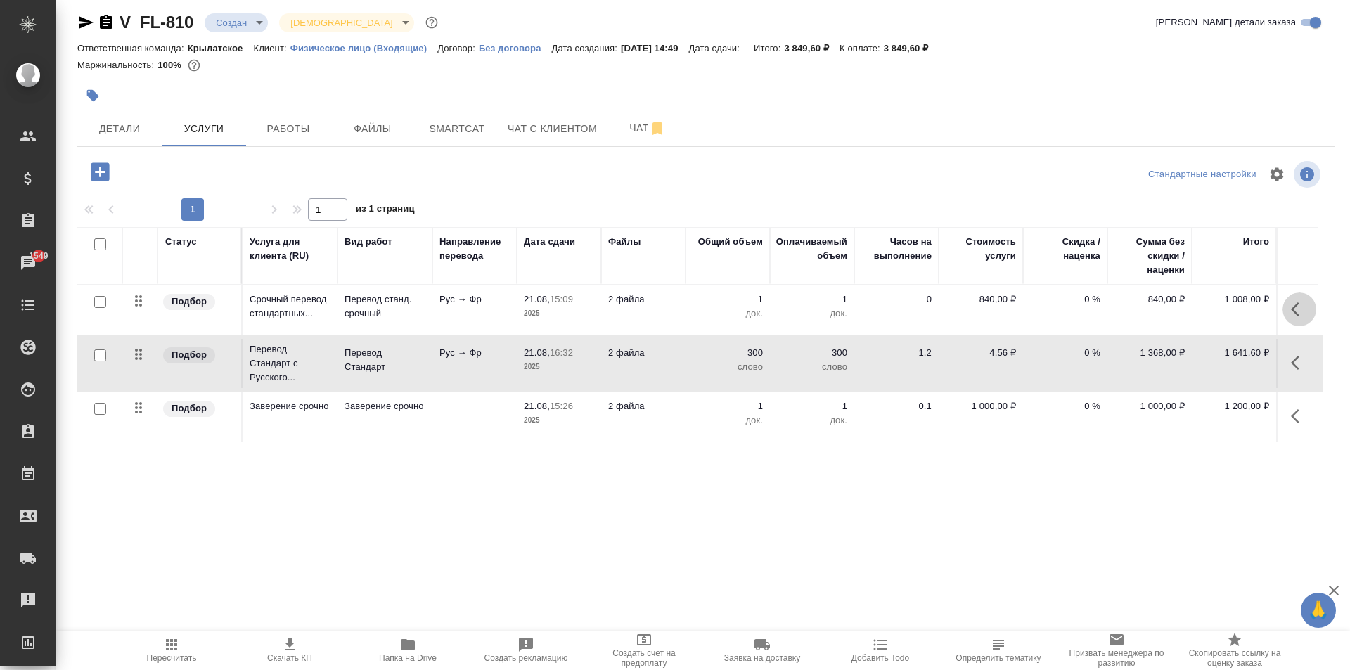
click at [1291, 312] on icon "button" at bounding box center [1295, 309] width 8 height 14
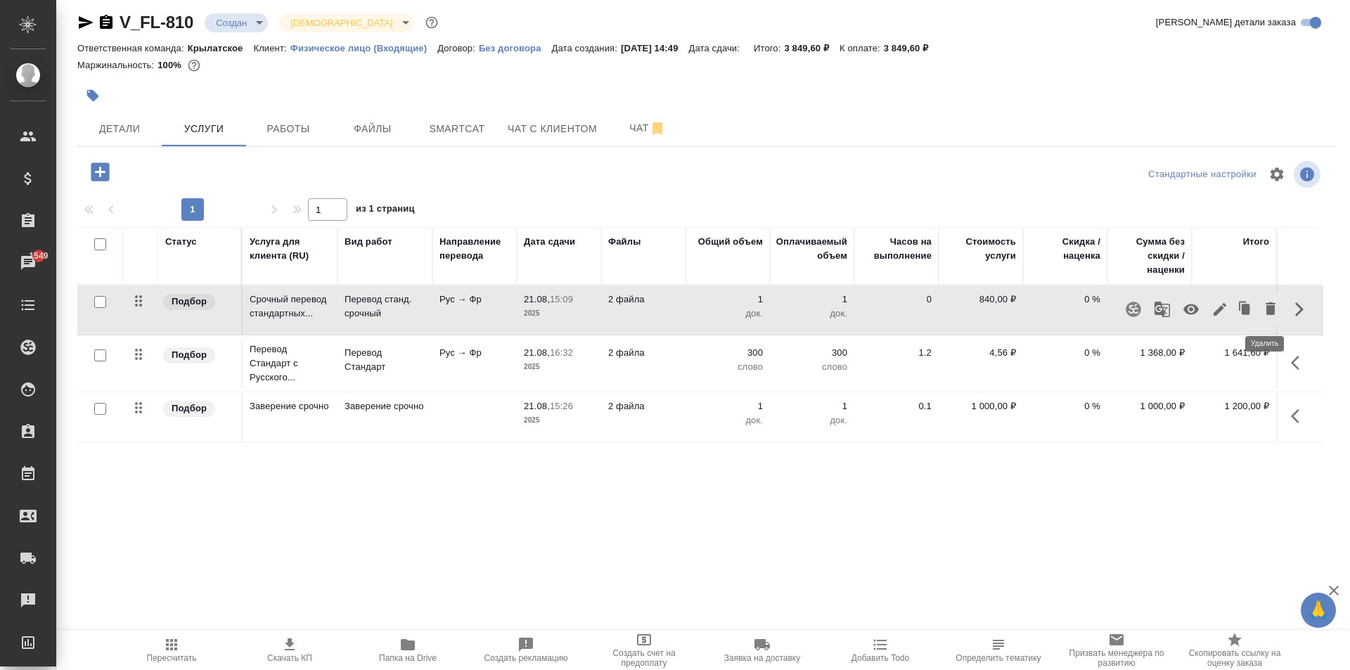
click at [1266, 307] on icon "button" at bounding box center [1271, 308] width 10 height 13
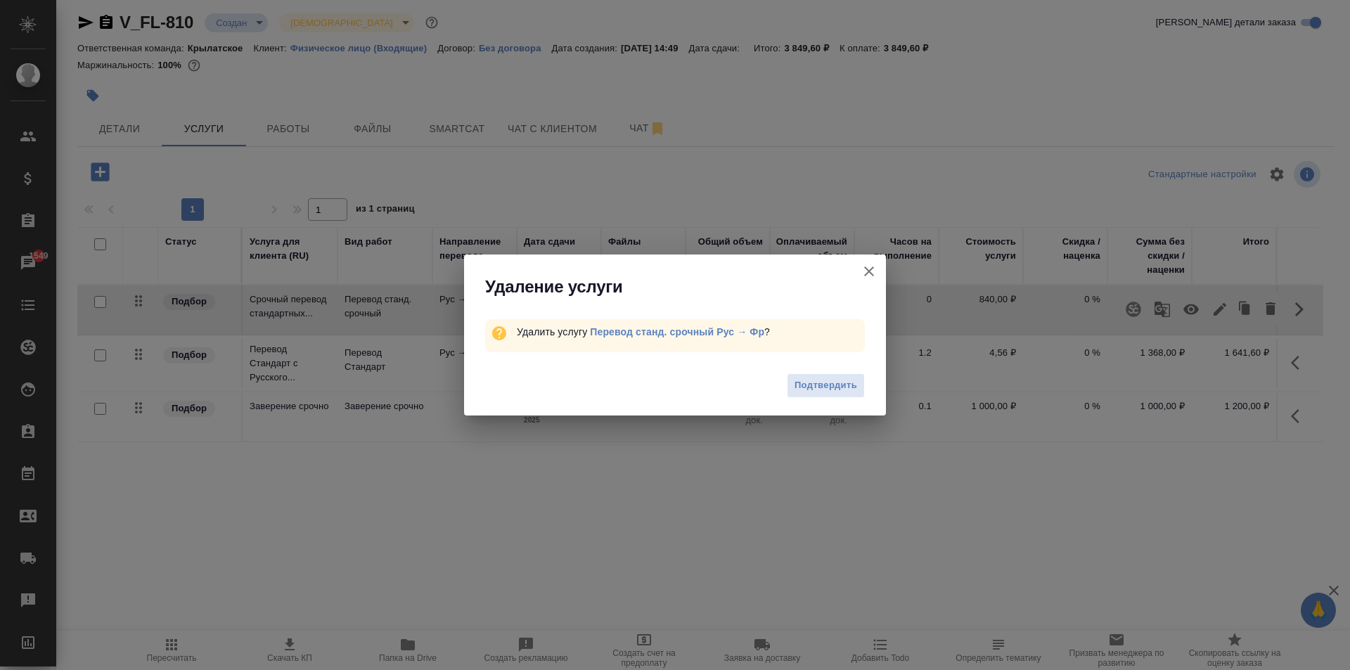
click at [1300, 309] on div "Удаление услуги Удалить услугу Перевод станд. срочный Рус → Фр ? Подтвердить" at bounding box center [675, 335] width 1350 height 670
drag, startPoint x: 1207, startPoint y: 391, endPoint x: 783, endPoint y: 339, distance: 427.9
click at [1153, 387] on div "Удаление услуги Удалить услугу Перевод станд. срочный Рус → Фр ? Подтвердить" at bounding box center [675, 335] width 1350 height 670
click at [868, 269] on icon "button" at bounding box center [869, 271] width 17 height 17
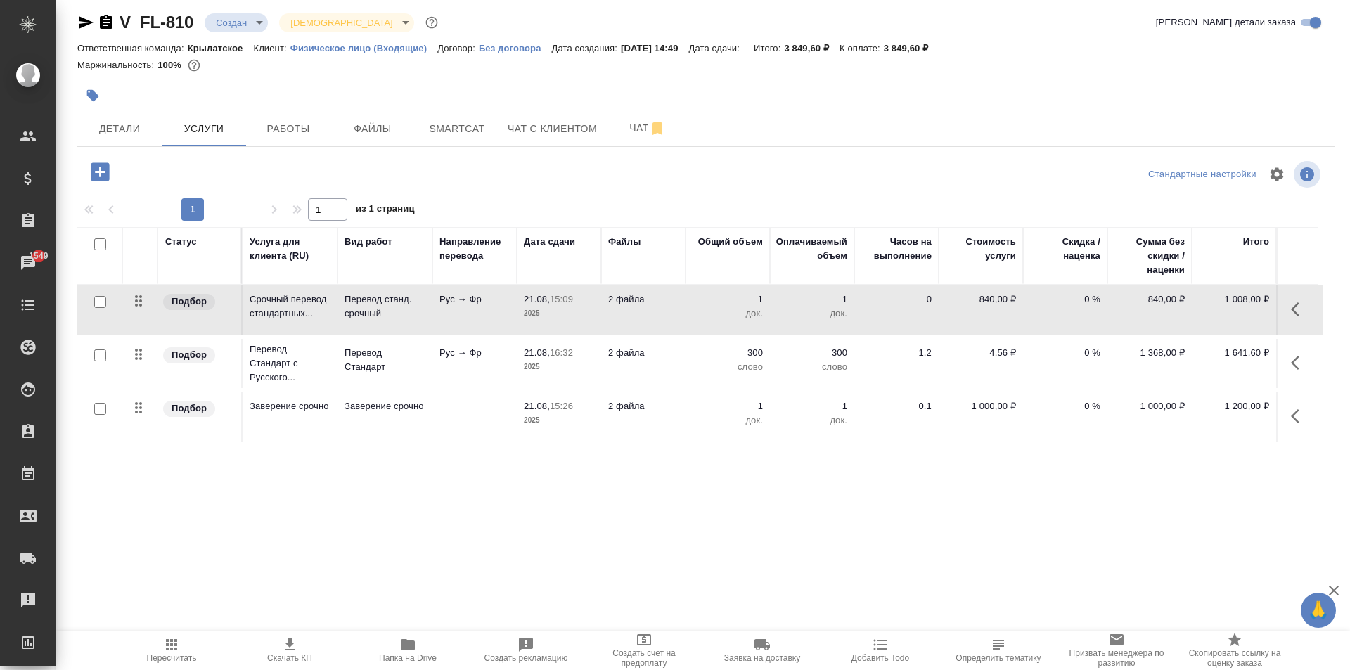
click at [103, 300] on input "checkbox" at bounding box center [100, 302] width 12 height 12
checkbox input "true"
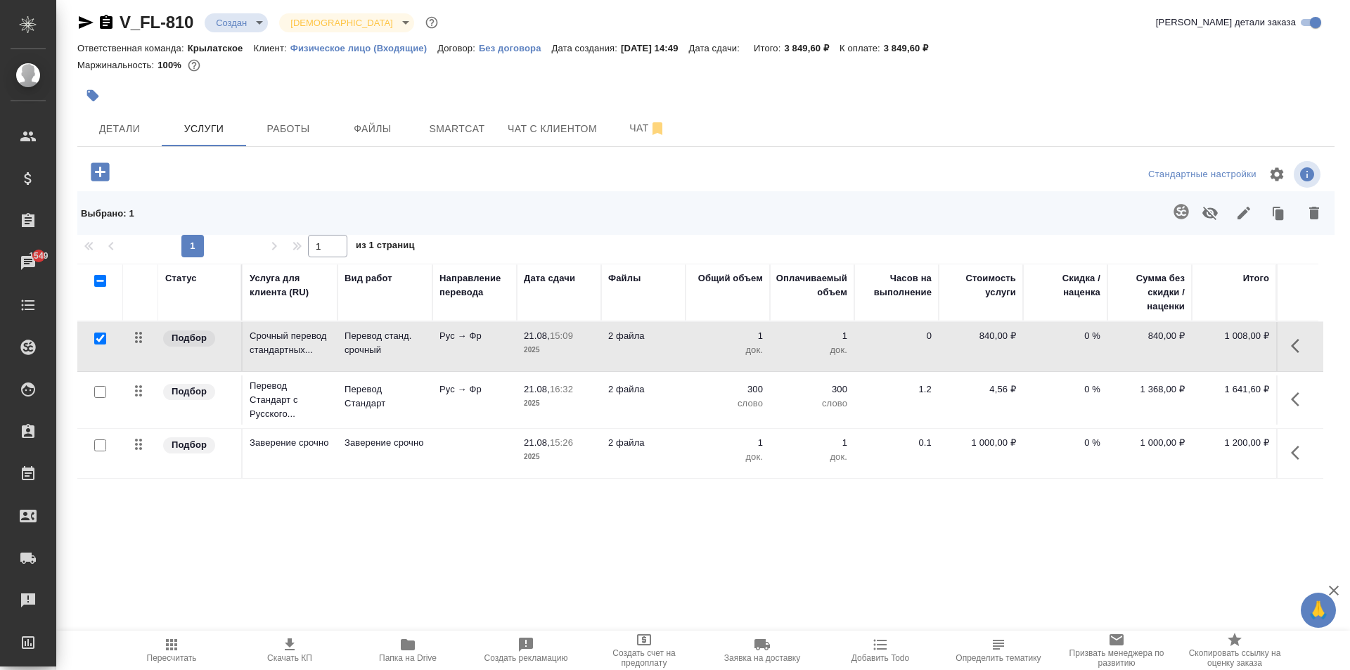
click at [98, 390] on input "checkbox" at bounding box center [100, 392] width 12 height 12
checkbox input "true"
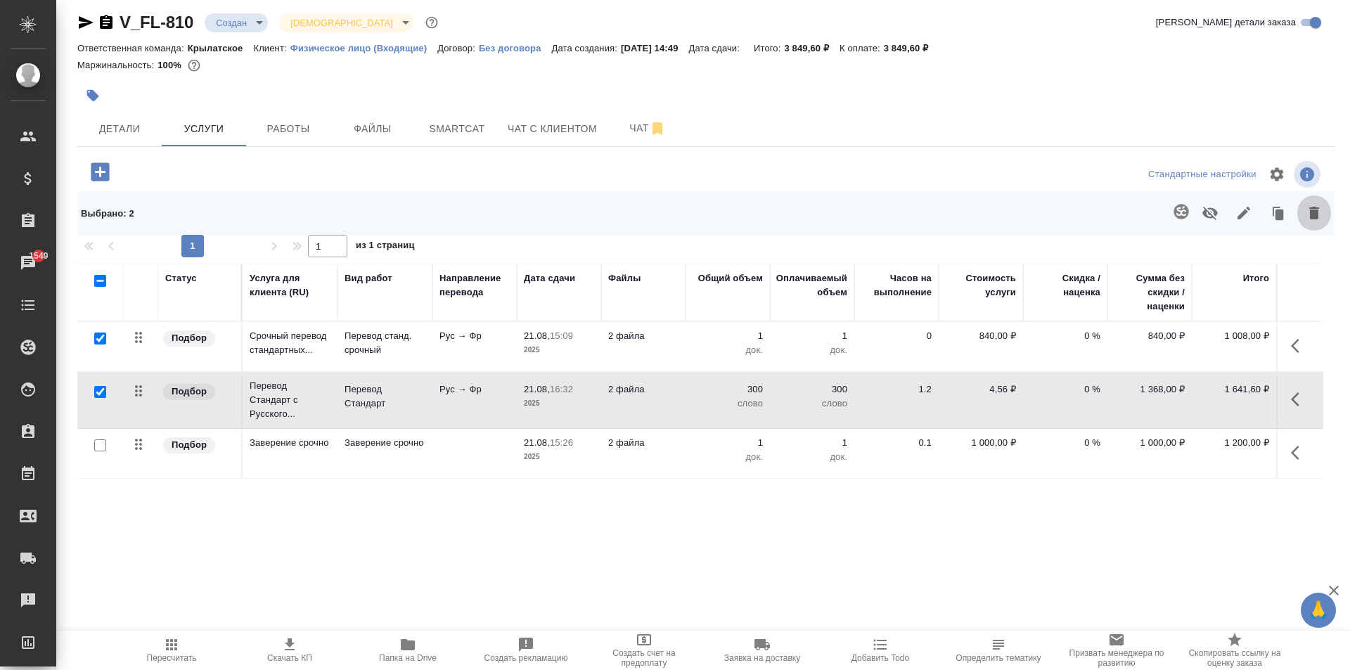
click at [1311, 219] on icon "button" at bounding box center [1314, 213] width 17 height 17
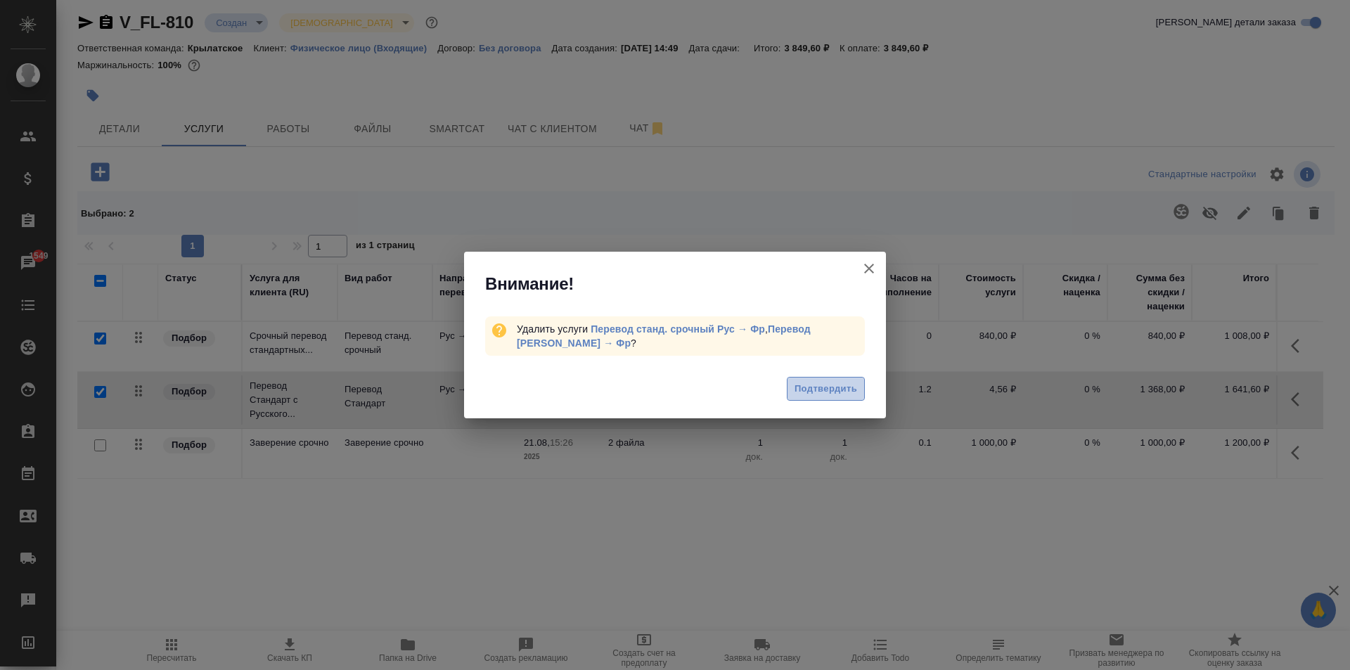
click at [858, 390] on button "Подтвердить" at bounding box center [826, 389] width 78 height 25
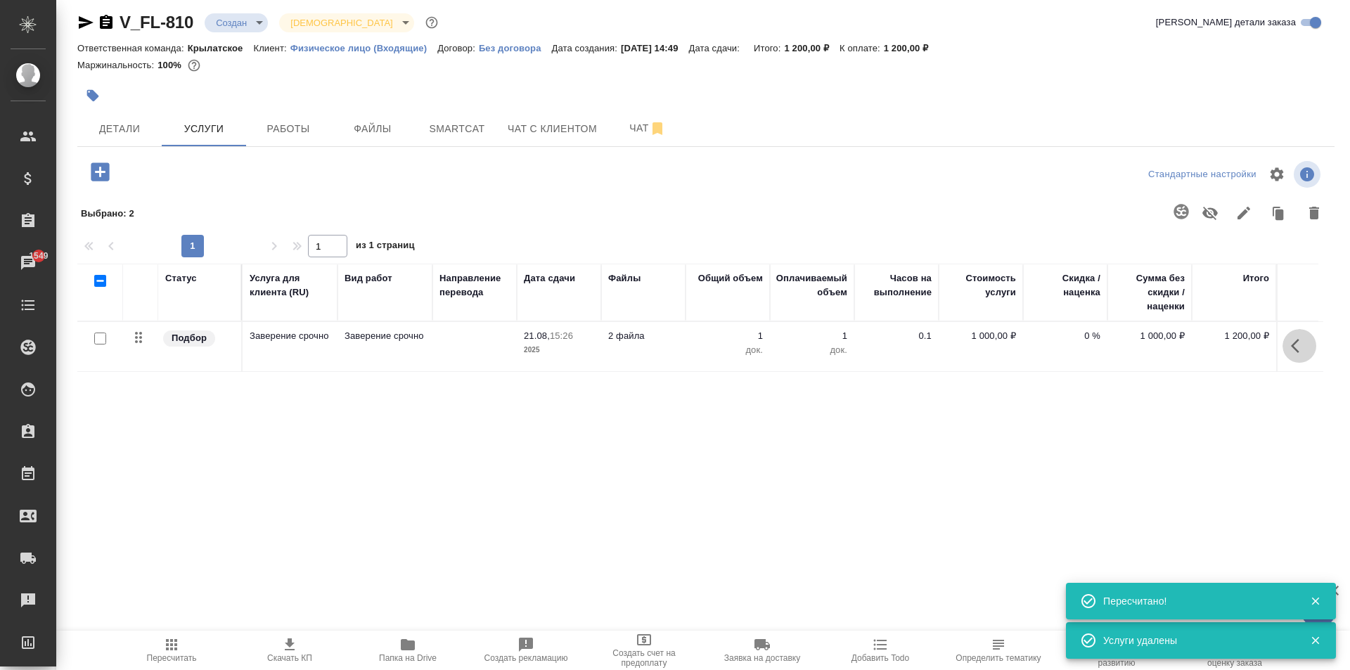
click at [1301, 343] on icon "button" at bounding box center [1299, 346] width 17 height 17
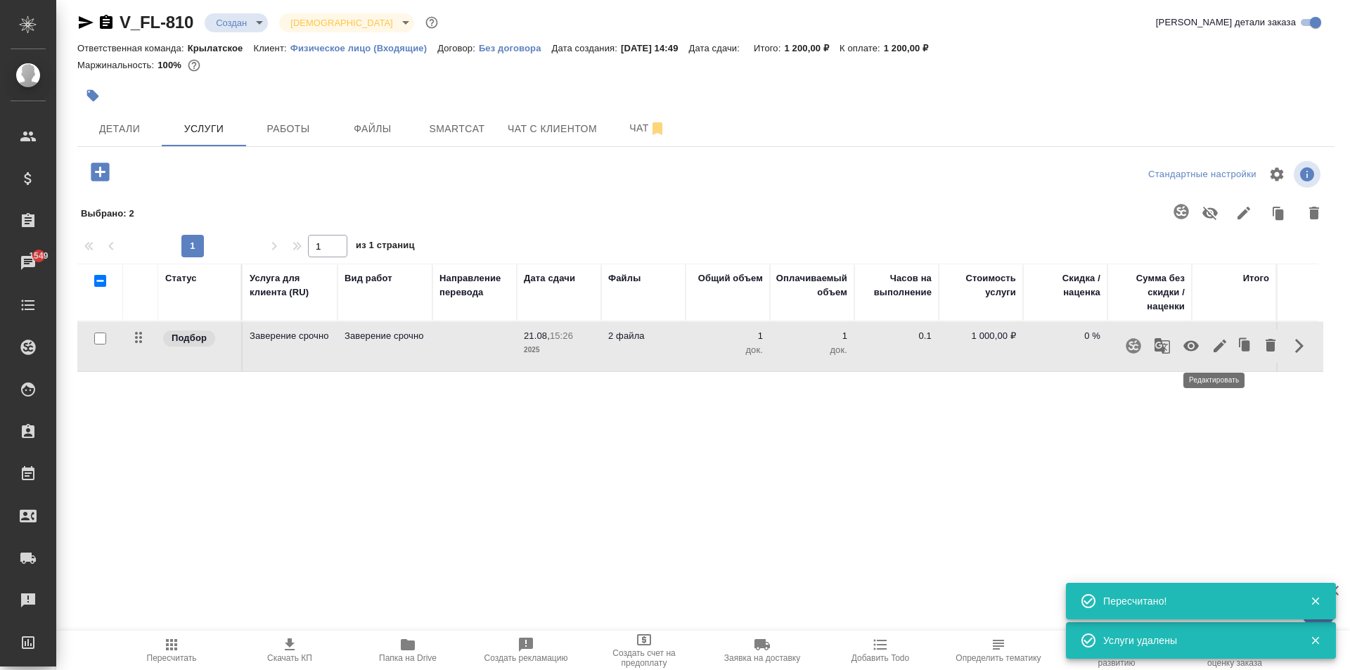
click at [1212, 338] on icon "button" at bounding box center [1220, 346] width 17 height 17
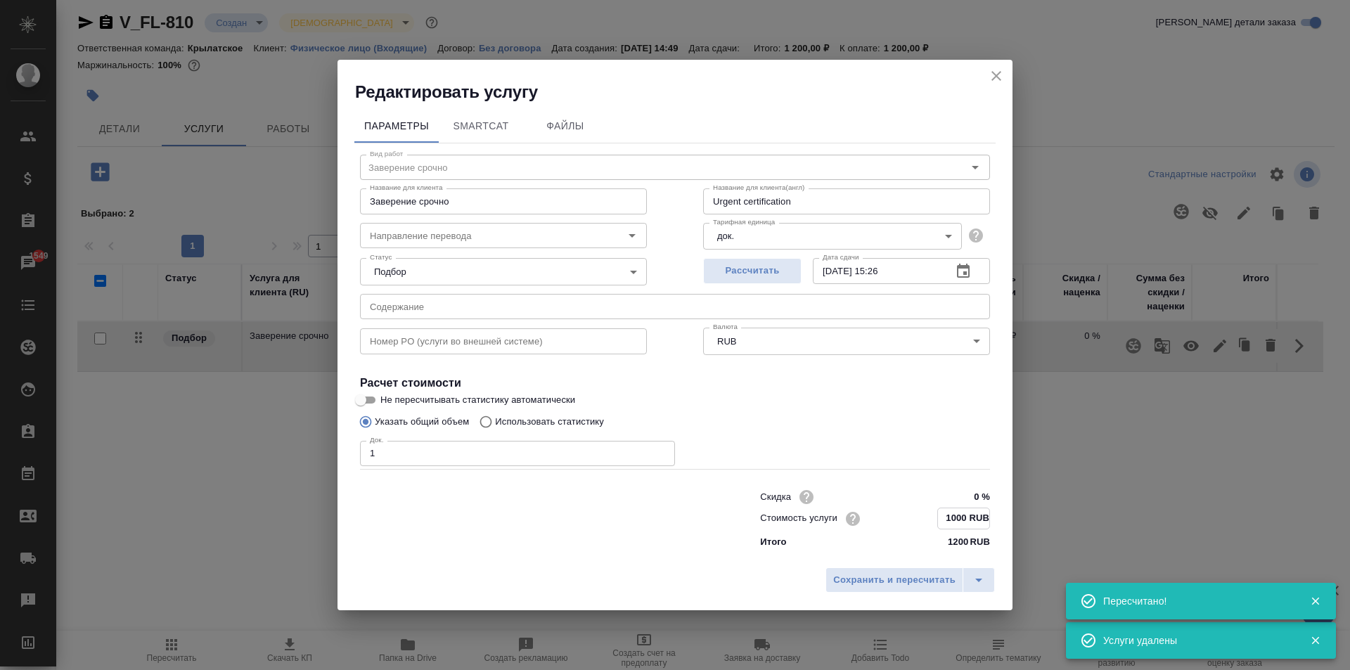
click at [949, 518] on input "1000 RUB" at bounding box center [963, 518] width 51 height 20
click at [954, 518] on input "1000 RUB" at bounding box center [963, 518] width 51 height 20
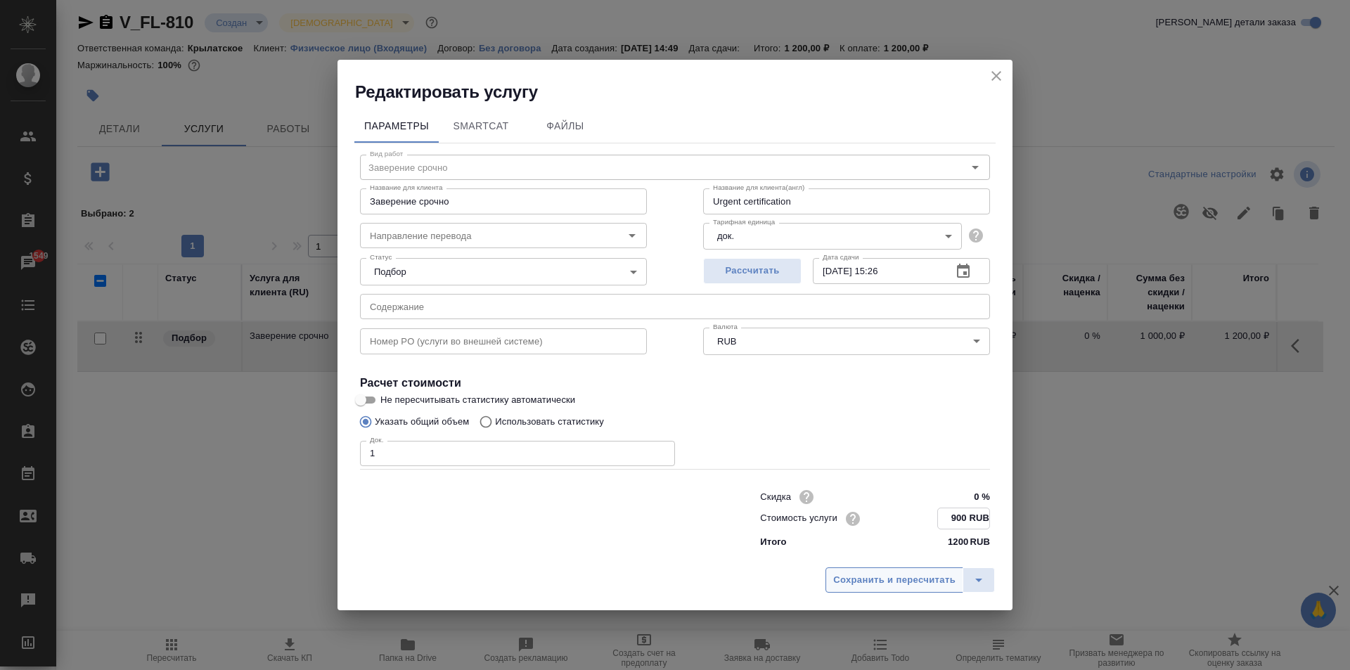
type input "900 RUB"
click at [949, 581] on span "Сохранить и пересчитать" at bounding box center [894, 580] width 122 height 16
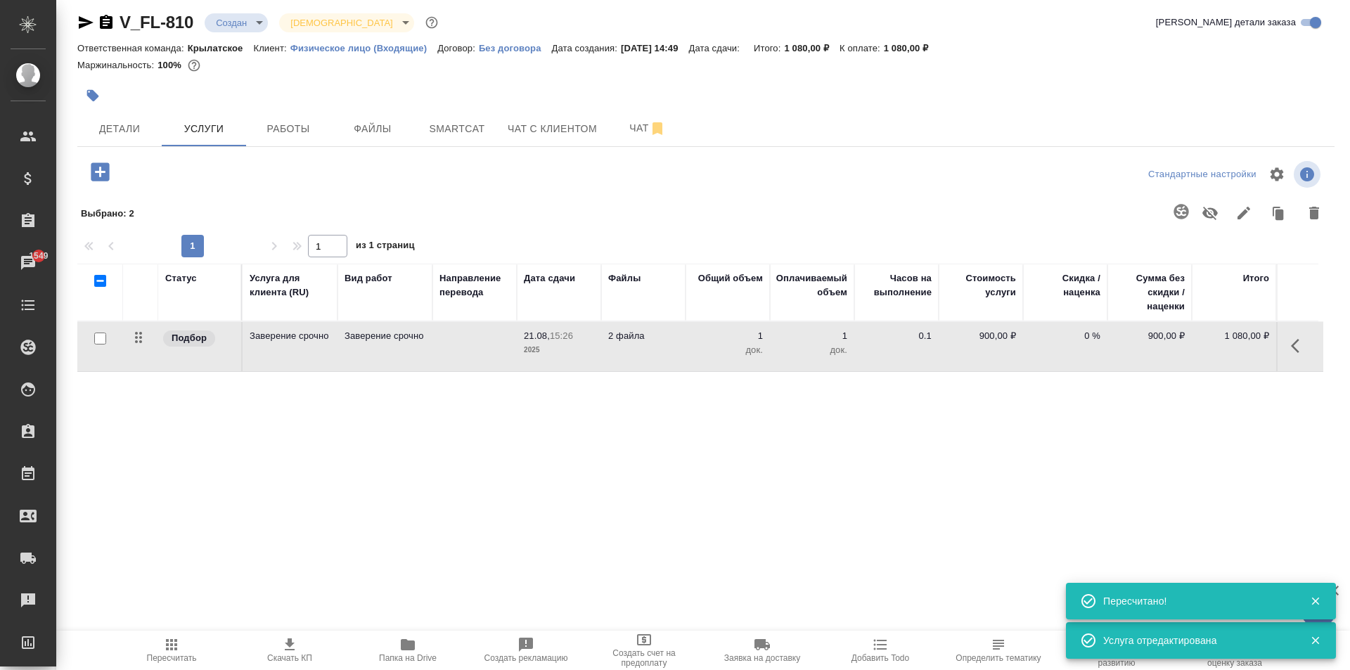
click at [109, 175] on icon "button" at bounding box center [100, 171] width 18 height 18
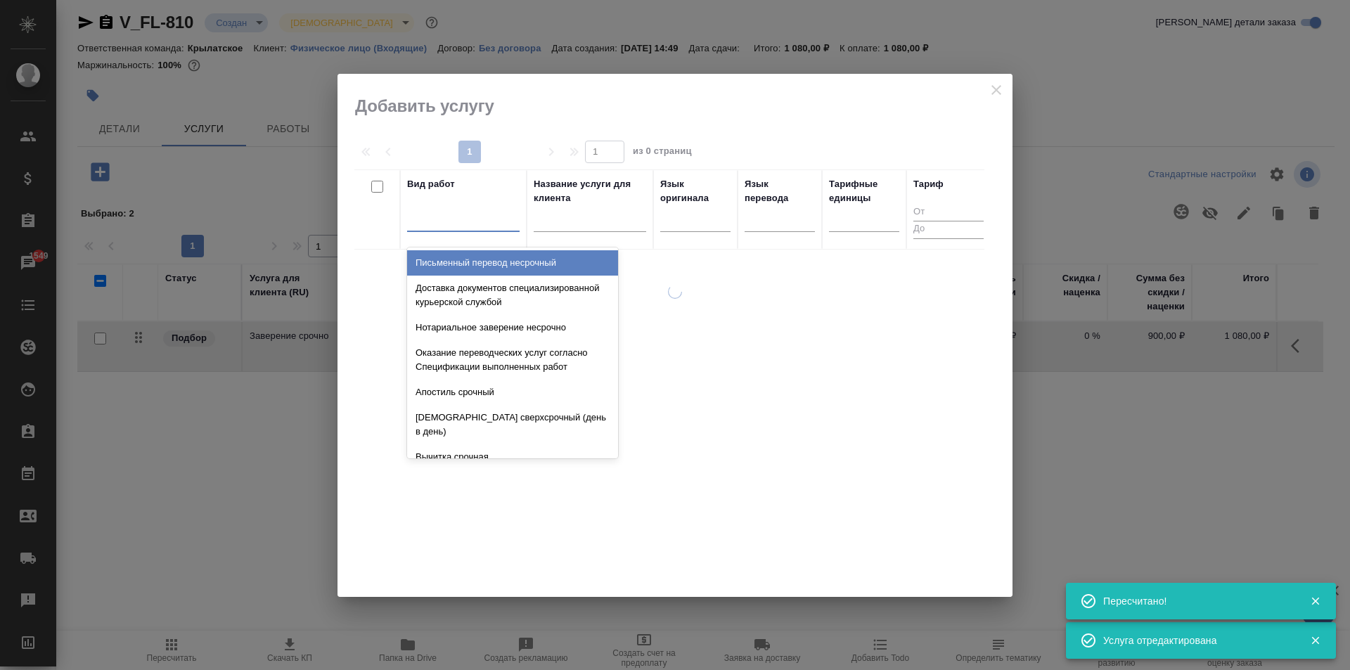
click at [477, 213] on div at bounding box center [463, 217] width 113 height 20
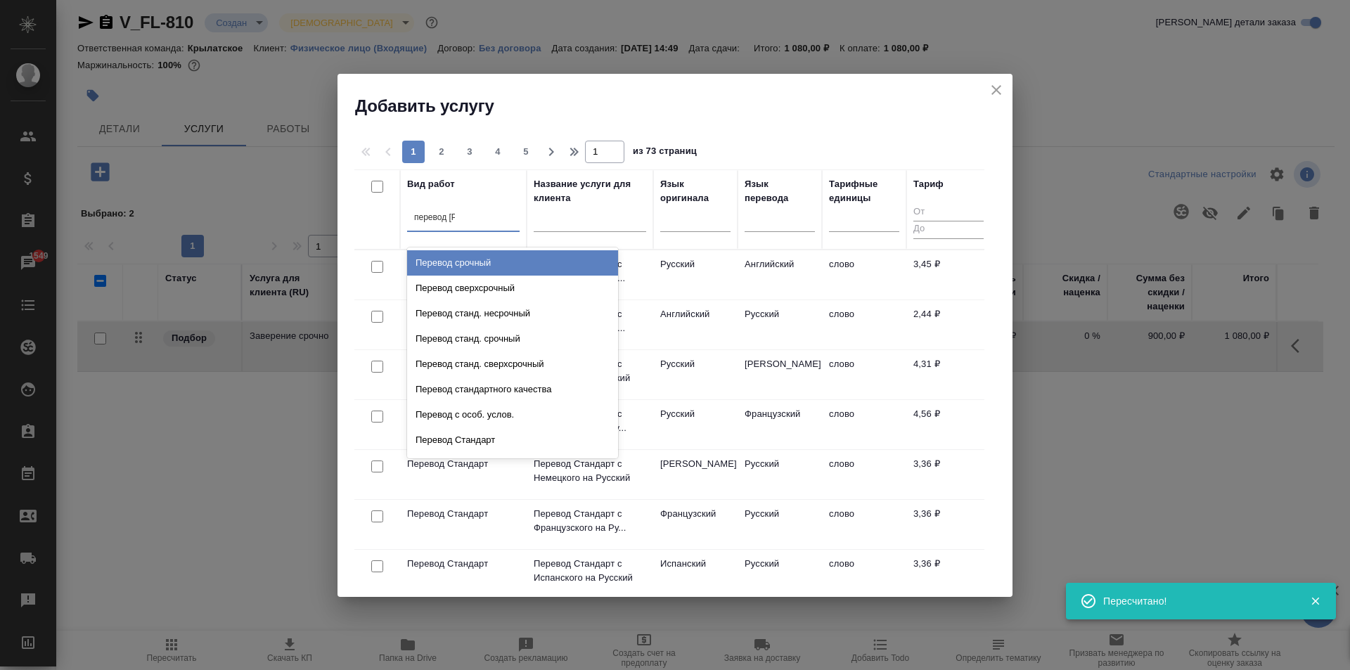
type input "перевод ст"
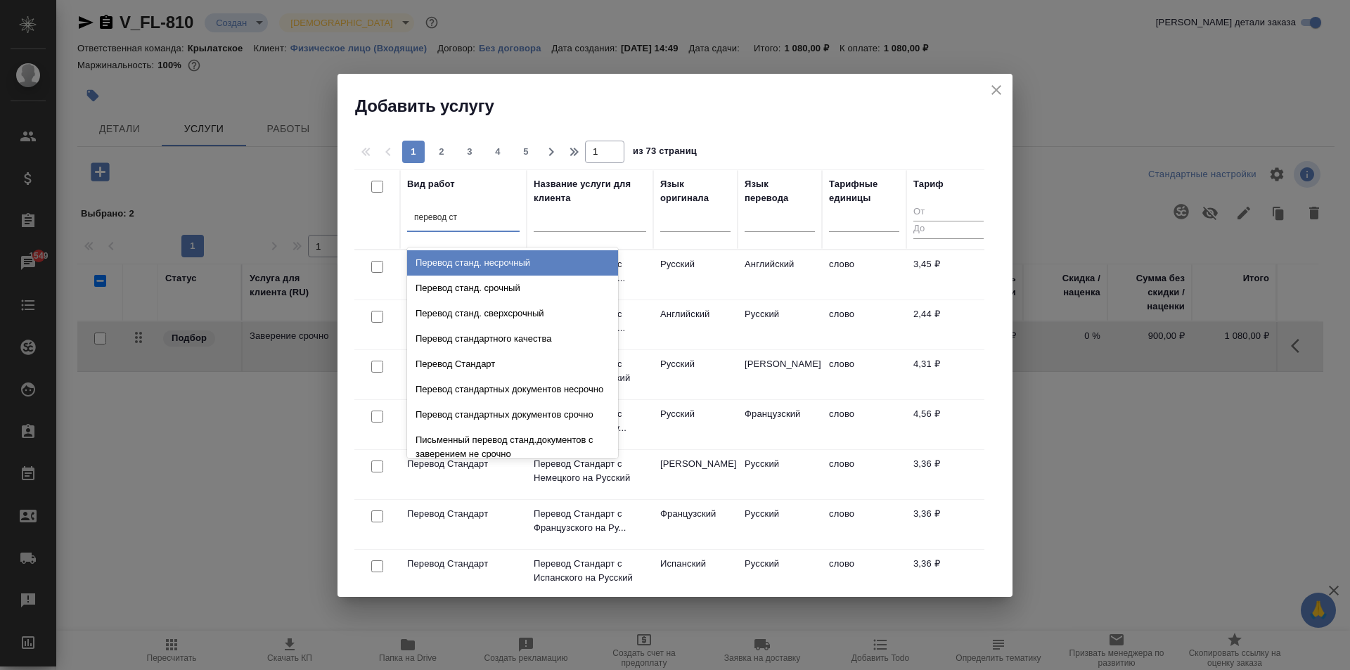
click at [515, 257] on div "Перевод станд. несрочный" at bounding box center [512, 262] width 211 height 25
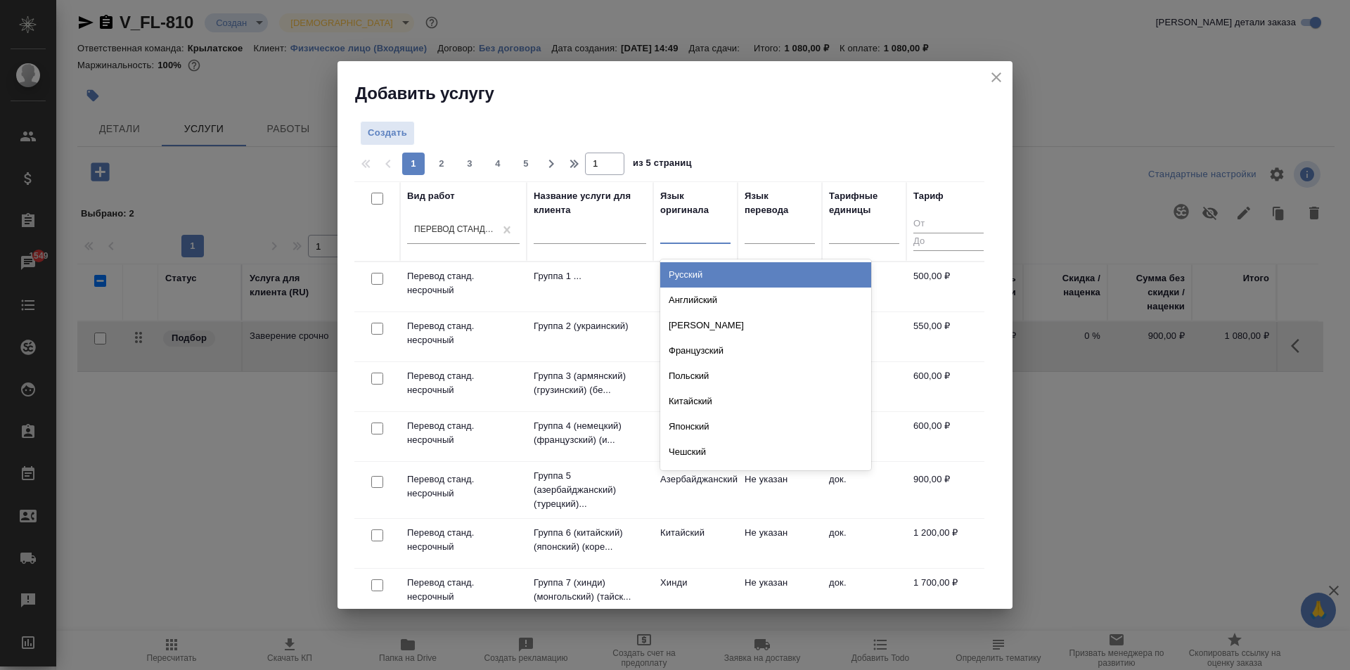
drag, startPoint x: 729, startPoint y: 231, endPoint x: 723, endPoint y: 261, distance: 30.1
click at [726, 235] on div at bounding box center [695, 229] width 70 height 20
click at [717, 271] on div "Русский" at bounding box center [765, 274] width 211 height 25
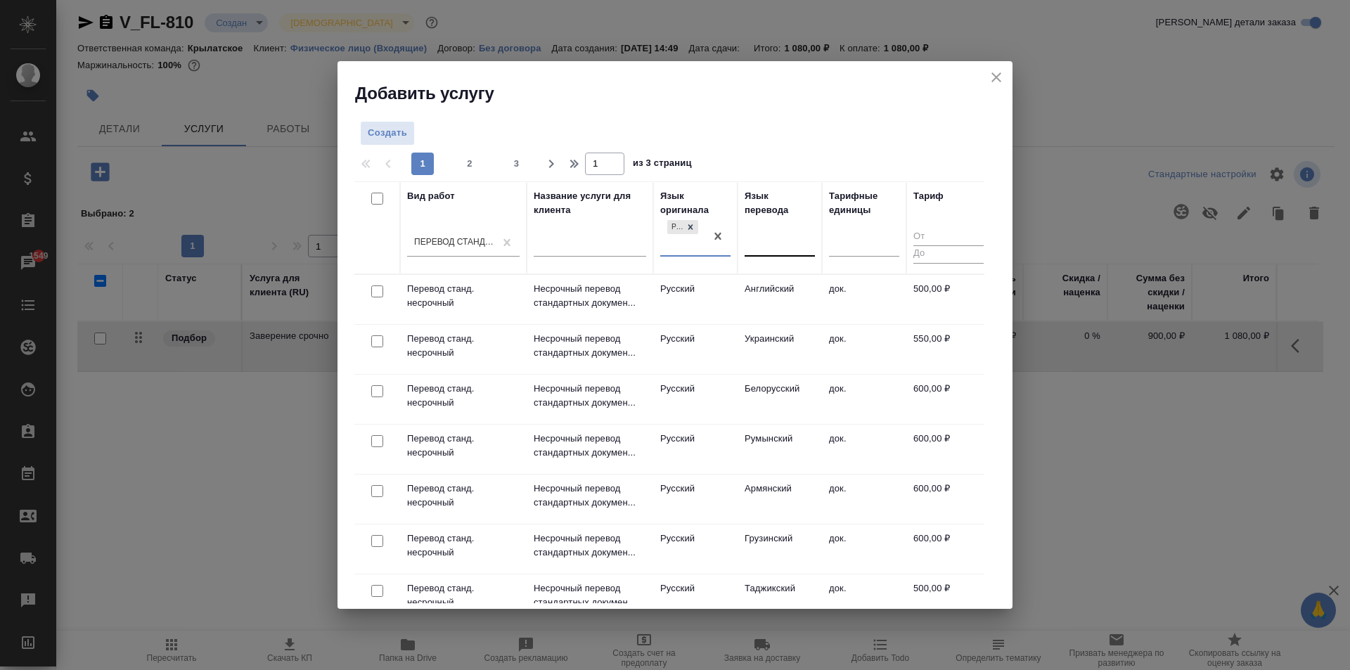
click at [812, 245] on th "Язык перевода" at bounding box center [780, 227] width 84 height 93
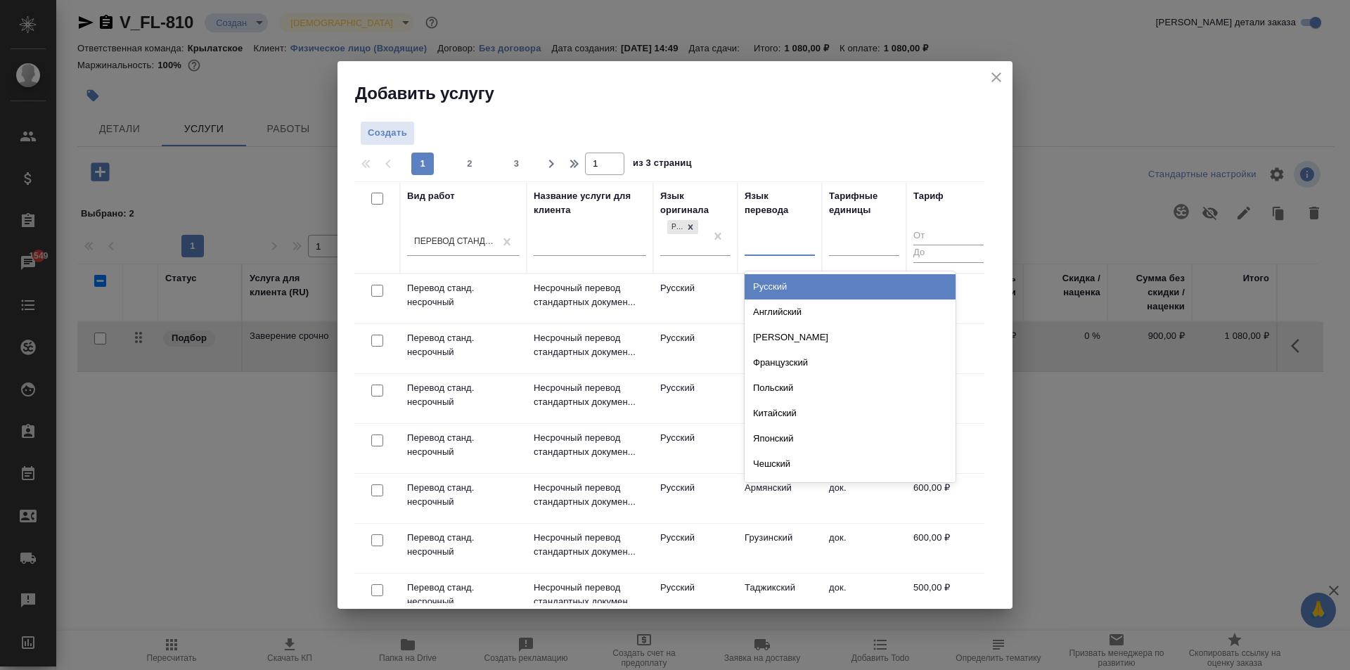
drag, startPoint x: 803, startPoint y: 246, endPoint x: 804, endPoint y: 257, distance: 10.6
click at [802, 246] on div at bounding box center [780, 241] width 70 height 20
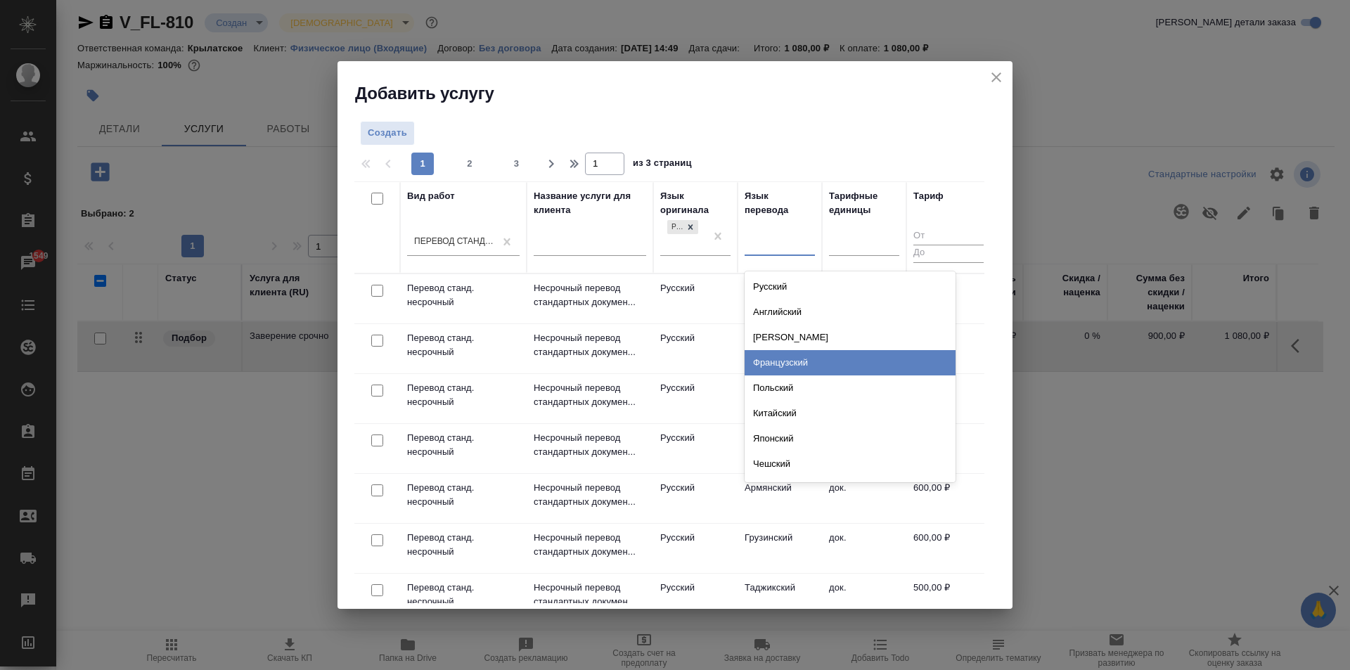
click at [787, 359] on div "Французский" at bounding box center [850, 362] width 211 height 25
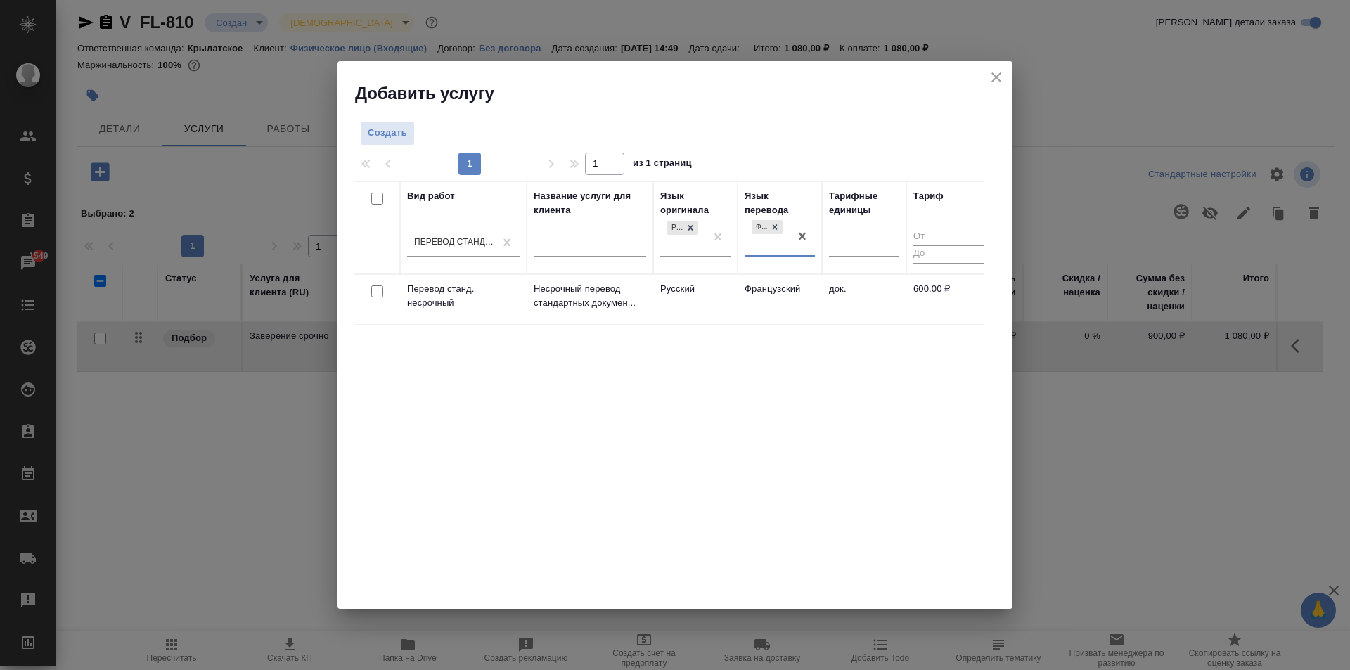
click at [794, 297] on td "Французский" at bounding box center [780, 299] width 84 height 49
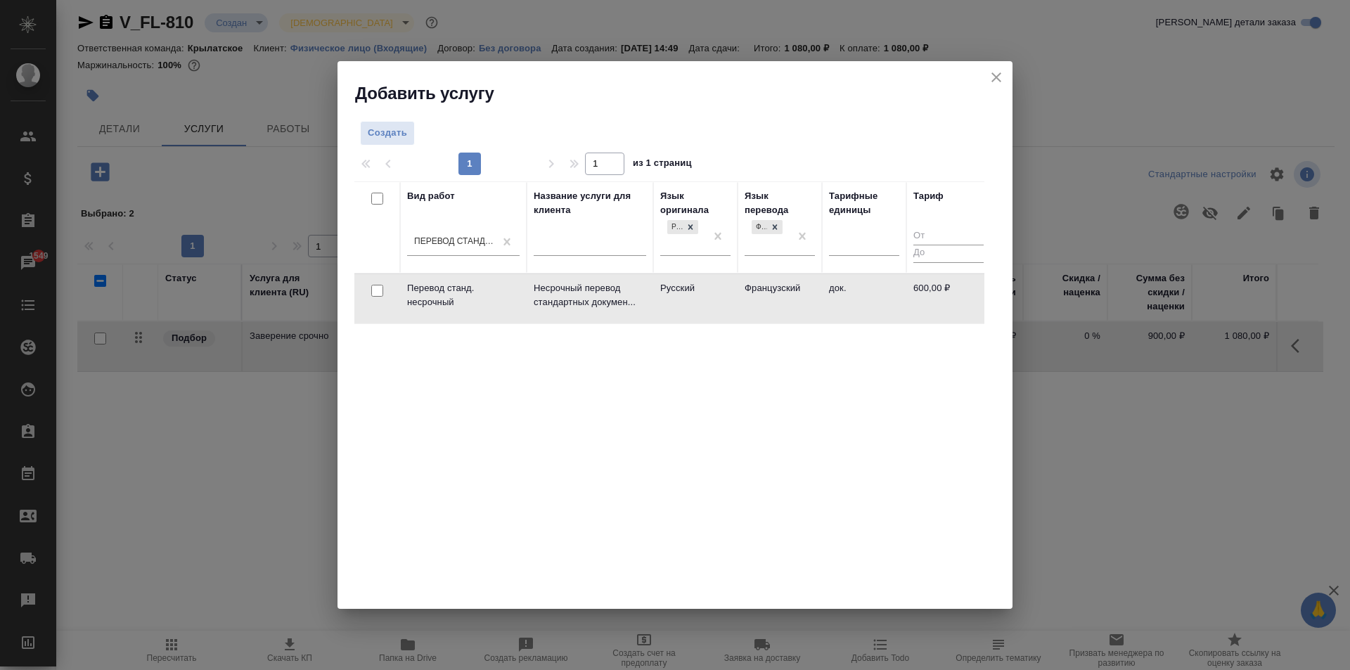
click at [794, 297] on td "Французский" at bounding box center [780, 298] width 84 height 49
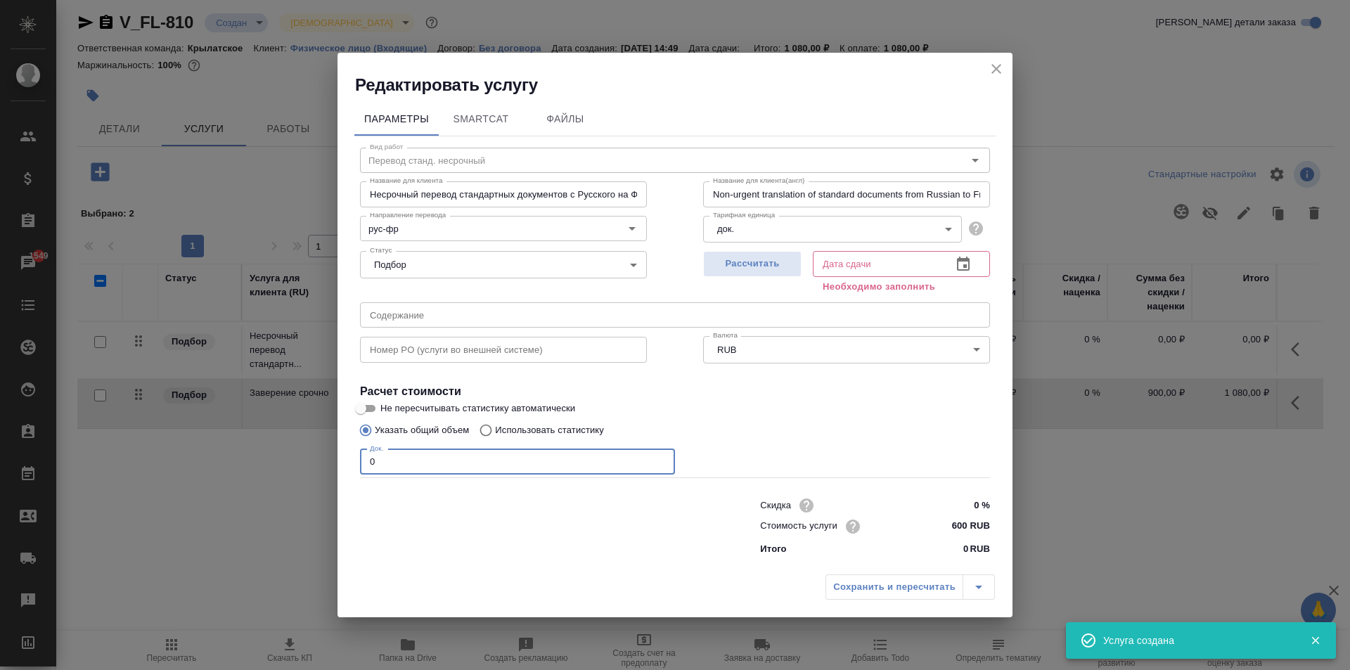
drag, startPoint x: 437, startPoint y: 456, endPoint x: 359, endPoint y: 449, distance: 78.4
click at [359, 449] on div "Вид работ Перевод станд. несрочный Вид работ Название для клиента Несрочный пер…" at bounding box center [674, 348] width 641 height 425
type input "2"
click at [774, 272] on span "Рассчитать" at bounding box center [752, 264] width 83 height 16
type input "21.08.2025 15:25"
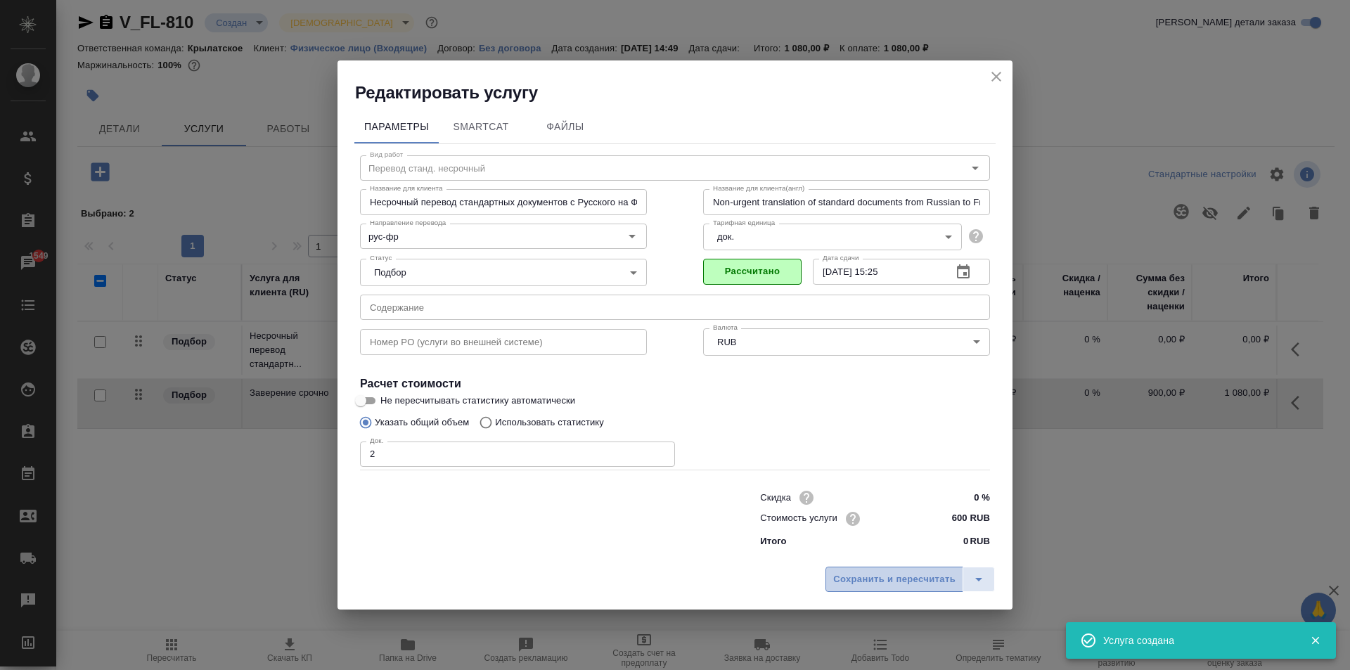
click at [852, 583] on span "Сохранить и пересчитать" at bounding box center [894, 580] width 122 height 16
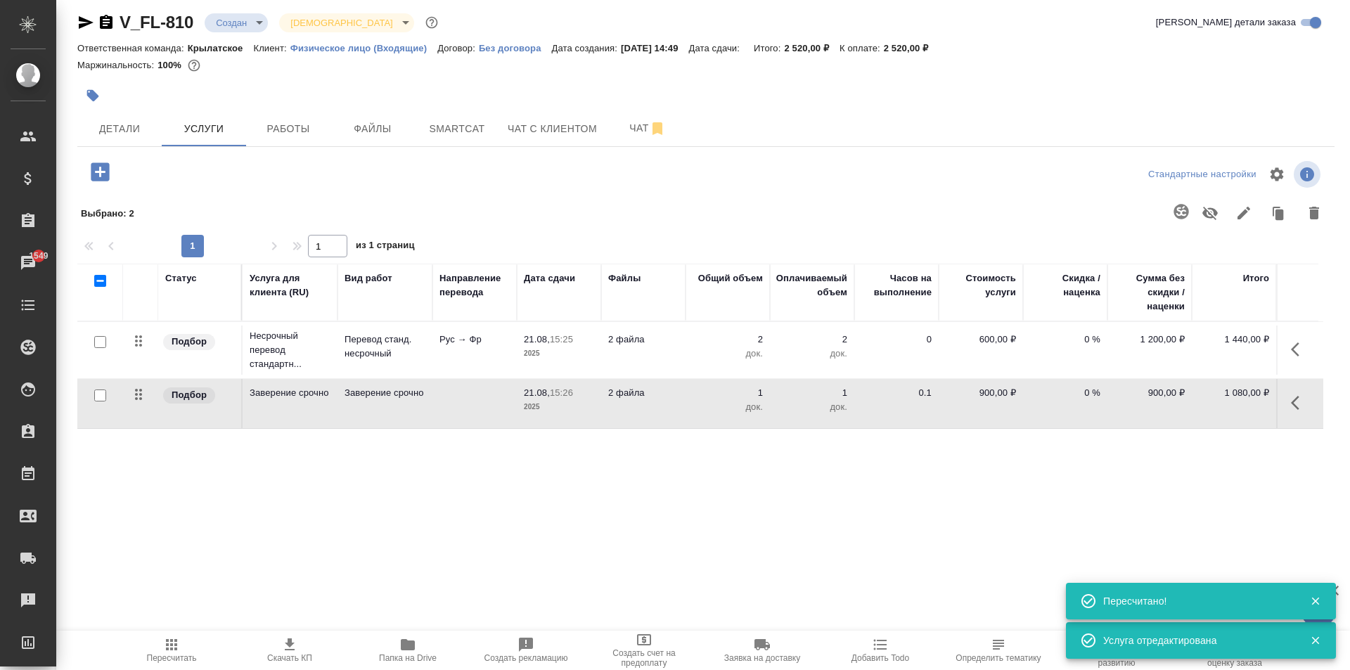
click at [169, 644] on icon "button" at bounding box center [171, 644] width 11 height 11
click at [190, 637] on span "Пересчитать" at bounding box center [171, 649] width 101 height 27
click at [920, 228] on div at bounding box center [831, 213] width 1000 height 37
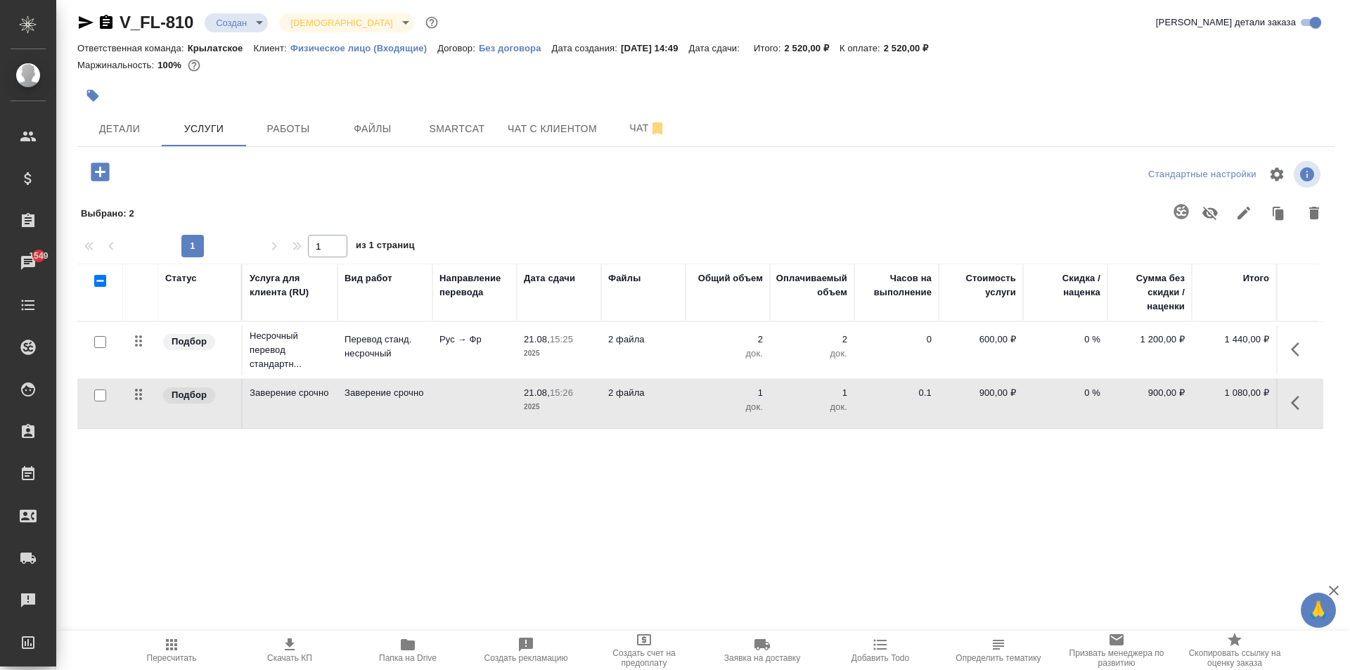
drag, startPoint x: 1103, startPoint y: 116, endPoint x: 717, endPoint y: 108, distance: 386.2
click at [1070, 113] on div "Детали Услуги Работы Файлы Smartcat Чат с клиентом Чат" at bounding box center [705, 128] width 1257 height 35
click at [518, 126] on span "Чат с клиентом" at bounding box center [552, 129] width 89 height 18
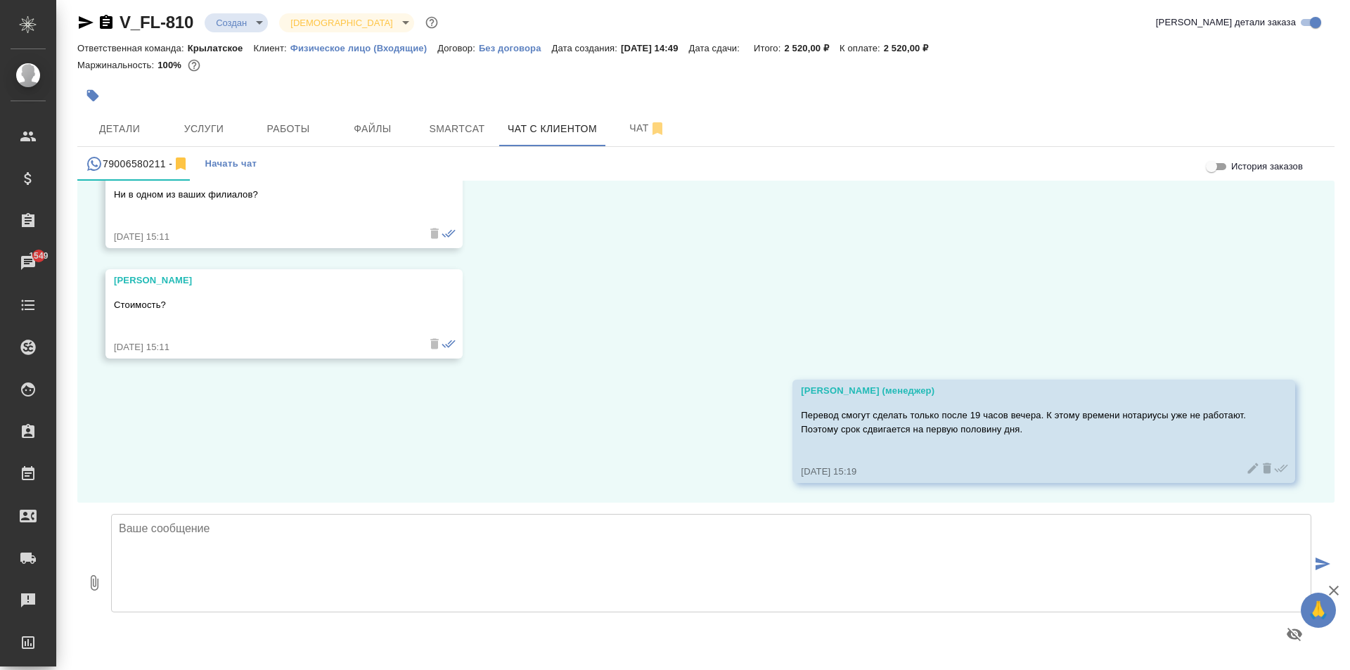
scroll to position [1434, 0]
click at [416, 534] on textarea at bounding box center [711, 563] width 1200 height 98
paste textarea "Стоимость заказа составит: 2 520 руб. (!) в стоимость включено нотариальное зав…"
type textarea "Стоимость заказа составит: 2 520 руб. (!) в стоимость включено нотариальное зав…"
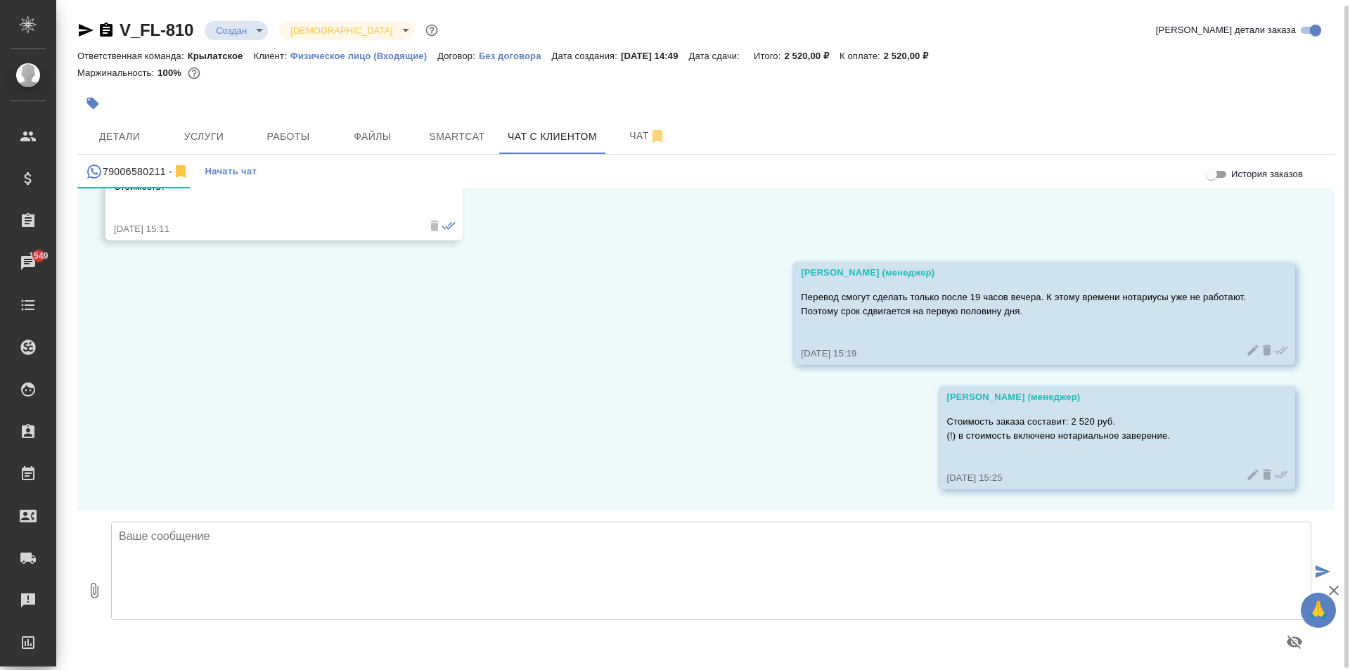
scroll to position [8, 0]
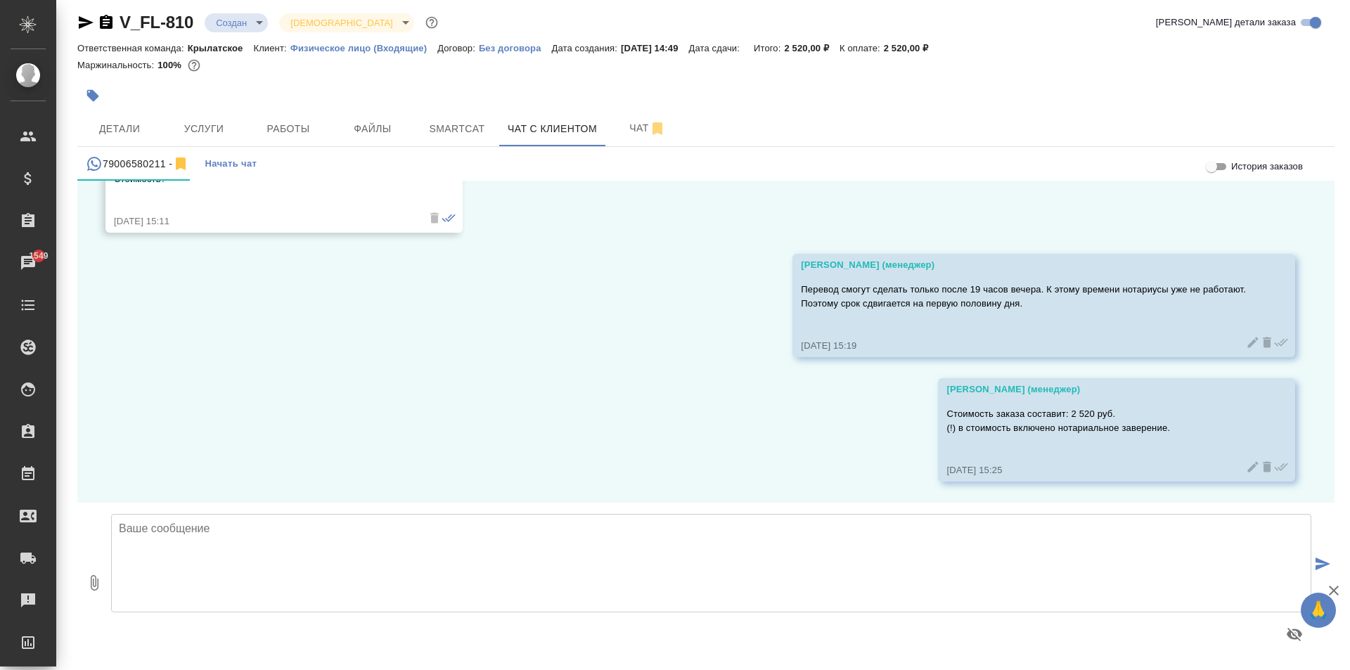
click at [575, 299] on div "21.08, четверг Виталий Добрый день! Нужен срочный нотариальный перевод свидетел…" at bounding box center [705, 342] width 1257 height 322
click at [257, 20] on body "🙏 .cls-1 fill:#fff; AWATERA Kasymov Timur Клиенты Спецификации Заказы 1549 Чаты…" at bounding box center [675, 335] width 1350 height 670
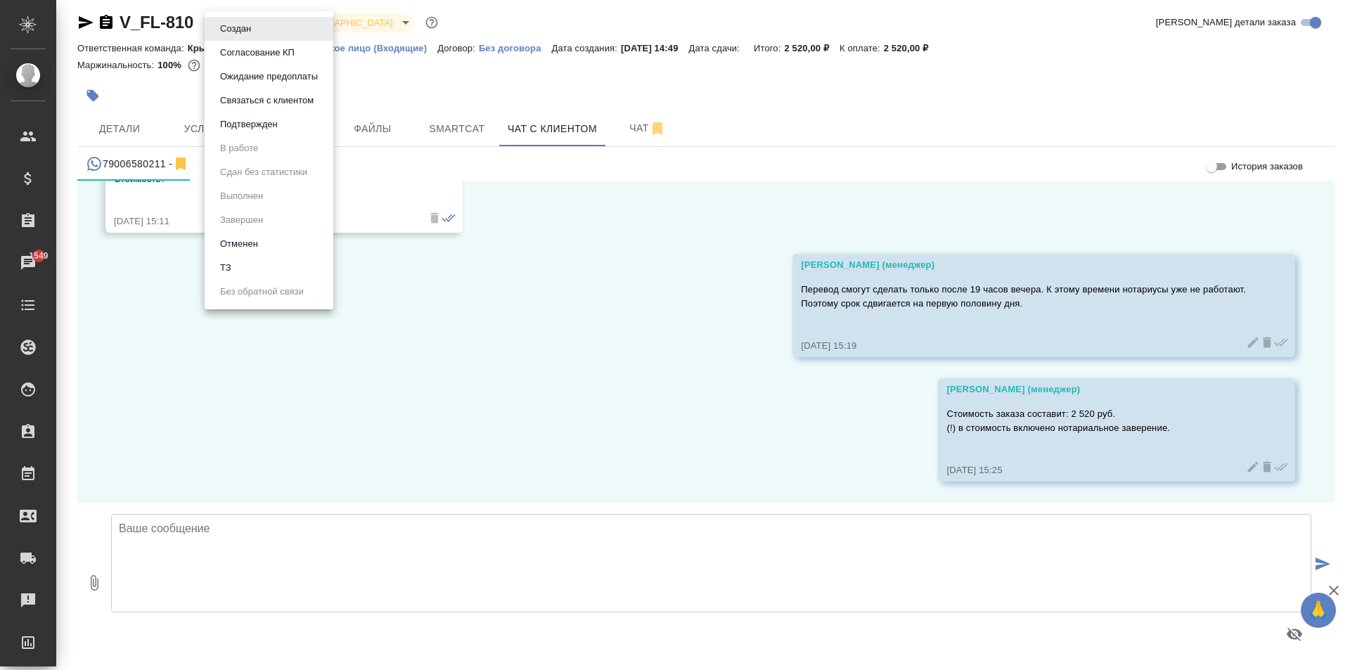
drag, startPoint x: 276, startPoint y: 63, endPoint x: 299, endPoint y: 65, distance: 22.6
click at [276, 62] on li "Согласование КП" at bounding box center [269, 53] width 129 height 24
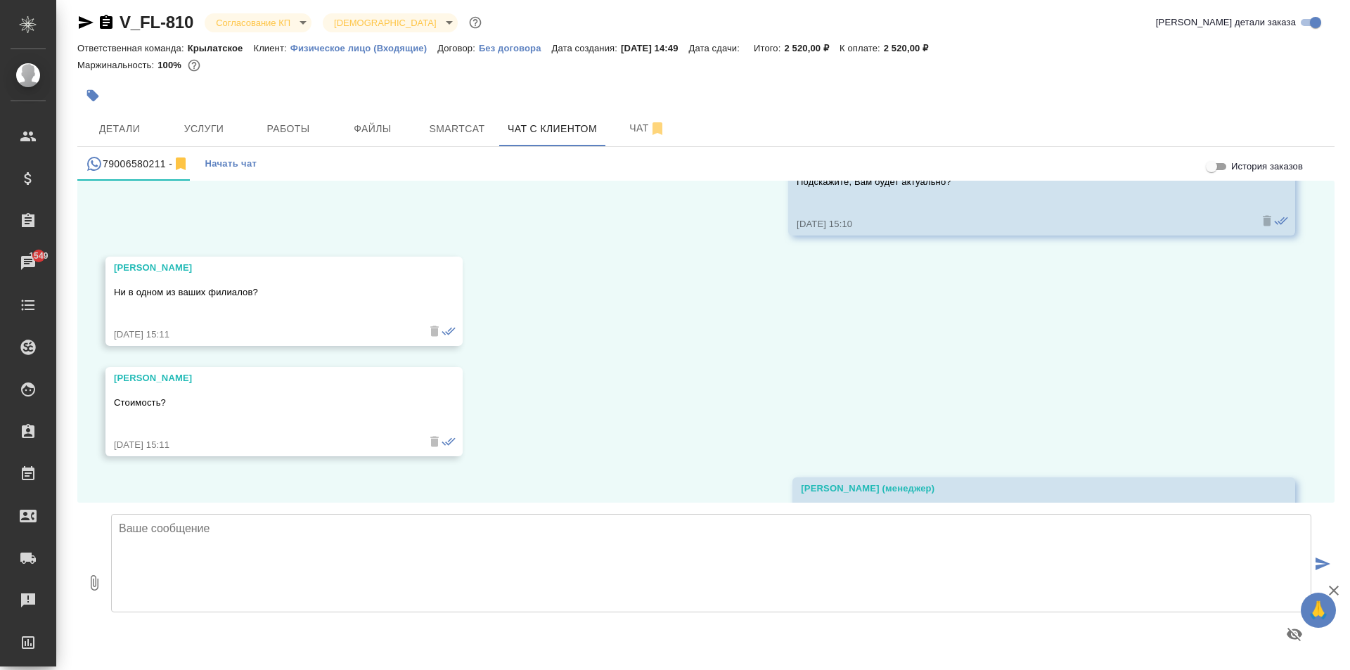
click at [373, 85] on div at bounding box center [496, 95] width 838 height 31
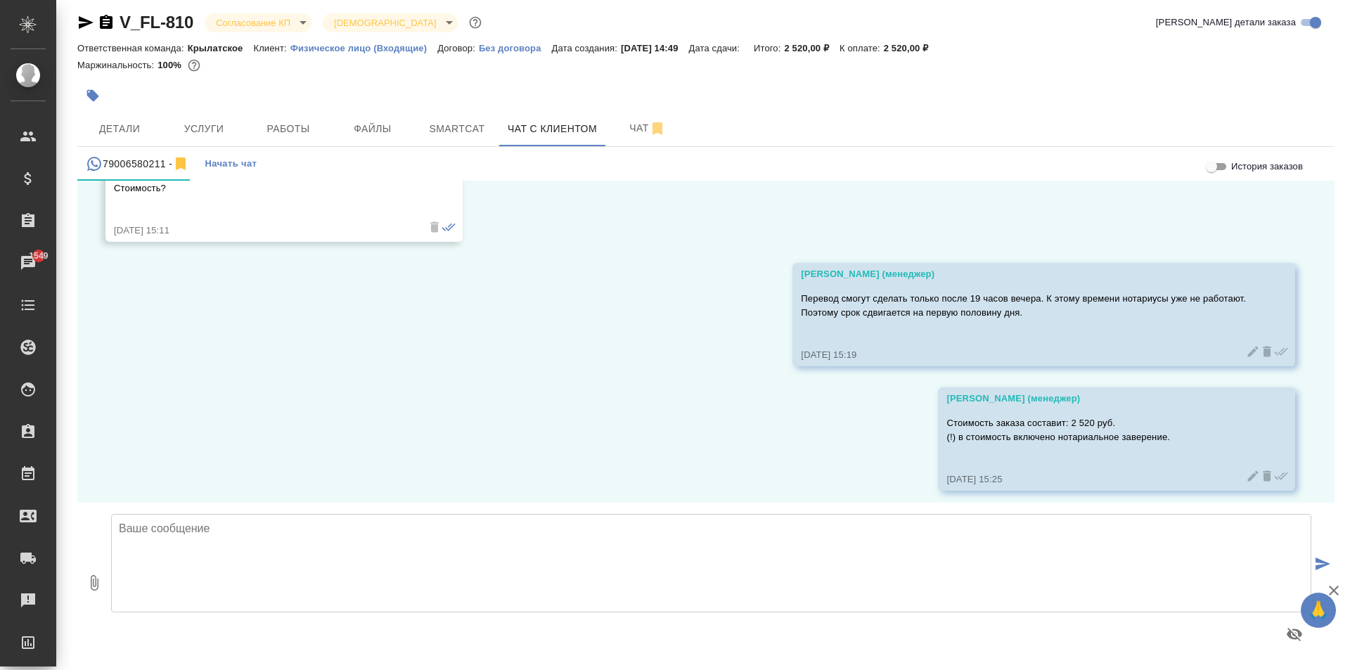
scroll to position [1558, 0]
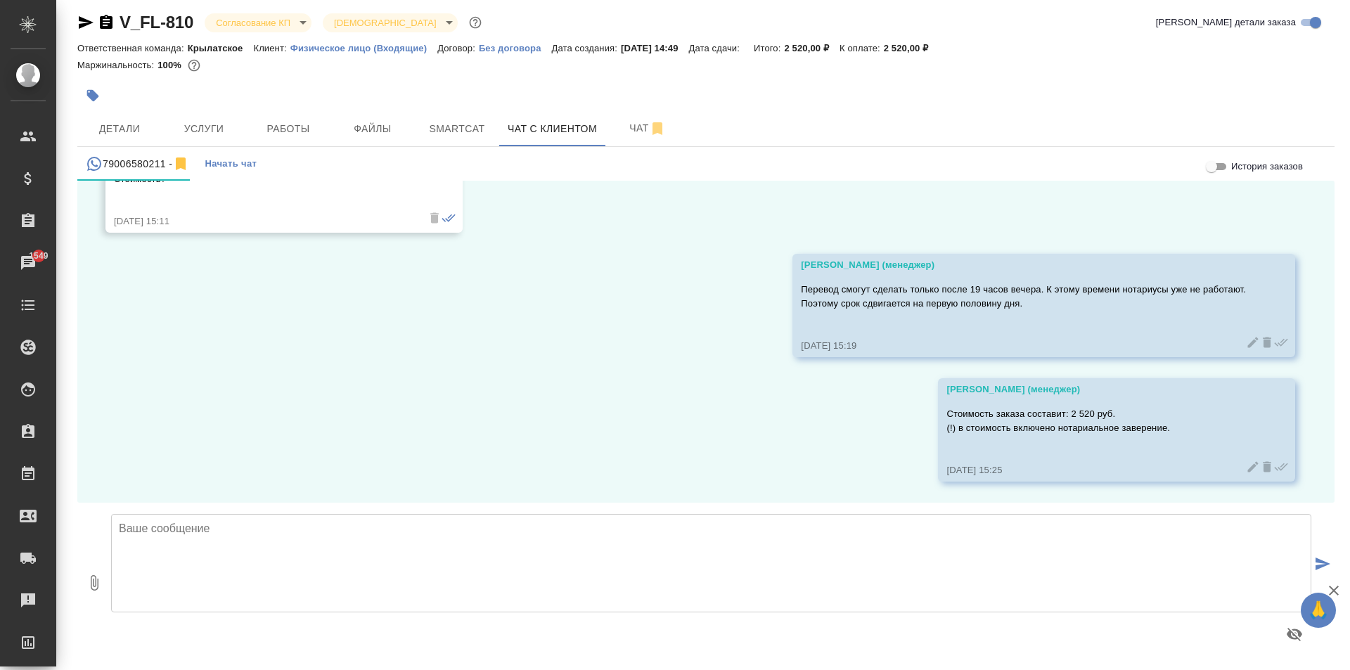
drag, startPoint x: 490, startPoint y: 321, endPoint x: 483, endPoint y: 316, distance: 8.6
click at [488, 319] on div "21.08, четверг Виталий Добрый день! Нужен срочный нотариальный перевод свидетел…" at bounding box center [705, 342] width 1257 height 322
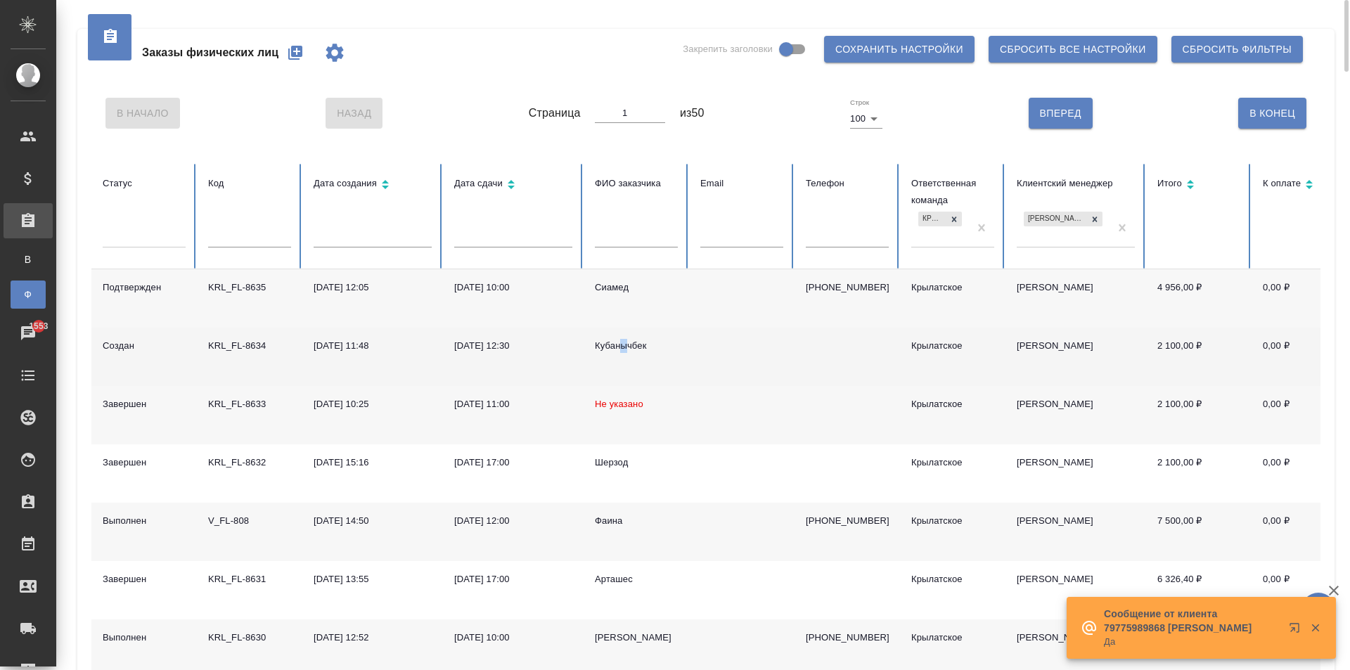
click at [624, 343] on div "Кубанычбек" at bounding box center [636, 346] width 83 height 14
